Goal: Task Accomplishment & Management: Use online tool/utility

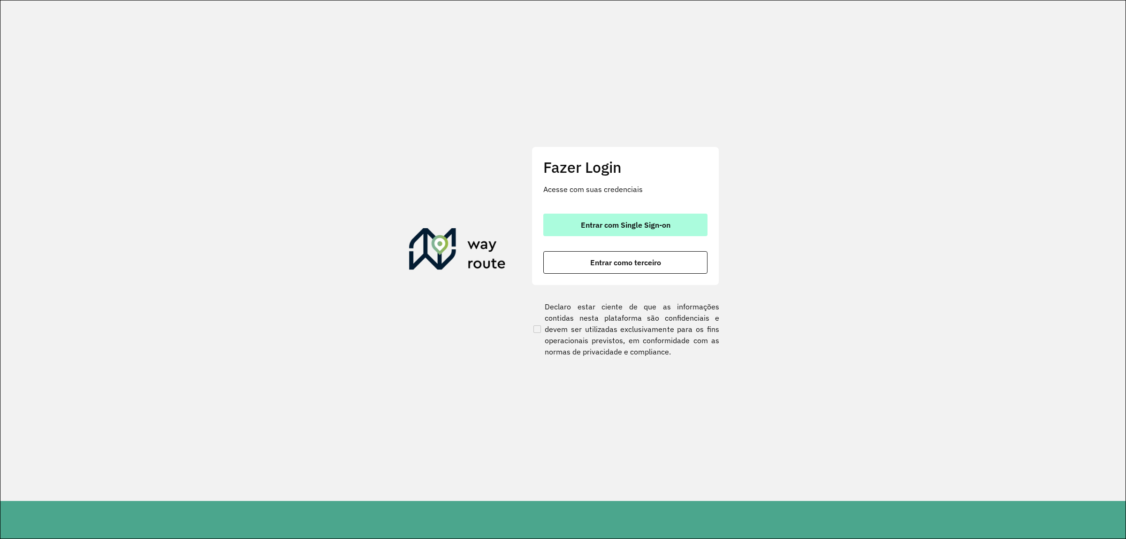
click at [545, 231] on button "Entrar com Single Sign-on" at bounding box center [626, 225] width 164 height 23
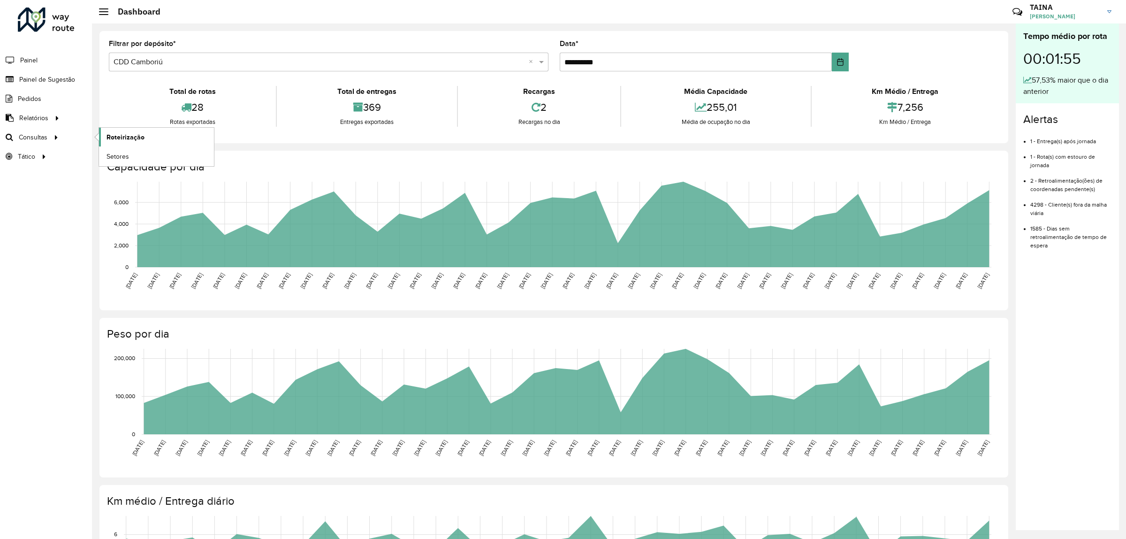
click at [107, 137] on span "Roteirização" at bounding box center [126, 137] width 38 height 10
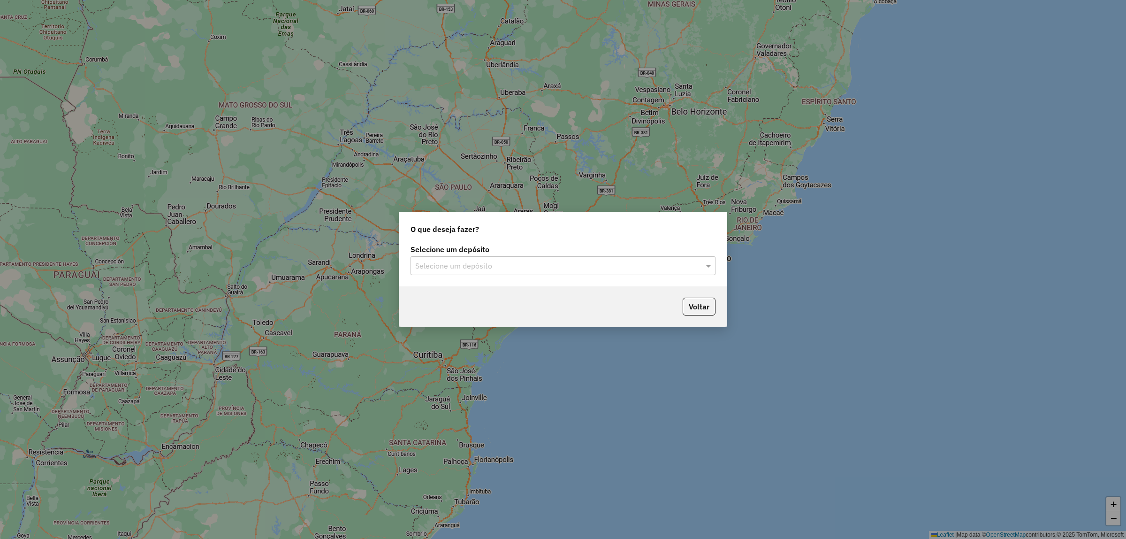
click at [582, 267] on input "text" at bounding box center [553, 265] width 277 height 11
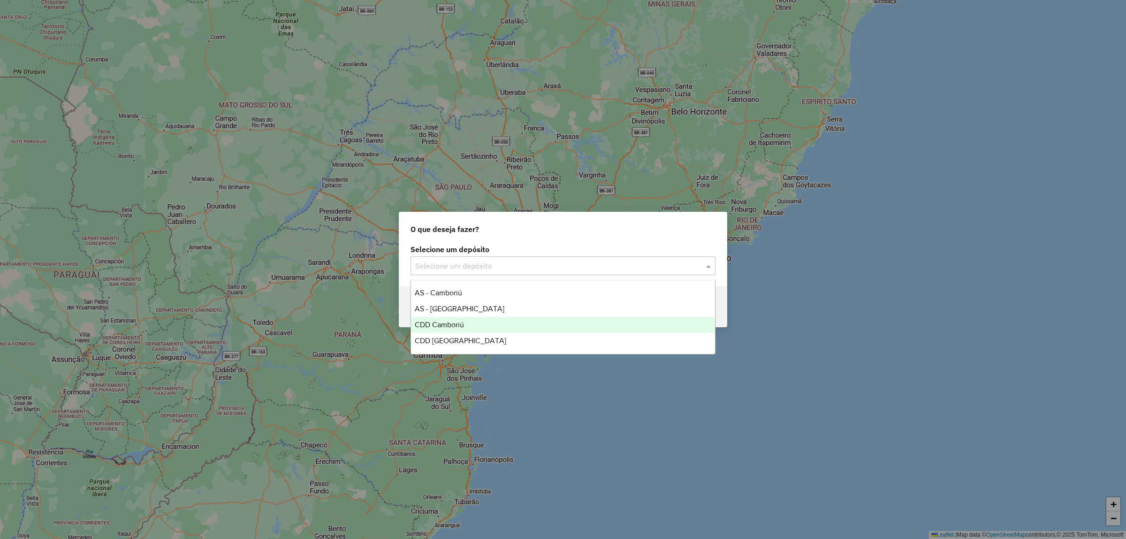
click at [460, 322] on span "CDD Camboriú" at bounding box center [439, 325] width 49 height 8
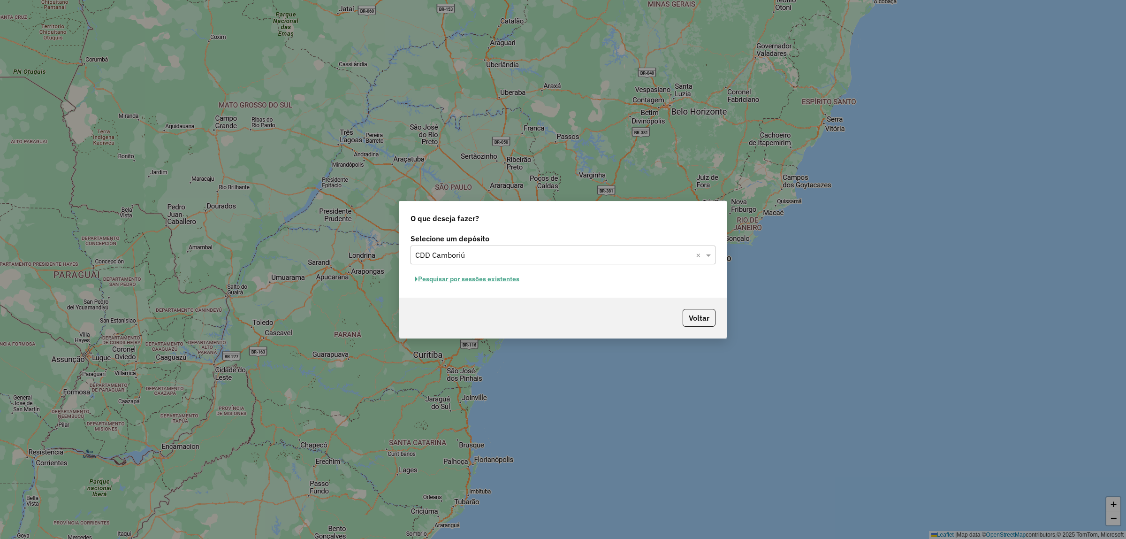
click at [448, 282] on button "Pesquisar por sessões existentes" at bounding box center [467, 279] width 113 height 15
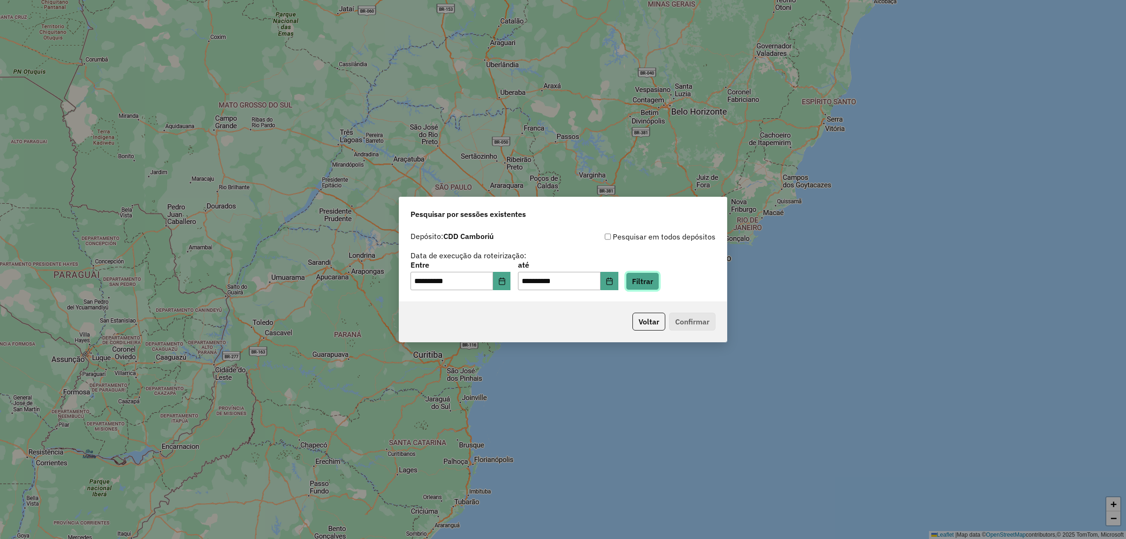
click at [645, 275] on button "Filtrar" at bounding box center [642, 281] width 33 height 18
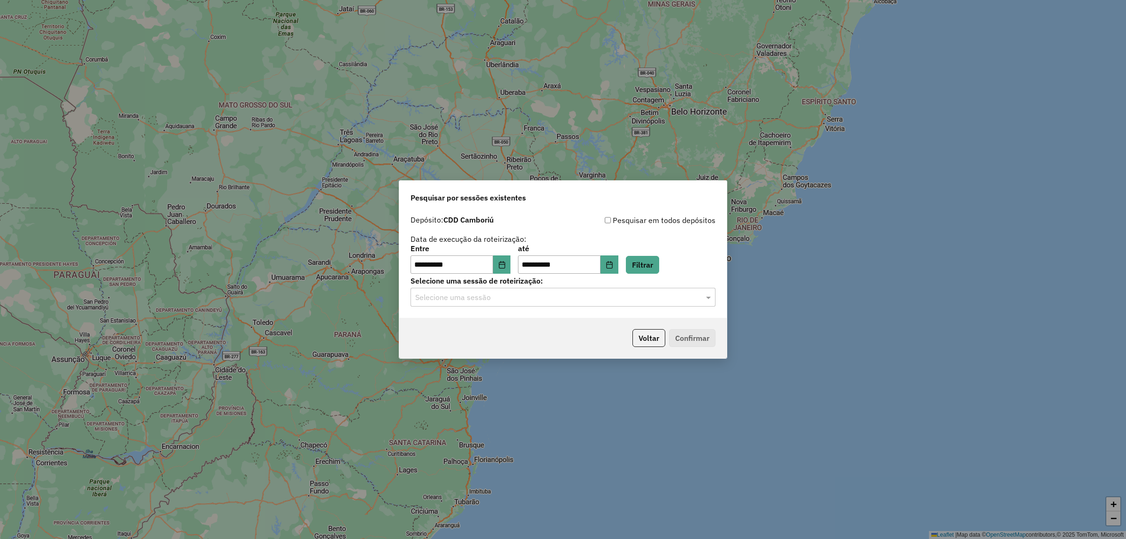
click at [485, 294] on input "text" at bounding box center [553, 297] width 277 height 11
click at [475, 331] on div "1230172 - [DATE] 20:38" at bounding box center [563, 325] width 304 height 16
click at [683, 336] on button "Confirmar" at bounding box center [692, 338] width 46 height 18
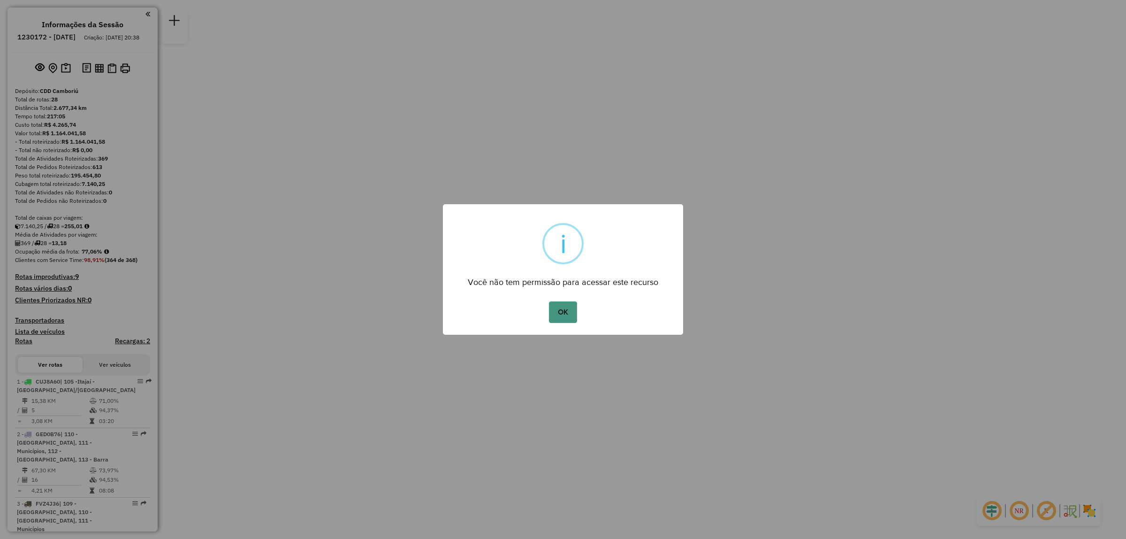
click at [559, 320] on button "OK" at bounding box center [563, 312] width 28 height 22
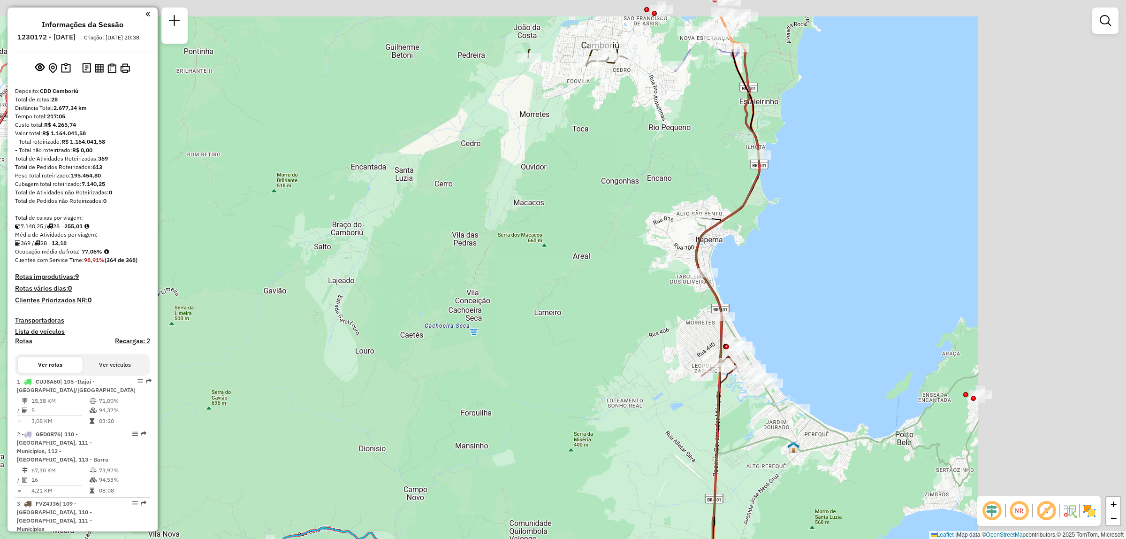
drag, startPoint x: 811, startPoint y: 167, endPoint x: 551, endPoint y: 270, distance: 279.6
click at [551, 270] on div "Janela de atendimento Grade de atendimento Capacidade Transportadoras Veículos …" at bounding box center [563, 269] width 1126 height 539
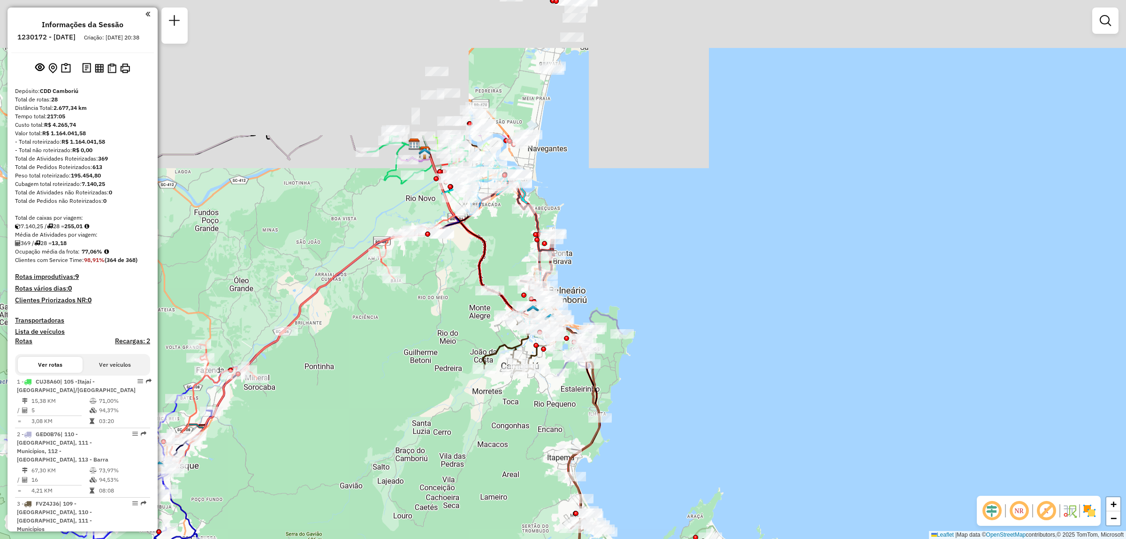
drag, startPoint x: 540, startPoint y: 231, endPoint x: 543, endPoint y: 421, distance: 190.6
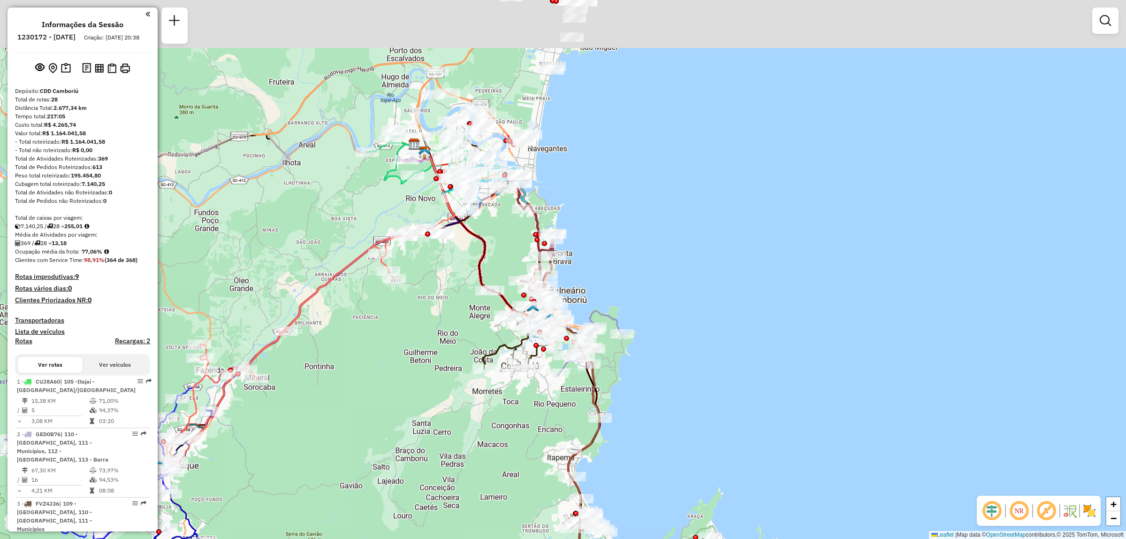
click at [543, 421] on div "Janela de atendimento Grade de atendimento Capacidade Transportadoras Veículos …" at bounding box center [563, 269] width 1126 height 539
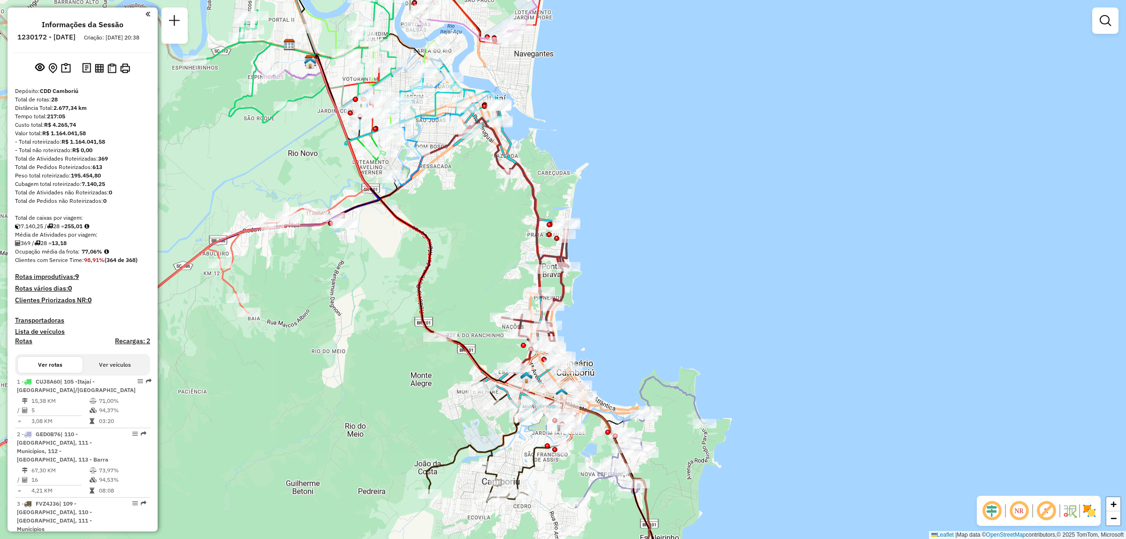
drag, startPoint x: 564, startPoint y: 279, endPoint x: 611, endPoint y: 316, distance: 59.2
click at [611, 316] on div "Janela de atendimento Grade de atendimento Capacidade Transportadoras Veículos …" at bounding box center [563, 269] width 1126 height 539
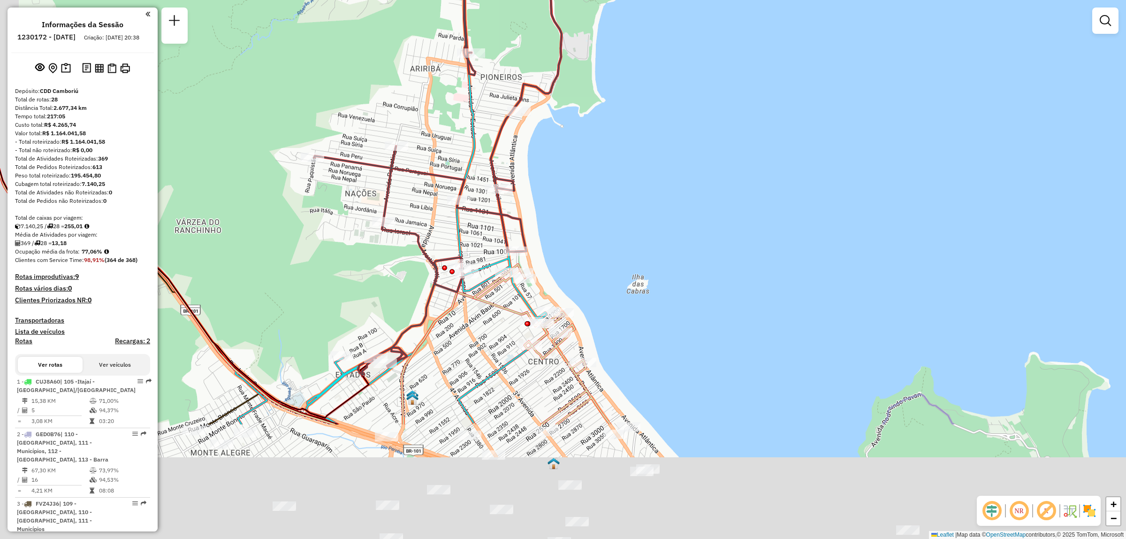
drag, startPoint x: 519, startPoint y: 369, endPoint x: 567, endPoint y: 181, distance: 194.3
click at [567, 181] on div "Janela de atendimento Grade de atendimento Capacidade Transportadoras Veículos …" at bounding box center [563, 269] width 1126 height 539
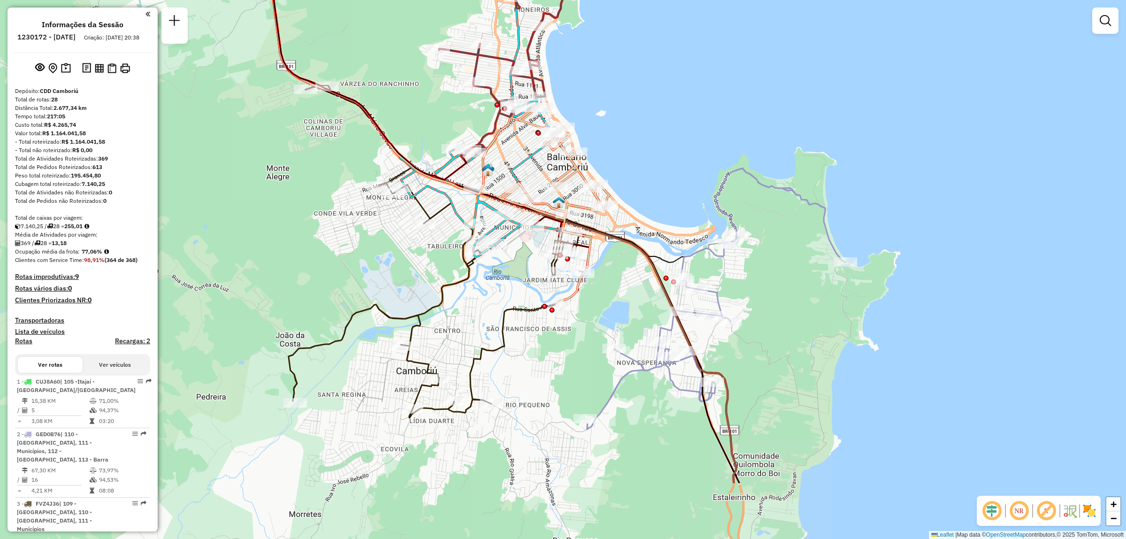
drag, startPoint x: 498, startPoint y: 409, endPoint x: 494, endPoint y: 299, distance: 110.3
click at [494, 299] on div "Janela de atendimento Grade de atendimento Capacidade Transportadoras Veículos …" at bounding box center [563, 269] width 1126 height 539
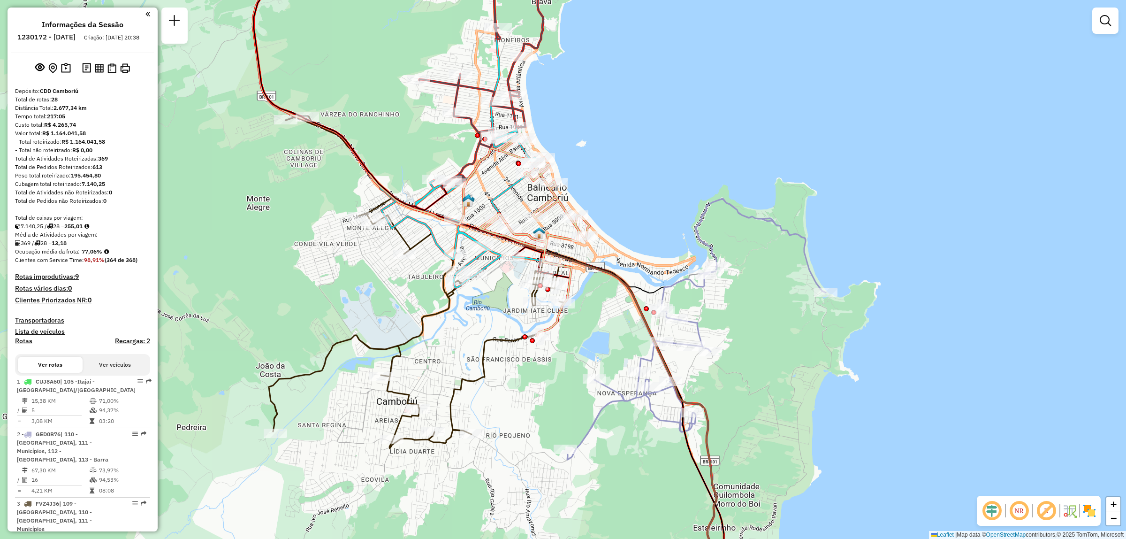
drag, startPoint x: 494, startPoint y: 299, endPoint x: 475, endPoint y: 329, distance: 36.3
click at [475, 329] on div "Janela de atendimento Grade de atendimento Capacidade Transportadoras Veículos …" at bounding box center [563, 269] width 1126 height 539
select select "**********"
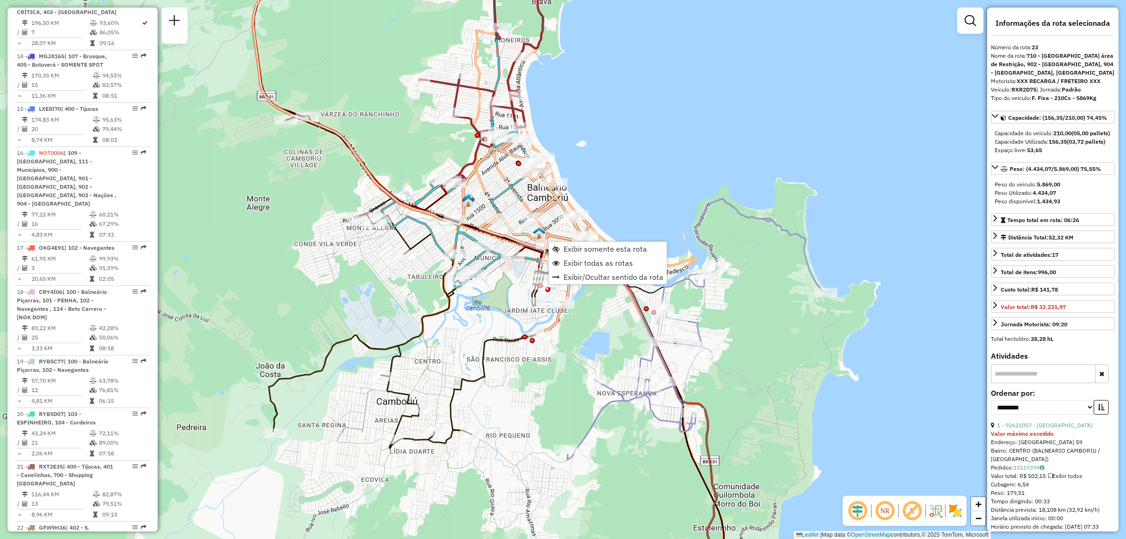
scroll to position [1451, 0]
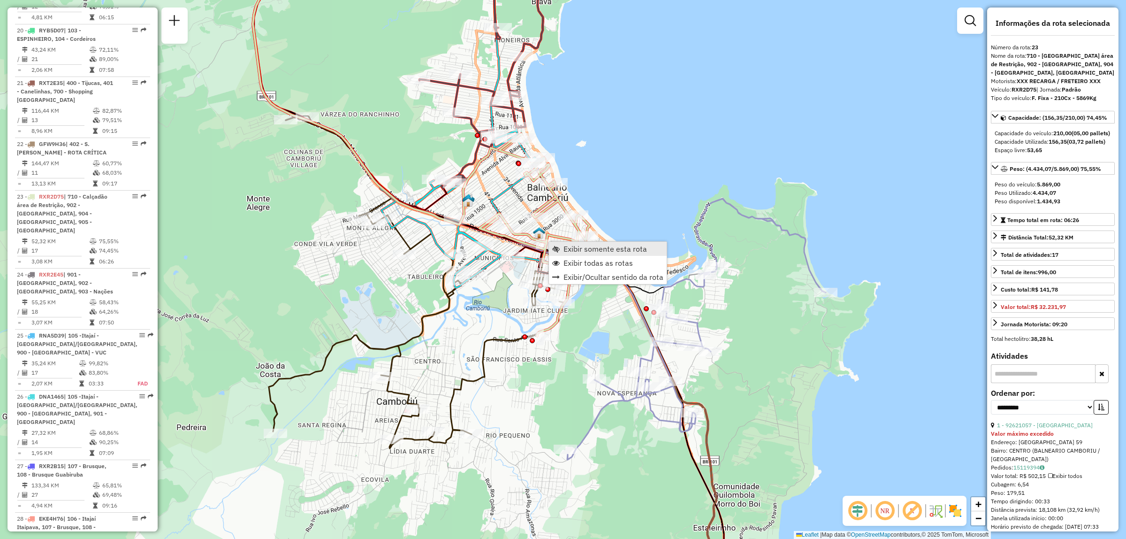
click at [582, 250] on span "Exibir somente esta rota" at bounding box center [606, 249] width 84 height 8
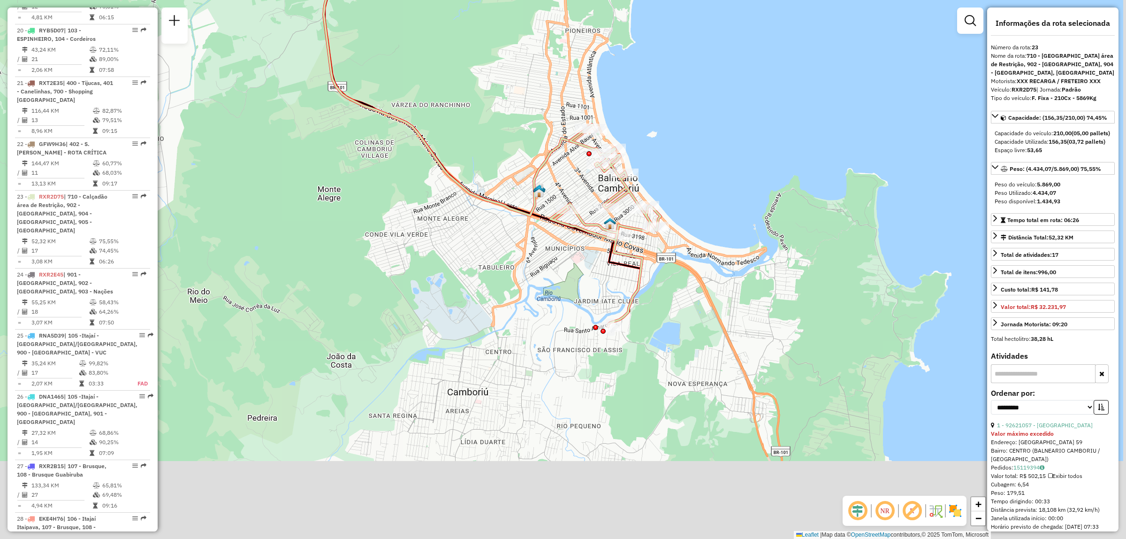
drag, startPoint x: 694, startPoint y: 458, endPoint x: 650, endPoint y: 294, distance: 170.0
click at [650, 294] on div "Janela de atendimento Grade de atendimento Capacidade Transportadoras Veículos …" at bounding box center [563, 269] width 1126 height 539
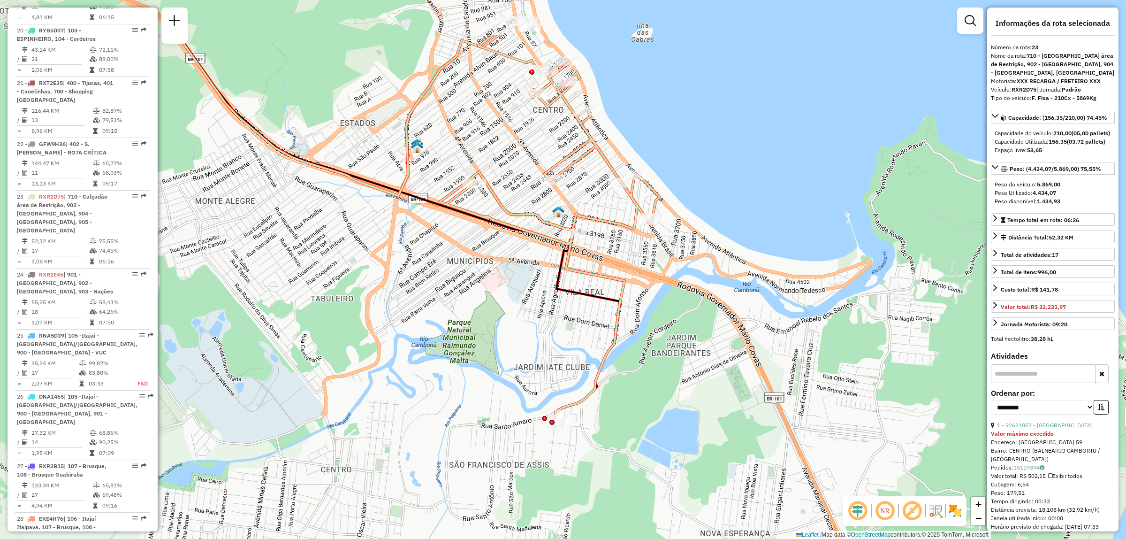
drag, startPoint x: 642, startPoint y: 321, endPoint x: 623, endPoint y: 410, distance: 91.1
click at [623, 410] on div "Janela de atendimento Grade de atendimento Capacidade Transportadoras Veículos …" at bounding box center [563, 269] width 1126 height 539
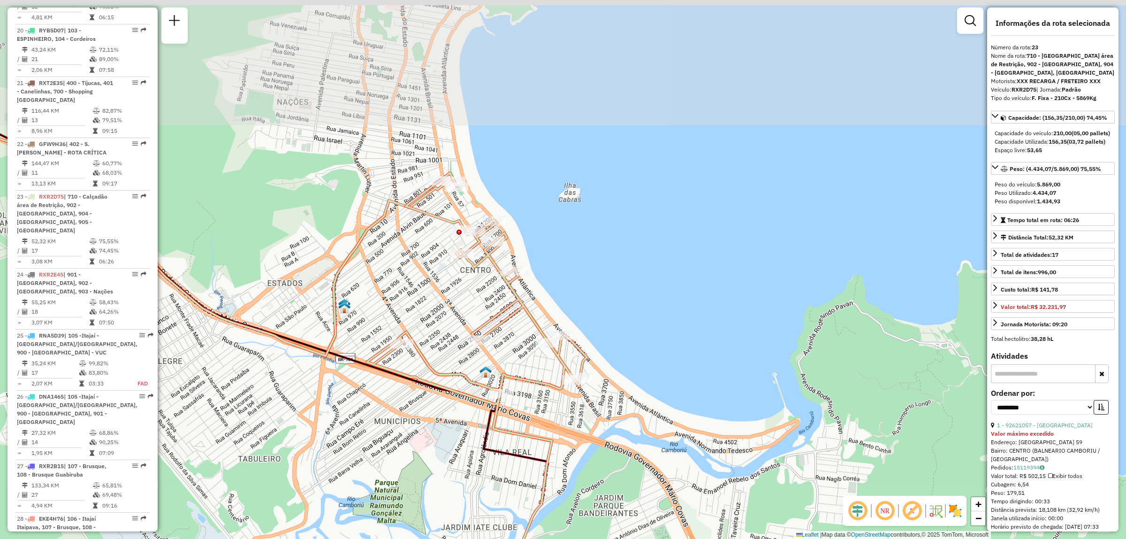
drag, startPoint x: 570, startPoint y: 299, endPoint x: 498, endPoint y: 455, distance: 172.2
click at [498, 455] on icon at bounding box center [247, 342] width 602 height 472
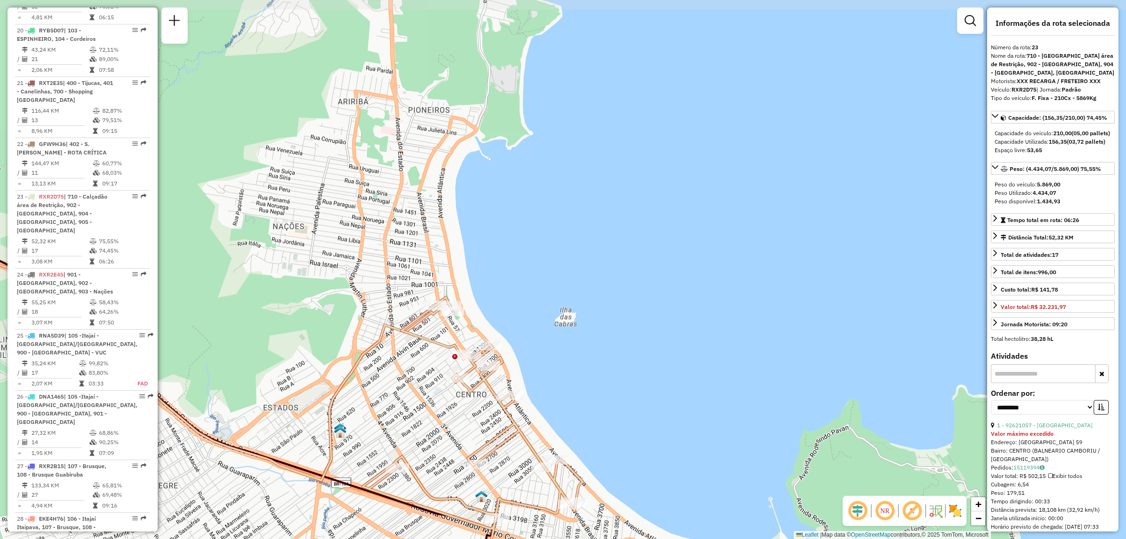
drag, startPoint x: 557, startPoint y: 284, endPoint x: 552, endPoint y: 355, distance: 71.0
click at [552, 355] on div "Janela de atendimento Grade de atendimento Capacidade Transportadoras Veículos …" at bounding box center [563, 269] width 1126 height 539
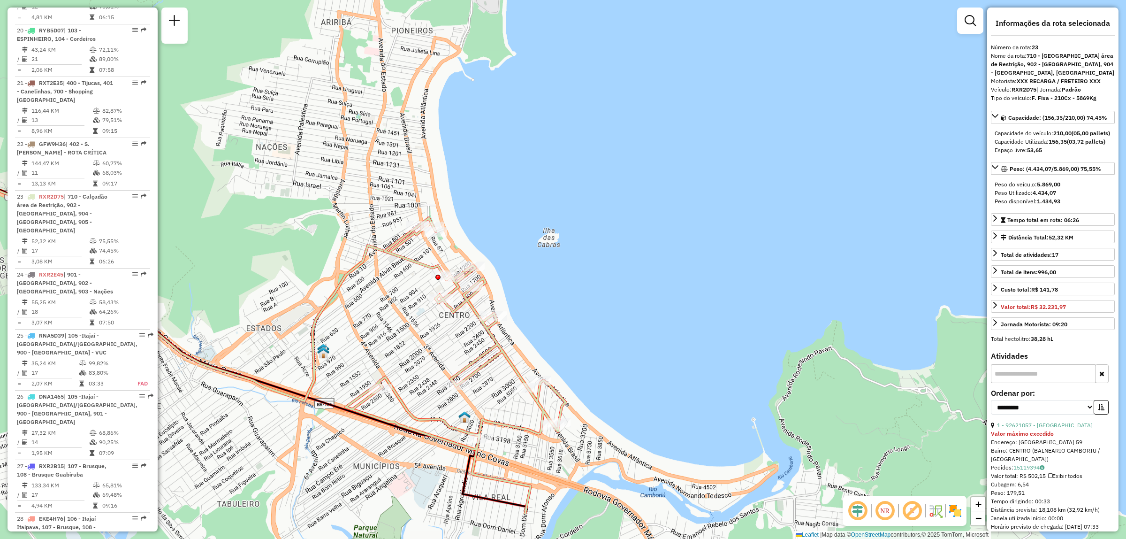
drag, startPoint x: 621, startPoint y: 376, endPoint x: 606, endPoint y: 265, distance: 111.8
click at [606, 265] on div "Janela de atendimento Grade de atendimento Capacidade Transportadoras Veículos …" at bounding box center [563, 269] width 1126 height 539
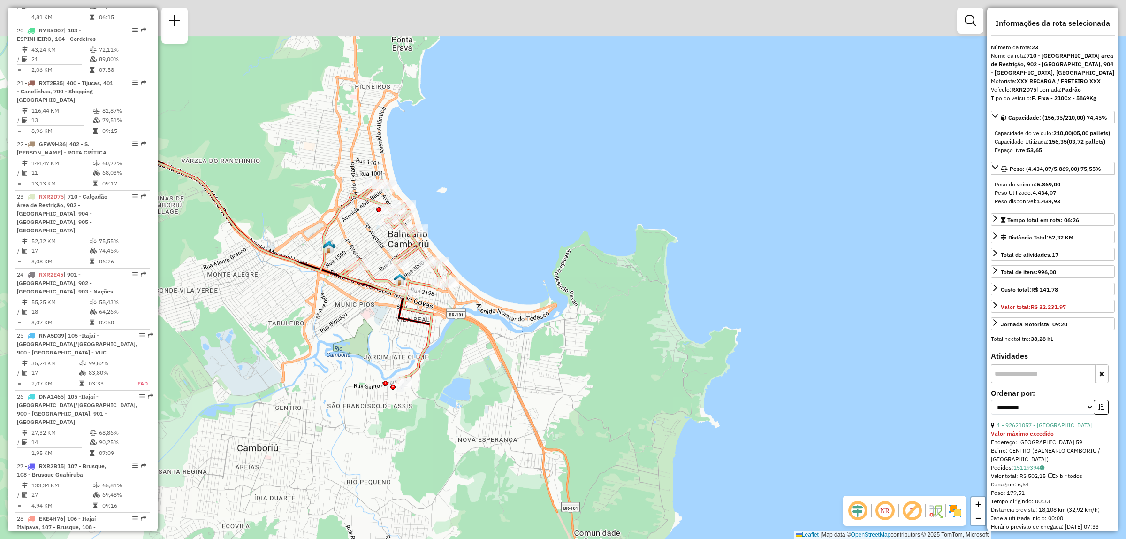
drag, startPoint x: 376, startPoint y: 302, endPoint x: 436, endPoint y: 398, distance: 112.9
click at [436, 398] on div "Janela de atendimento Grade de atendimento Capacidade Transportadoras Veículos …" at bounding box center [563, 269] width 1126 height 539
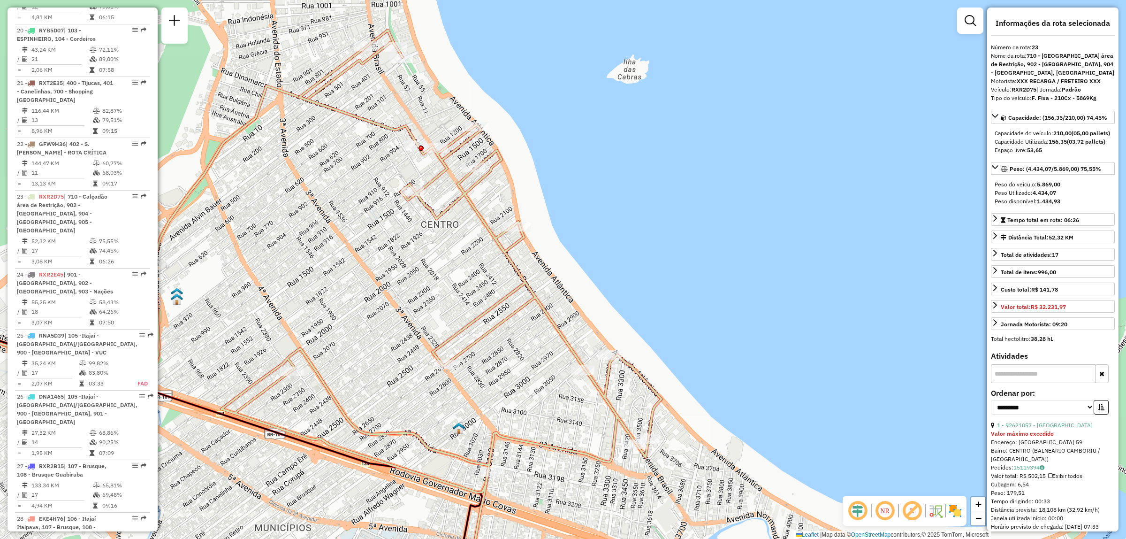
drag, startPoint x: 395, startPoint y: 223, endPoint x: 387, endPoint y: 275, distance: 51.7
click at [387, 275] on div "Janela de atendimento Grade de atendimento Capacidade Transportadoras Veículos …" at bounding box center [563, 269] width 1126 height 539
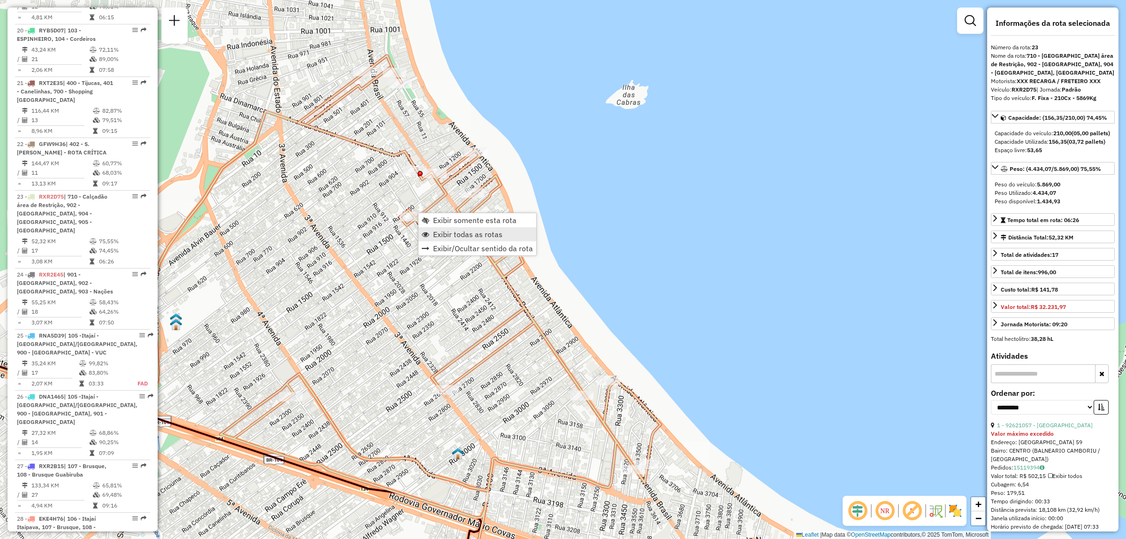
click at [460, 232] on span "Exibir todas as rotas" at bounding box center [467, 234] width 69 height 8
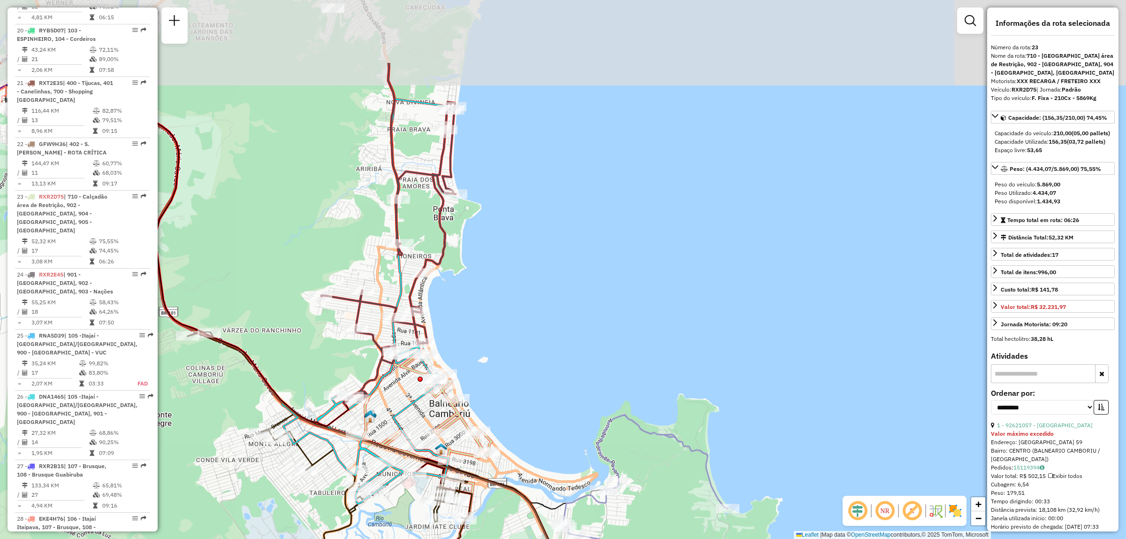
drag, startPoint x: 434, startPoint y: 291, endPoint x: 435, endPoint y: 408, distance: 116.9
click at [435, 408] on div "Janela de atendimento Grade de atendimento Capacidade Transportadoras Veículos …" at bounding box center [563, 269] width 1126 height 539
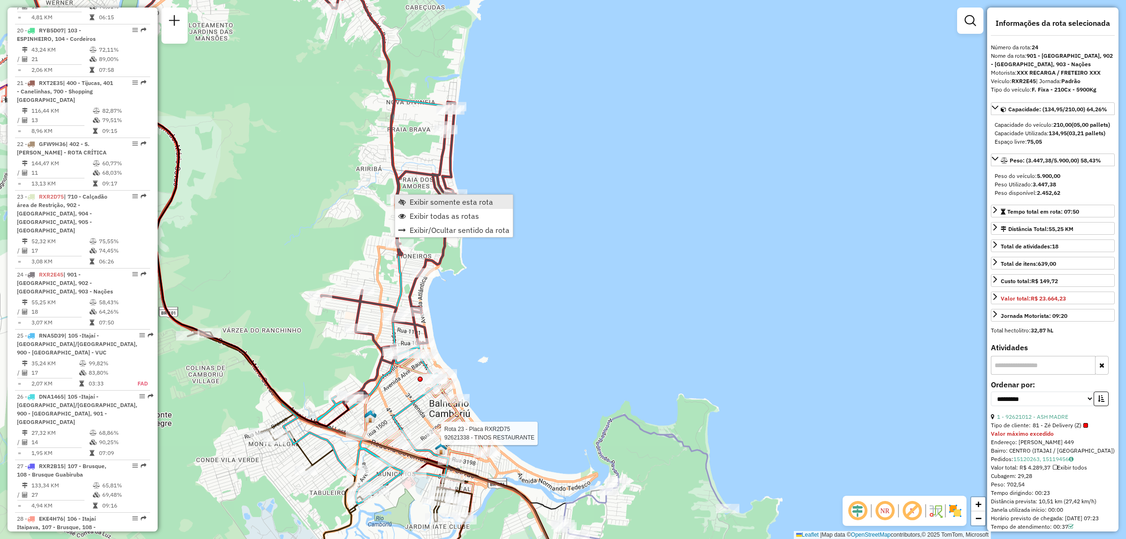
click at [421, 205] on span "Exibir somente esta rota" at bounding box center [452, 202] width 84 height 8
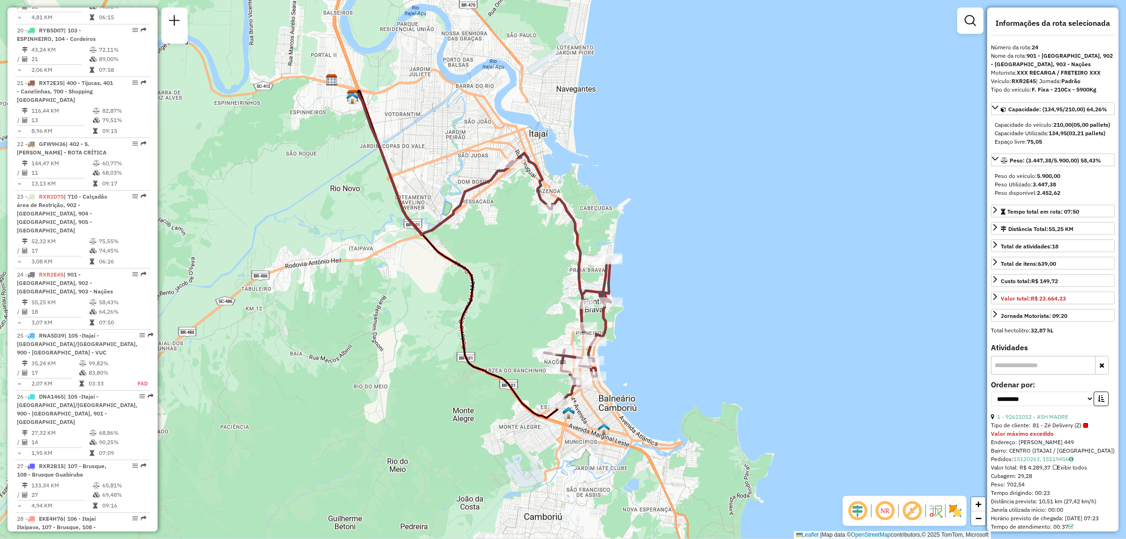
drag, startPoint x: 582, startPoint y: 243, endPoint x: 500, endPoint y: 228, distance: 83.1
click at [500, 228] on div "Janela de atendimento Grade de atendimento Capacidade Transportadoras Veículos …" at bounding box center [563, 269] width 1126 height 539
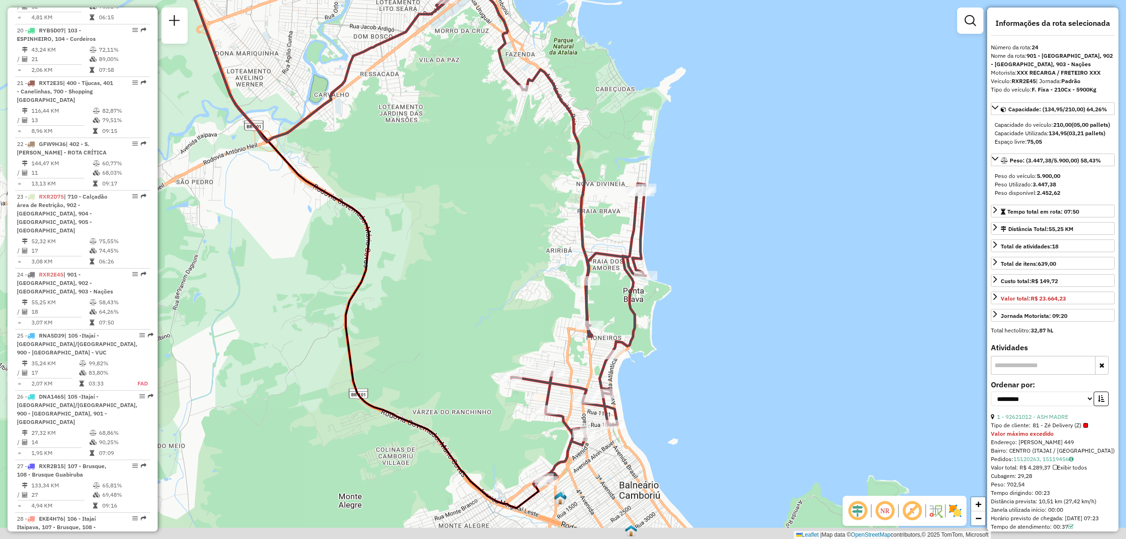
drag, startPoint x: 546, startPoint y: 306, endPoint x: 510, endPoint y: 238, distance: 76.0
click at [510, 238] on div "Janela de atendimento Grade de atendimento Capacidade Transportadoras Veículos …" at bounding box center [563, 269] width 1126 height 539
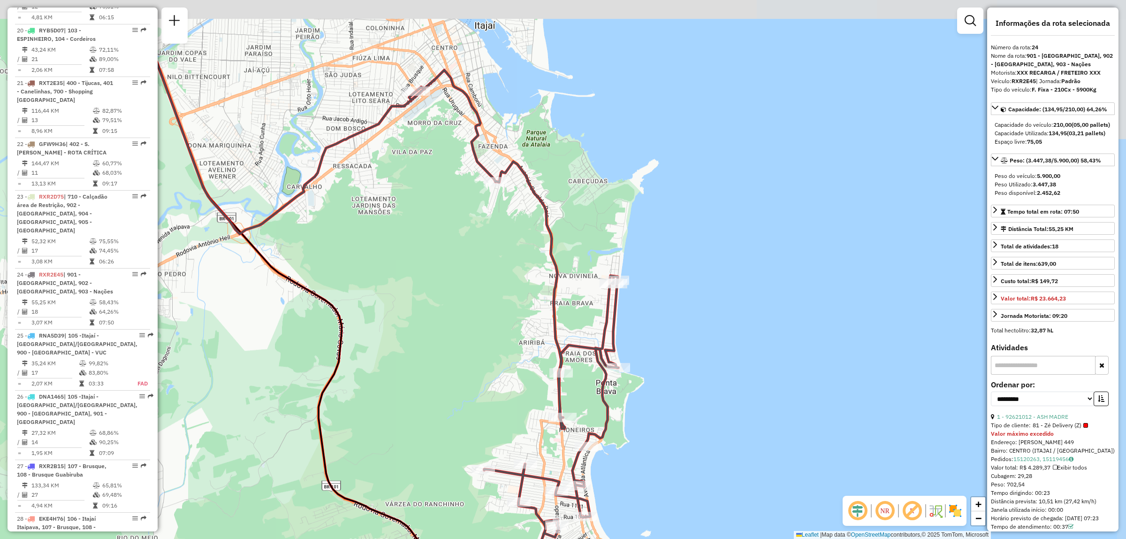
drag, startPoint x: 725, startPoint y: 268, endPoint x: 698, endPoint y: 360, distance: 95.9
click at [698, 360] on div "Janela de atendimento Grade de atendimento Capacidade Transportadoras Veículos …" at bounding box center [563, 269] width 1126 height 539
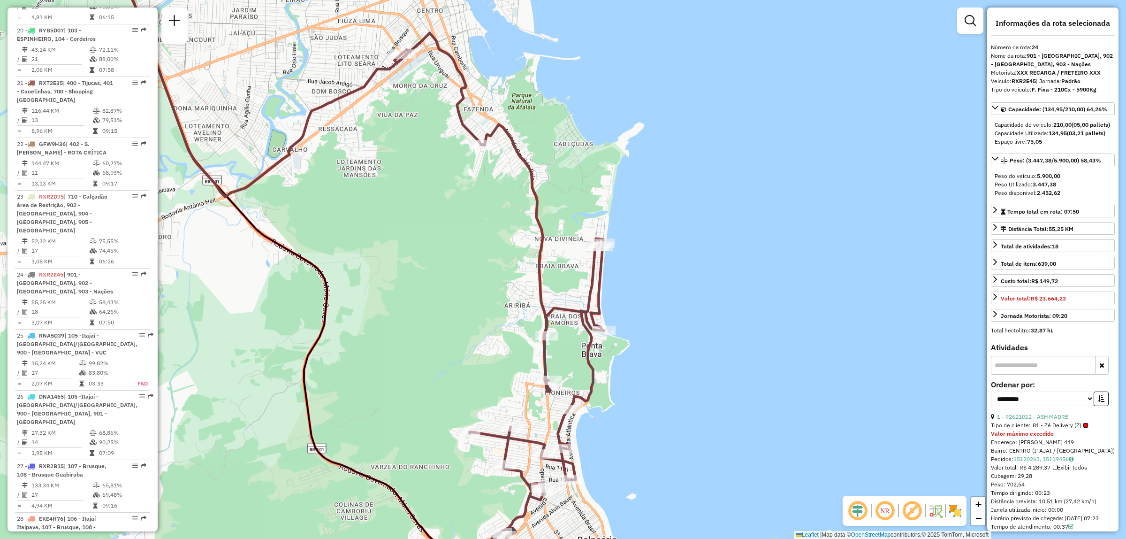
drag, startPoint x: 697, startPoint y: 324, endPoint x: 683, endPoint y: 287, distance: 39.8
click at [683, 287] on div "Janela de atendimento Grade de atendimento Capacidade Transportadoras Veículos …" at bounding box center [563, 269] width 1126 height 539
click at [947, 505] on img at bounding box center [945, 510] width 5 height 15
click at [958, 513] on img at bounding box center [955, 510] width 15 height 15
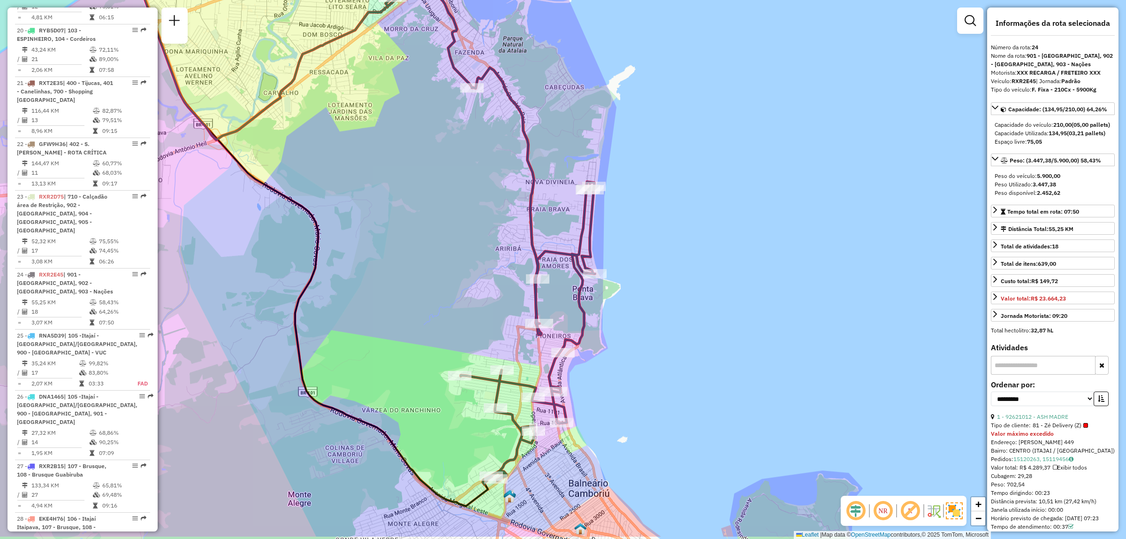
drag, startPoint x: 690, startPoint y: 360, endPoint x: 681, endPoint y: 303, distance: 57.5
click at [681, 303] on div "Janela de atendimento Grade de atendimento Capacidade Transportadoras Veículos …" at bounding box center [563, 269] width 1126 height 539
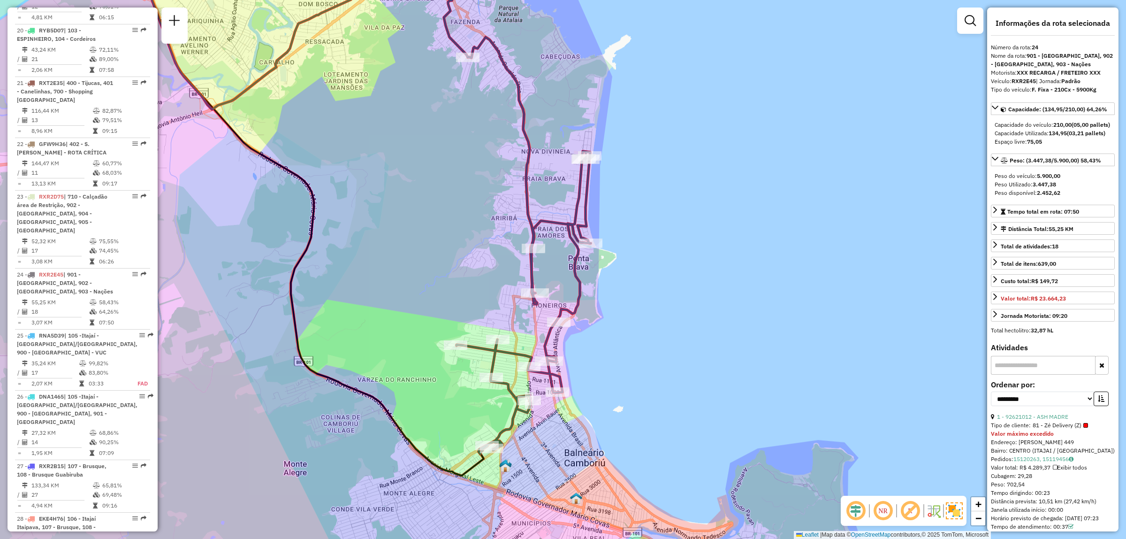
drag, startPoint x: 674, startPoint y: 402, endPoint x: 670, endPoint y: 372, distance: 30.8
click at [670, 372] on div "Janela de atendimento Grade de atendimento Capacidade Transportadoras Veículos …" at bounding box center [563, 269] width 1126 height 539
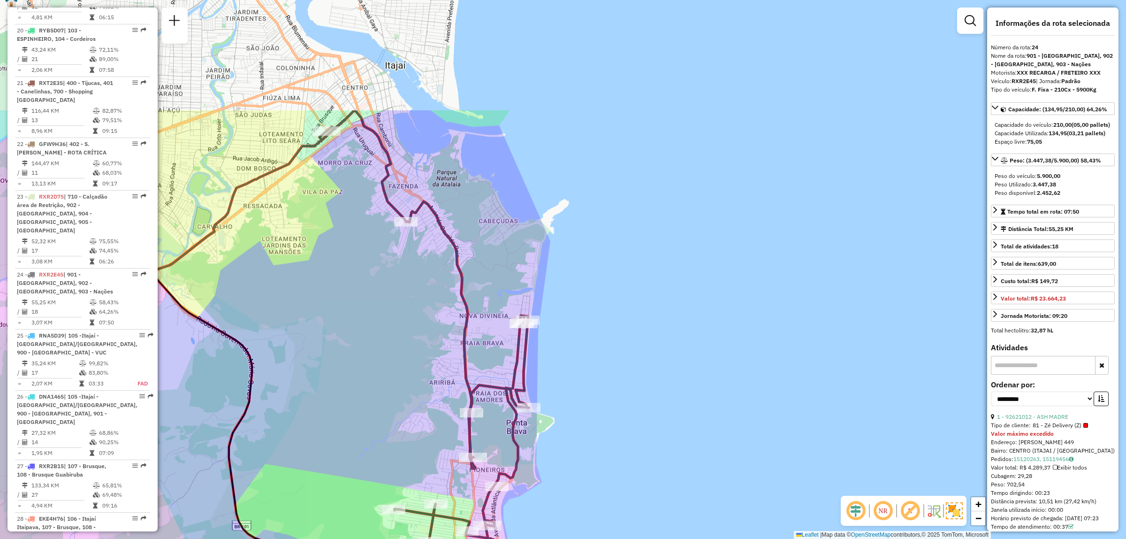
drag, startPoint x: 579, startPoint y: 253, endPoint x: 517, endPoint y: 418, distance: 175.6
click at [517, 418] on icon at bounding box center [424, 364] width 209 height 508
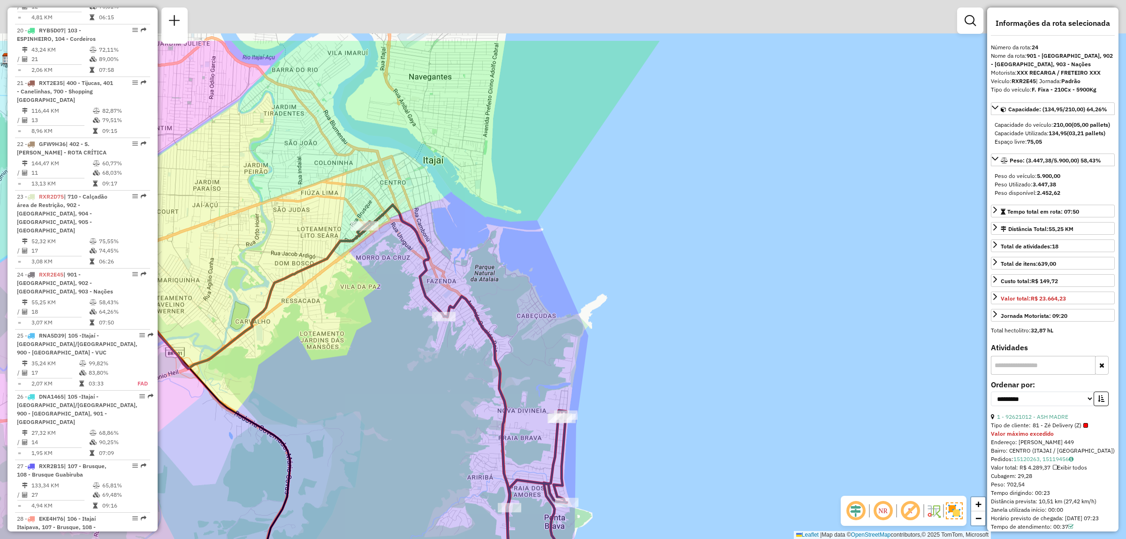
drag, startPoint x: 490, startPoint y: 344, endPoint x: 528, endPoint y: 439, distance: 102.1
click at [528, 439] on div "Janela de atendimento Grade de atendimento Capacidade Transportadoras Veículos …" at bounding box center [563, 269] width 1126 height 539
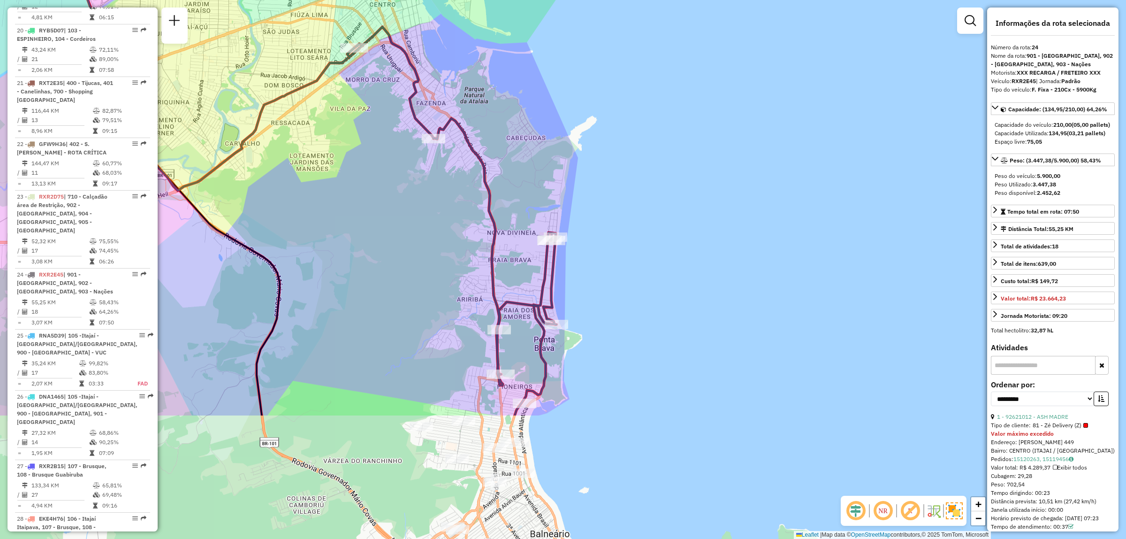
drag, startPoint x: 432, startPoint y: 414, endPoint x: 422, endPoint y: 231, distance: 182.8
click at [422, 231] on div "Janela de atendimento Grade de atendimento Capacidade Transportadoras Veículos …" at bounding box center [563, 269] width 1126 height 539
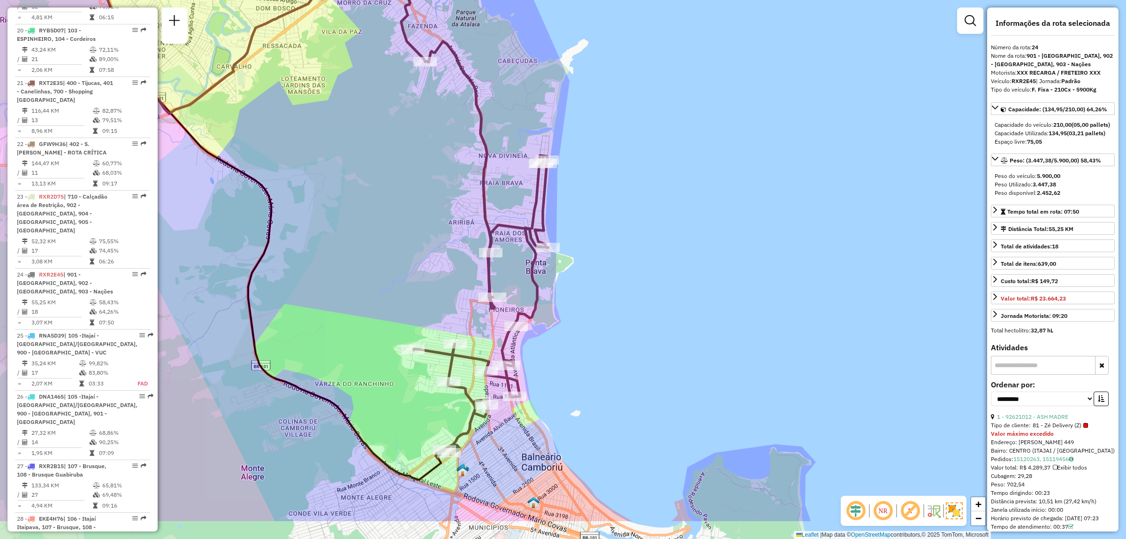
drag, startPoint x: 449, startPoint y: 287, endPoint x: 442, endPoint y: 254, distance: 33.0
click at [442, 254] on div "Janela de atendimento Grade de atendimento Capacidade Transportadoras Veículos …" at bounding box center [563, 269] width 1126 height 539
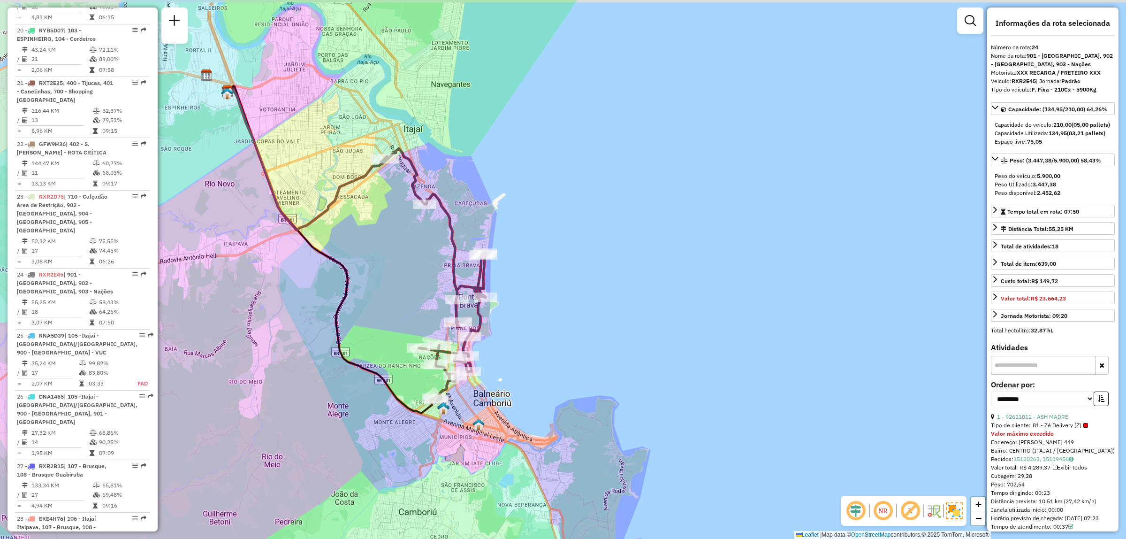
drag, startPoint x: 442, startPoint y: 254, endPoint x: 431, endPoint y: 308, distance: 54.7
click at [431, 308] on div "Janela de atendimento Grade de atendimento Capacidade Transportadoras Veículos …" at bounding box center [563, 269] width 1126 height 539
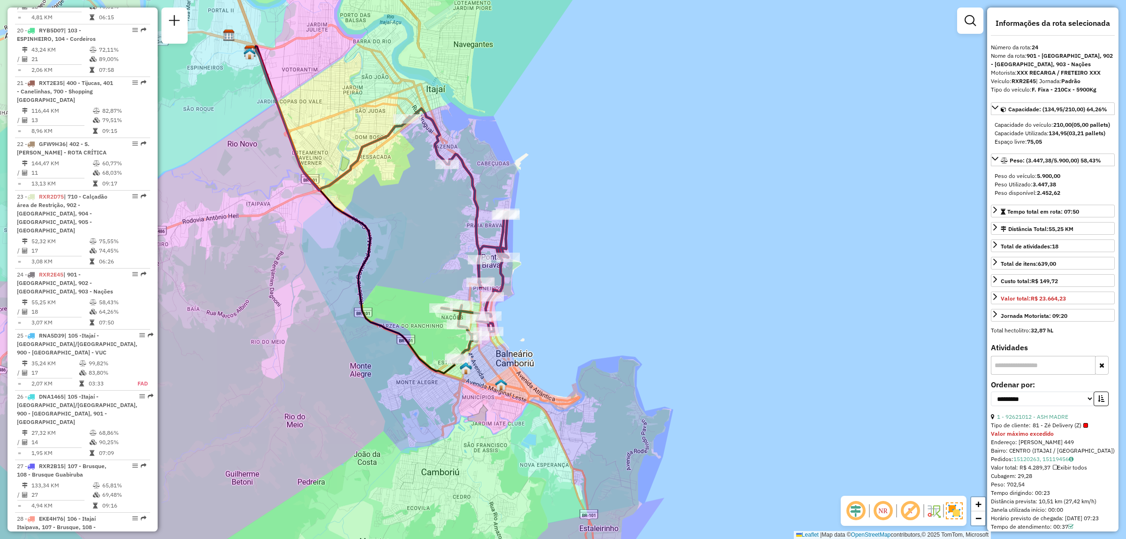
drag, startPoint x: 353, startPoint y: 296, endPoint x: 378, endPoint y: 249, distance: 53.5
click at [378, 249] on div "Janela de atendimento Grade de atendimento Capacidade Transportadoras Veículos …" at bounding box center [563, 269] width 1126 height 539
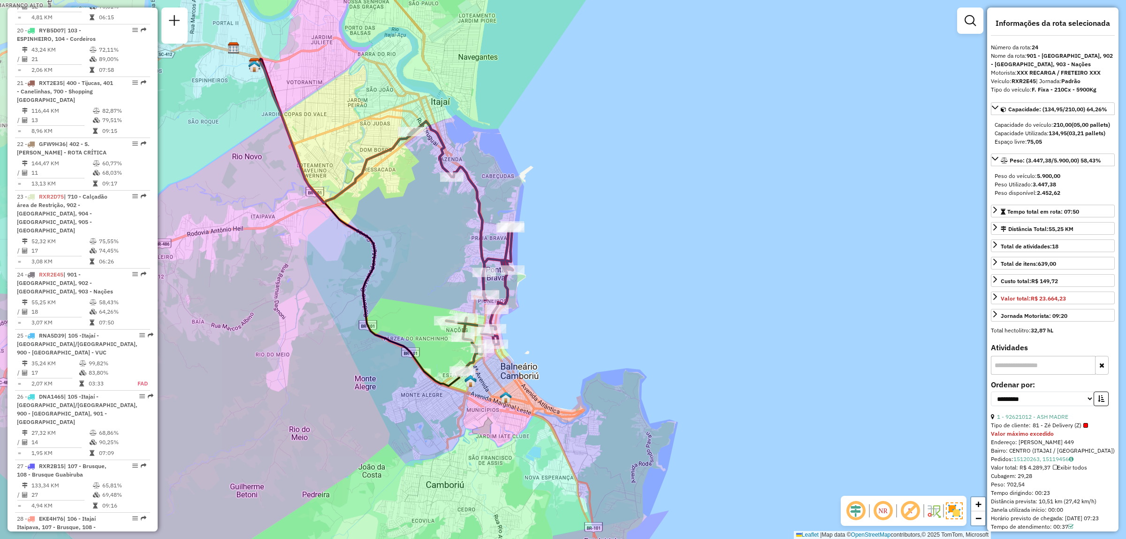
drag, startPoint x: 403, startPoint y: 220, endPoint x: 411, endPoint y: 245, distance: 26.1
click at [411, 245] on div "Janela de atendimento Grade de atendimento Capacidade Transportadoras Veículos …" at bounding box center [563, 269] width 1126 height 539
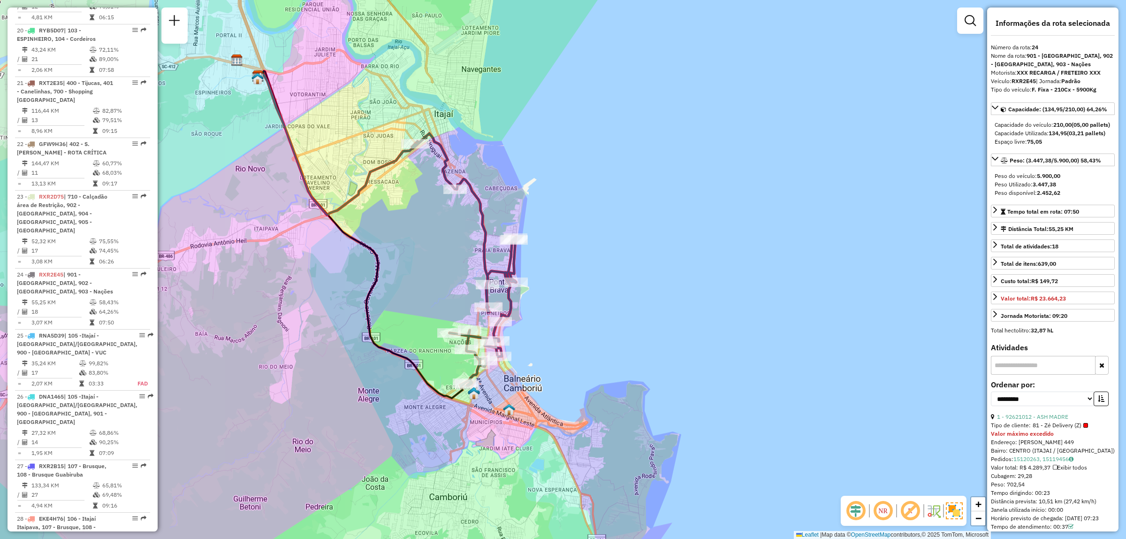
drag, startPoint x: 320, startPoint y: 127, endPoint x: 336, endPoint y: 172, distance: 47.4
click at [336, 172] on div "Janela de atendimento Grade de atendimento Capacidade Transportadoras Veículos …" at bounding box center [563, 269] width 1126 height 539
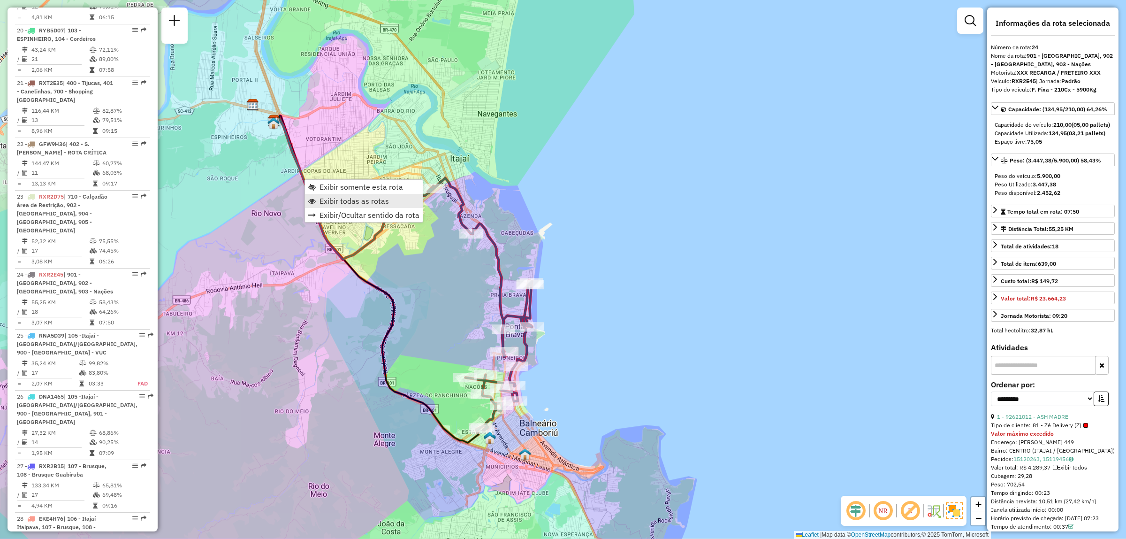
click at [379, 201] on span "Exibir todas as rotas" at bounding box center [354, 201] width 69 height 8
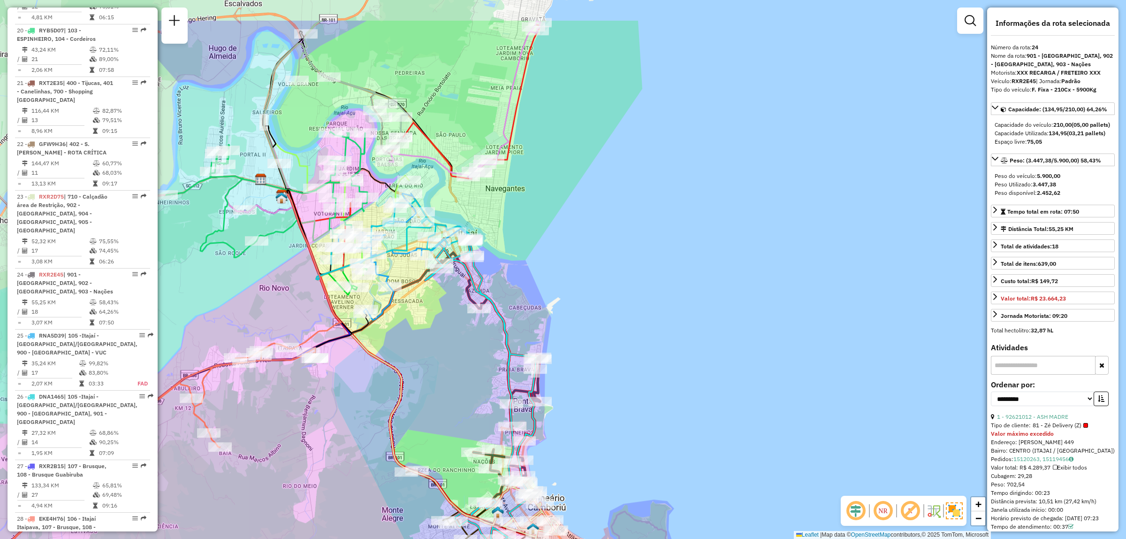
drag, startPoint x: 380, startPoint y: 223, endPoint x: 388, endPoint y: 298, distance: 75.1
click at [388, 298] on icon at bounding box center [404, 256] width 133 height 126
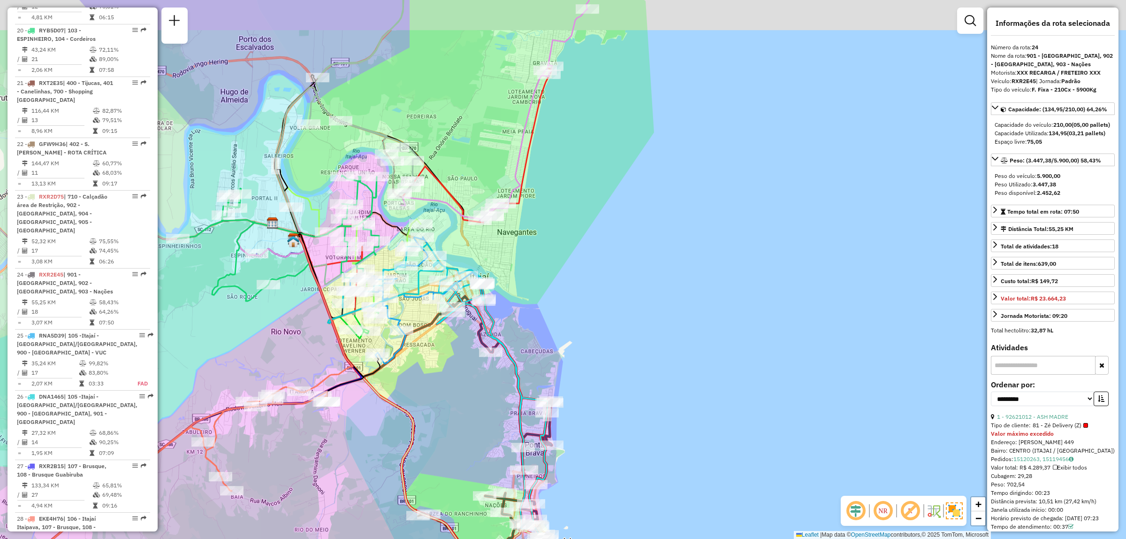
drag, startPoint x: 407, startPoint y: 250, endPoint x: 421, endPoint y: 297, distance: 49.2
click at [421, 297] on icon at bounding box center [371, 279] width 154 height 85
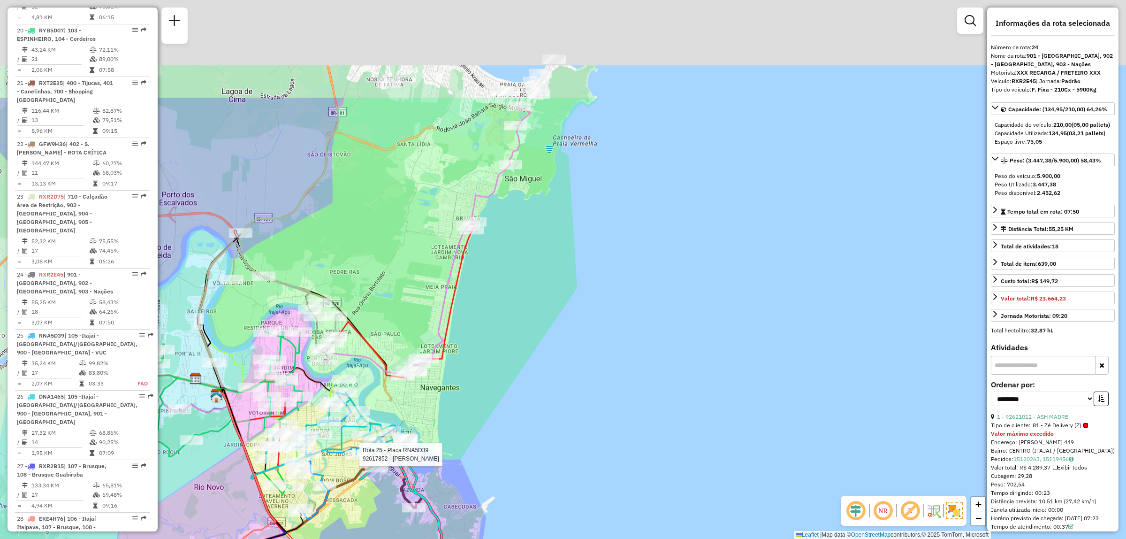
drag, startPoint x: 494, startPoint y: 270, endPoint x: 406, endPoint y: 440, distance: 191.9
click at [406, 440] on div "Rota 25 - Placa RNA5D39 92617852 - FRAN SILAMAN Janela de atendimento Grade de …" at bounding box center [563, 269] width 1126 height 539
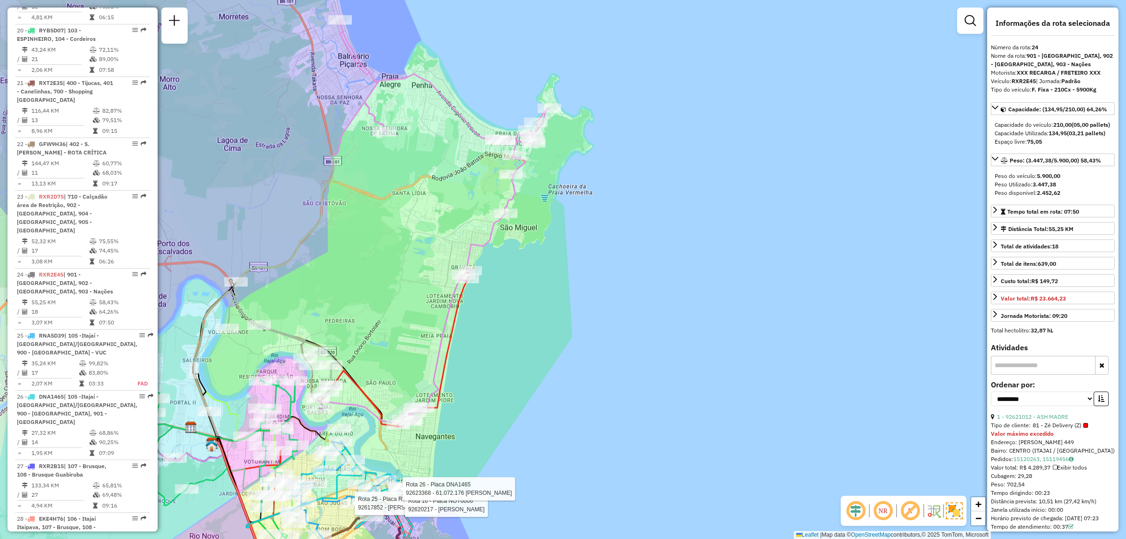
drag, startPoint x: 421, startPoint y: 219, endPoint x: 426, endPoint y: 249, distance: 30.5
click at [426, 249] on div "Rota 25 - Placa RNA5D39 92617852 - FRAN SILAMAN Rota 16 - Placa NOT0006 9262021…" at bounding box center [563, 269] width 1126 height 539
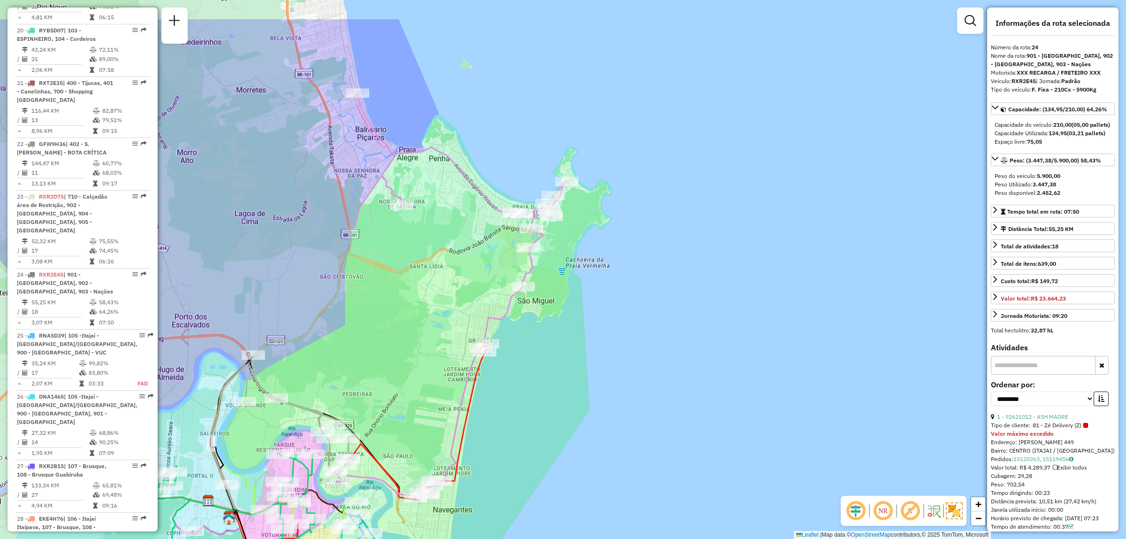
drag, startPoint x: 426, startPoint y: 249, endPoint x: 444, endPoint y: 322, distance: 75.3
click at [444, 322] on div "Rota 25 - Placa RNA5D39 92617852 - FRAN SILAMAN Rota 16 - Placa NOT0006 9262021…" at bounding box center [563, 269] width 1126 height 539
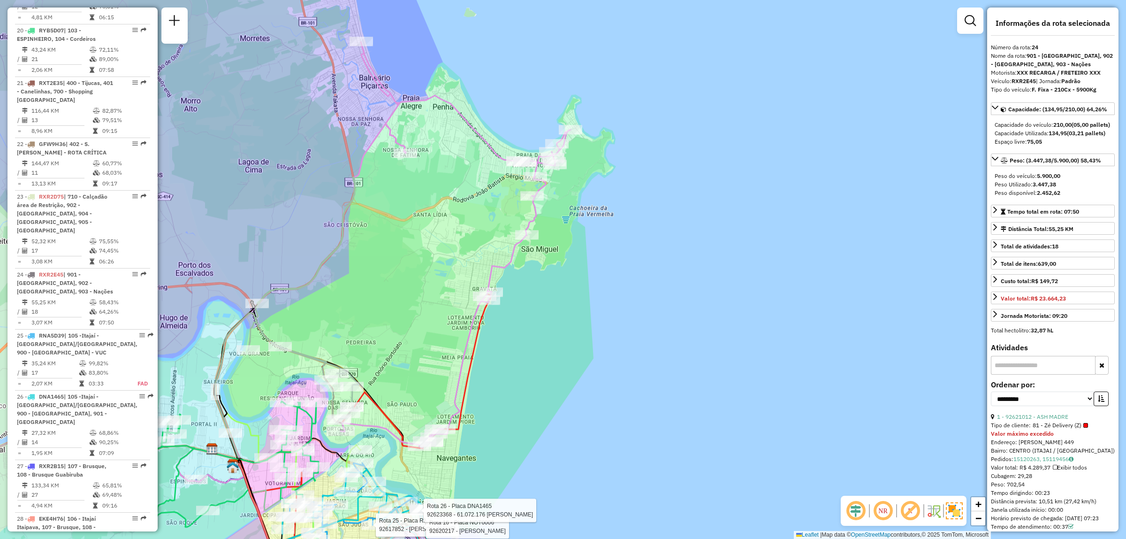
drag, startPoint x: 444, startPoint y: 322, endPoint x: 447, endPoint y: 271, distance: 51.8
click at [447, 271] on div "Rota 25 - Placa RNA5D39 92617852 - FRAN SILAMAN Rota 16 - Placa NOT0006 9262021…" at bounding box center [563, 269] width 1126 height 539
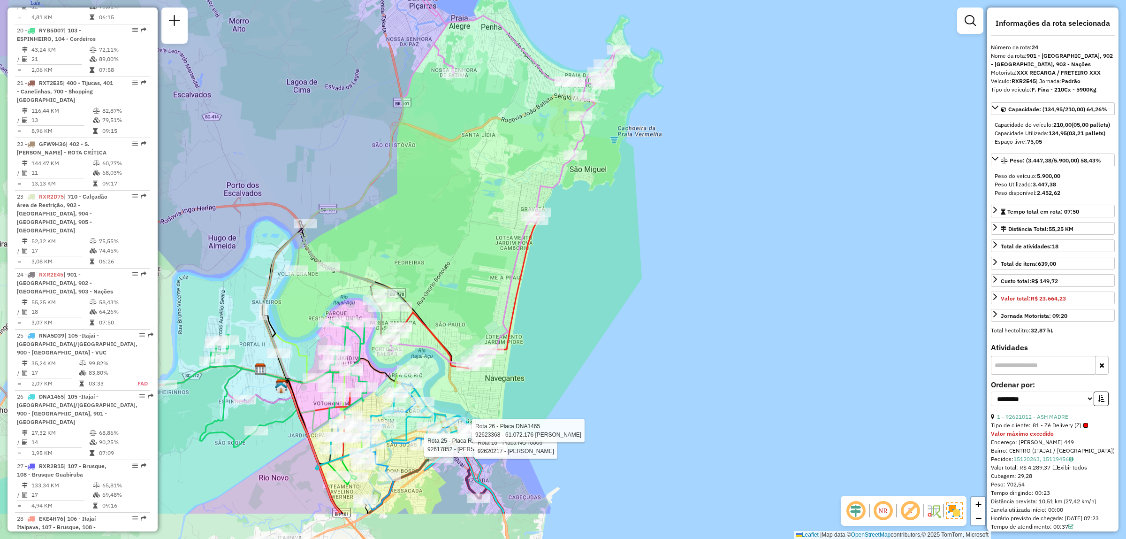
drag, startPoint x: 426, startPoint y: 204, endPoint x: 475, endPoint y: 124, distance: 93.3
click at [475, 124] on div "Rota 25 - Placa RNA5D39 92617852 - FRAN SILAMAN Rota 16 - Placa NOT0006 9262021…" at bounding box center [563, 269] width 1126 height 539
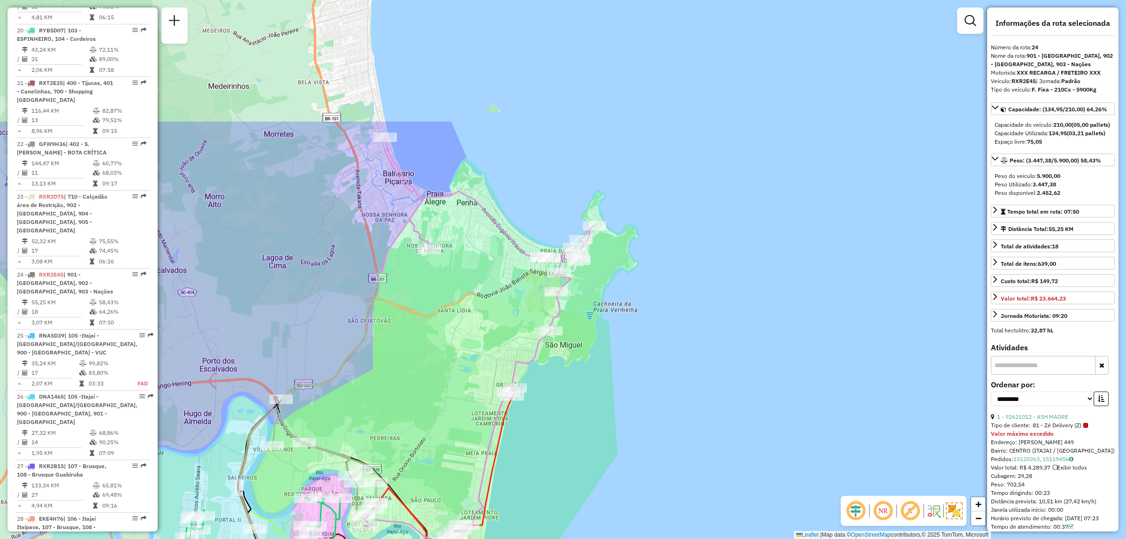
drag, startPoint x: 467, startPoint y: 165, endPoint x: 443, endPoint y: 341, distance: 177.2
click at [443, 341] on div "Rota 25 - Placa RNA5D39 92617852 - FRAN SILAMAN Rota 16 - Placa NOT0006 9262021…" at bounding box center [563, 269] width 1126 height 539
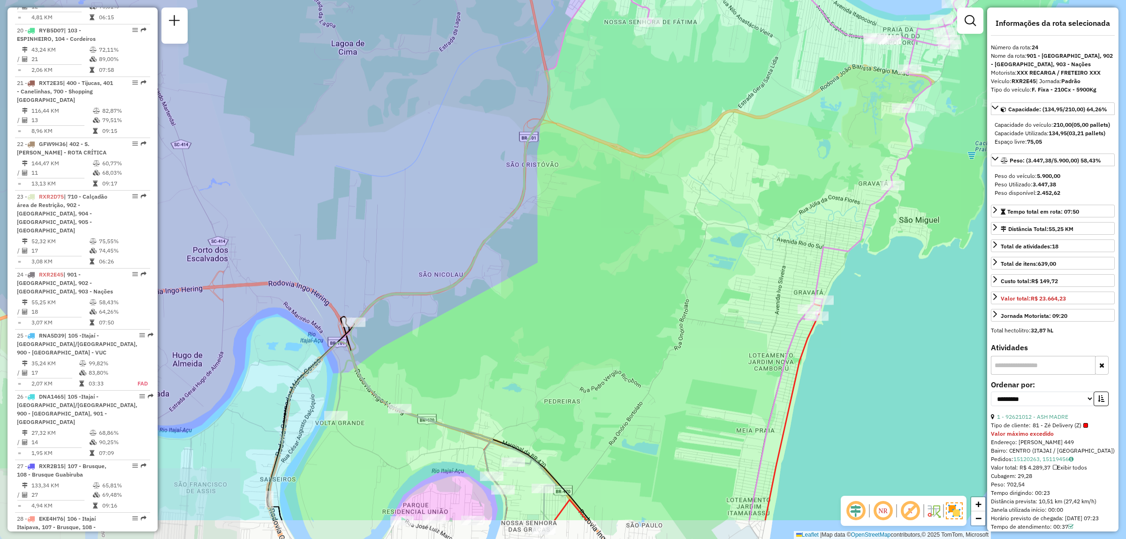
drag, startPoint x: 303, startPoint y: 429, endPoint x: 376, endPoint y: 355, distance: 104.2
click at [376, 355] on div "Rota 25 - Placa RNA5D39 92617852 - FRAN SILAMAN Rota 16 - Placa NOT0006 9262021…" at bounding box center [563, 269] width 1126 height 539
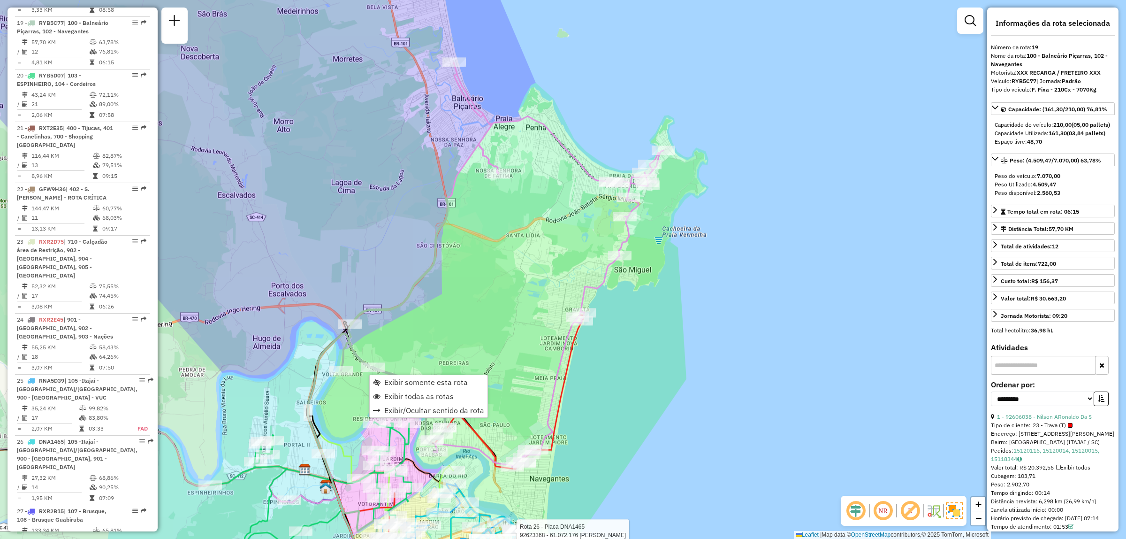
scroll to position [1374, 0]
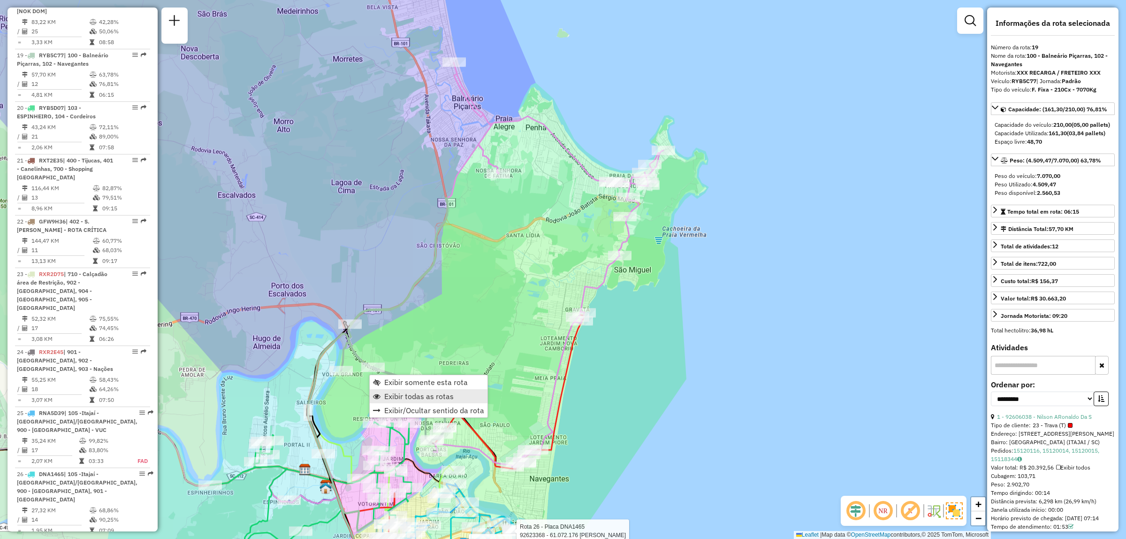
click at [397, 390] on link "Exibir todas as rotas" at bounding box center [429, 396] width 118 height 14
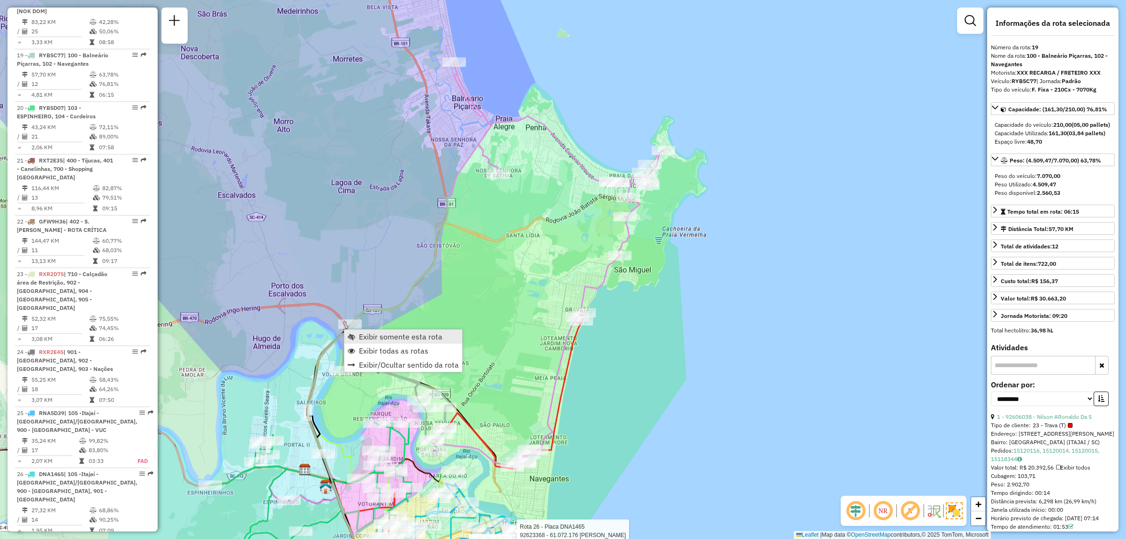
click at [389, 333] on span "Exibir somente esta rota" at bounding box center [401, 337] width 84 height 8
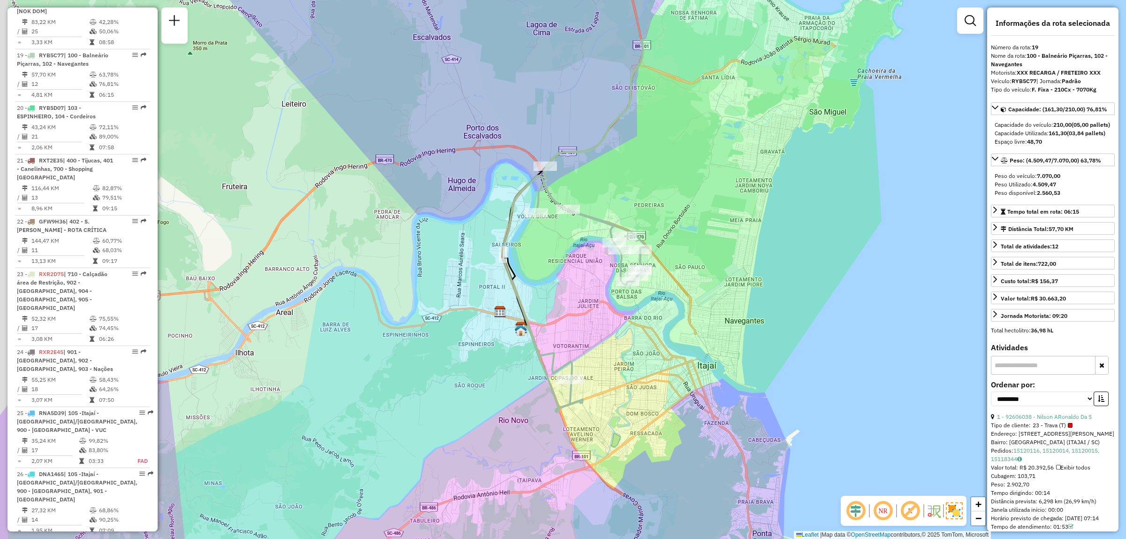
drag, startPoint x: 409, startPoint y: 404, endPoint x: 420, endPoint y: 360, distance: 45.5
click at [420, 360] on div "Janela de atendimento Grade de atendimento Capacidade Transportadoras Veículos …" at bounding box center [563, 269] width 1126 height 539
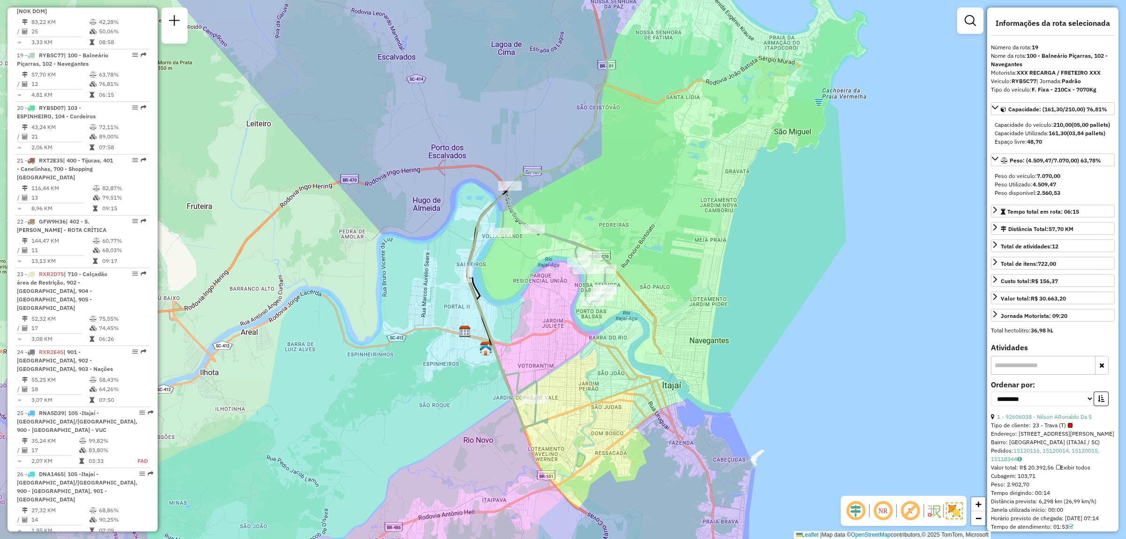
drag, startPoint x: 548, startPoint y: 365, endPoint x: 512, endPoint y: 385, distance: 41.0
click at [512, 385] on icon at bounding box center [540, 229] width 144 height 339
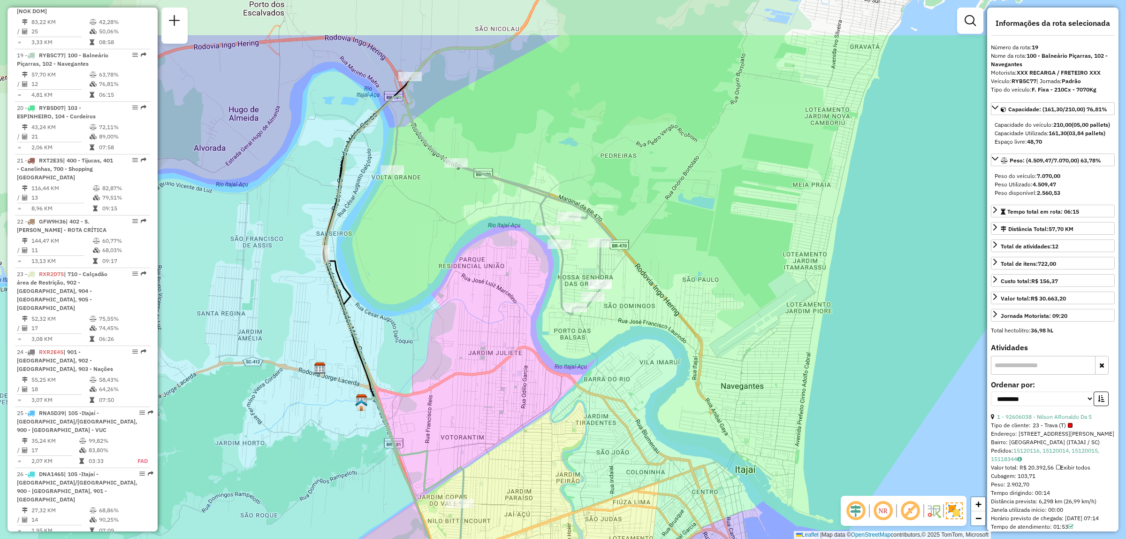
drag, startPoint x: 536, startPoint y: 334, endPoint x: 439, endPoint y: 423, distance: 131.9
click at [439, 423] on div "Janela de atendimento Grade de atendimento Capacidade Transportadoras Veículos …" at bounding box center [563, 269] width 1126 height 539
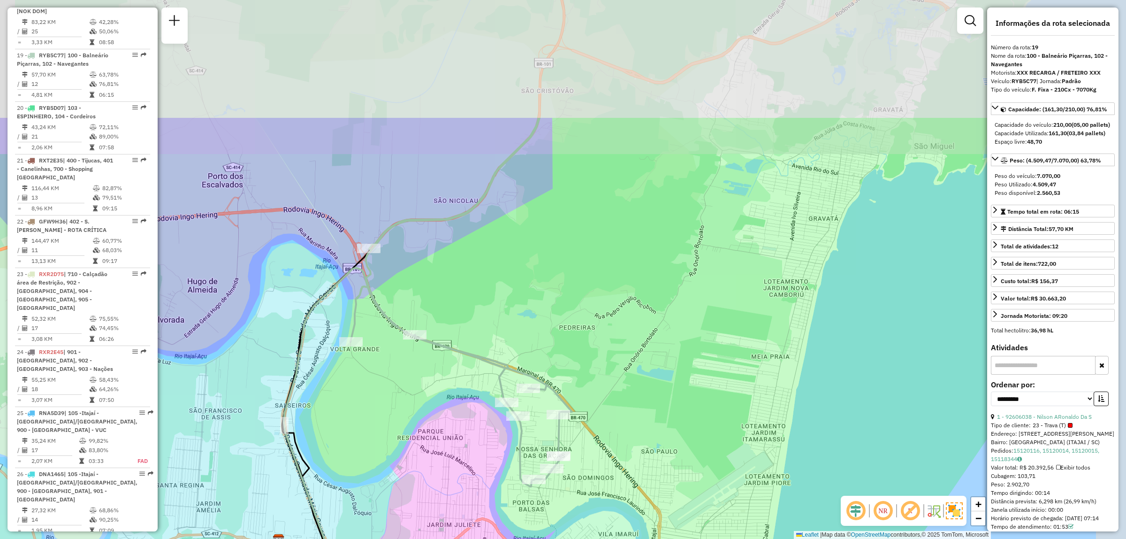
drag, startPoint x: 507, startPoint y: 174, endPoint x: 466, endPoint y: 346, distance: 177.1
click at [466, 346] on div "Janela de atendimento Grade de atendimento Capacidade Transportadoras Veículos …" at bounding box center [563, 269] width 1126 height 539
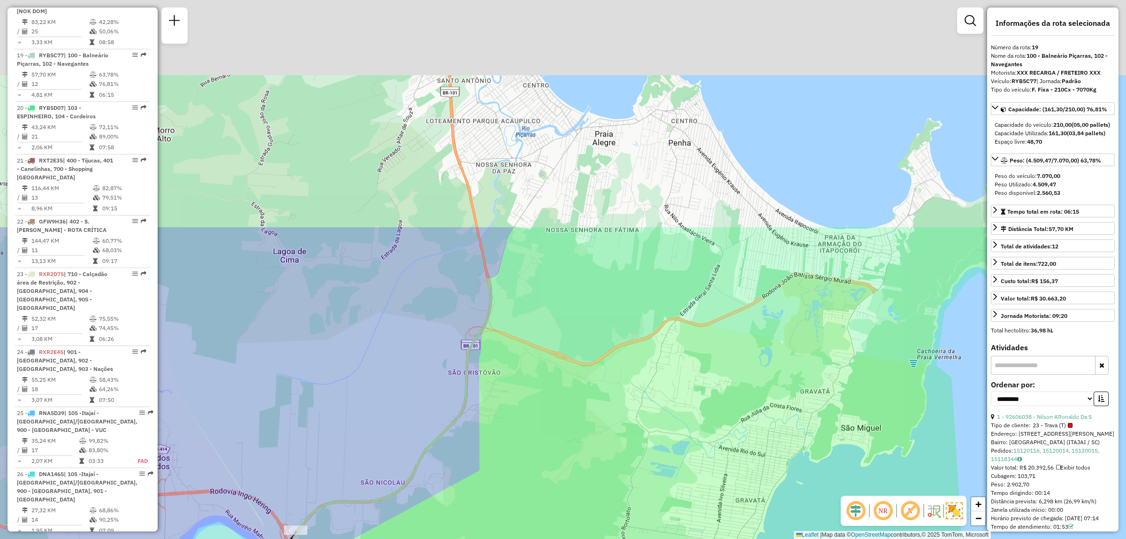
drag, startPoint x: 562, startPoint y: 41, endPoint x: 489, endPoint y: 322, distance: 291.0
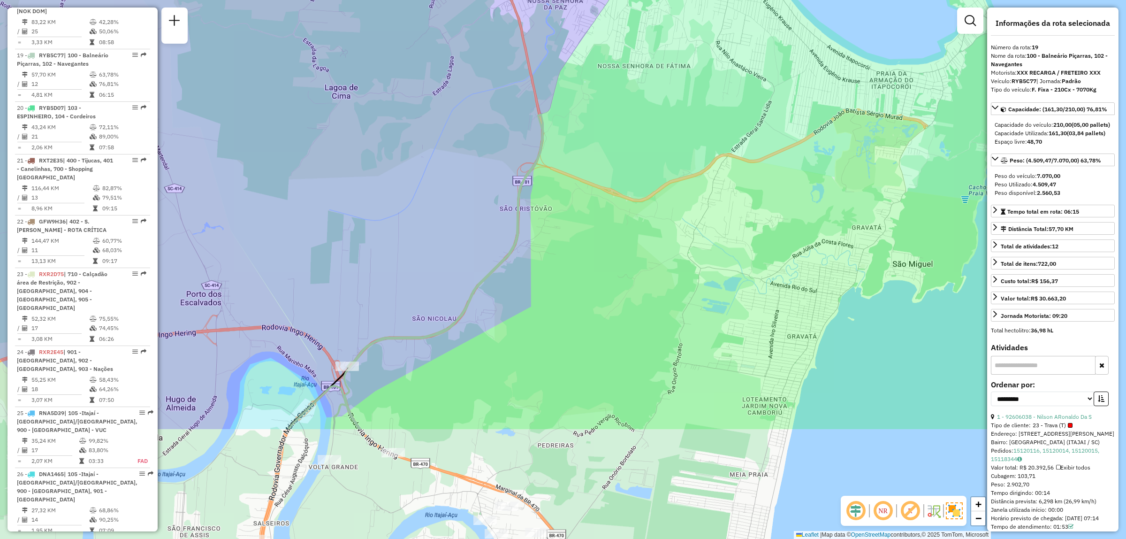
drag, startPoint x: 513, startPoint y: 443, endPoint x: 573, endPoint y: 262, distance: 190.4
click at [573, 262] on div "Janela de atendimento Grade de atendimento Capacidade Transportadoras Veículos …" at bounding box center [563, 269] width 1126 height 539
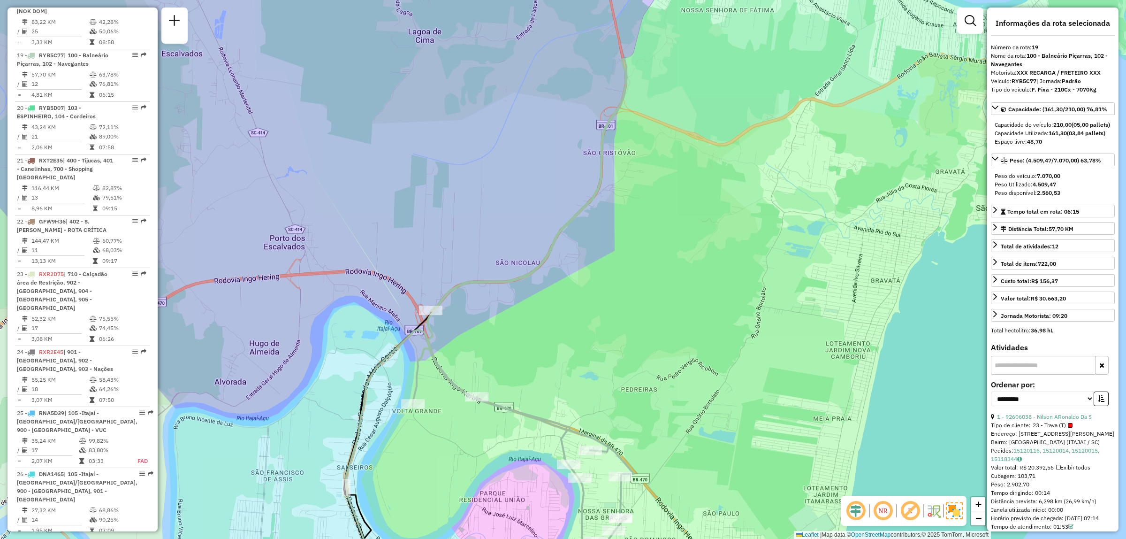
drag, startPoint x: 530, startPoint y: 338, endPoint x: 626, endPoint y: 240, distance: 137.1
click at [626, 240] on div "Janela de atendimento Grade de atendimento Capacidade Transportadoras Veículos …" at bounding box center [563, 269] width 1126 height 539
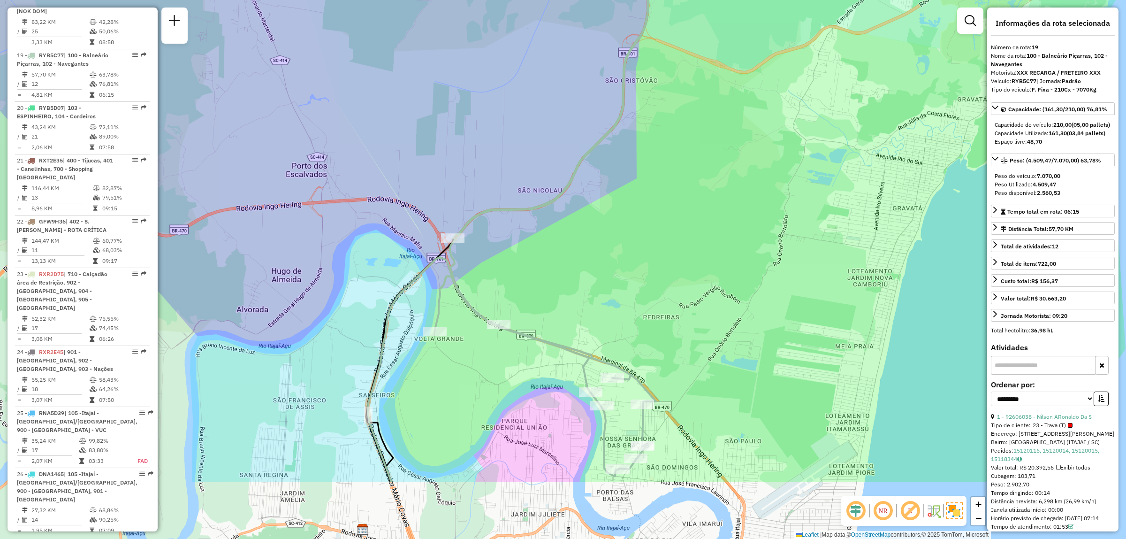
click at [623, 202] on div "Janela de atendimento Grade de atendimento Capacidade Transportadoras Veículos …" at bounding box center [563, 269] width 1126 height 539
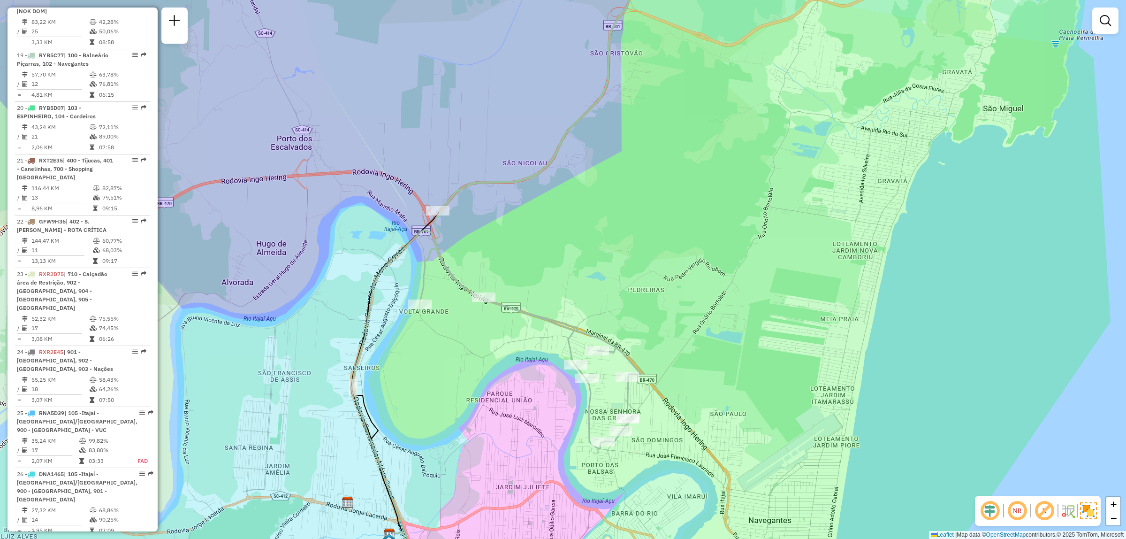
drag, startPoint x: 620, startPoint y: 315, endPoint x: 609, endPoint y: 293, distance: 24.4
click at [609, 293] on div "Janela de atendimento Grade de atendimento Capacidade Transportadoras Veículos …" at bounding box center [563, 269] width 1126 height 539
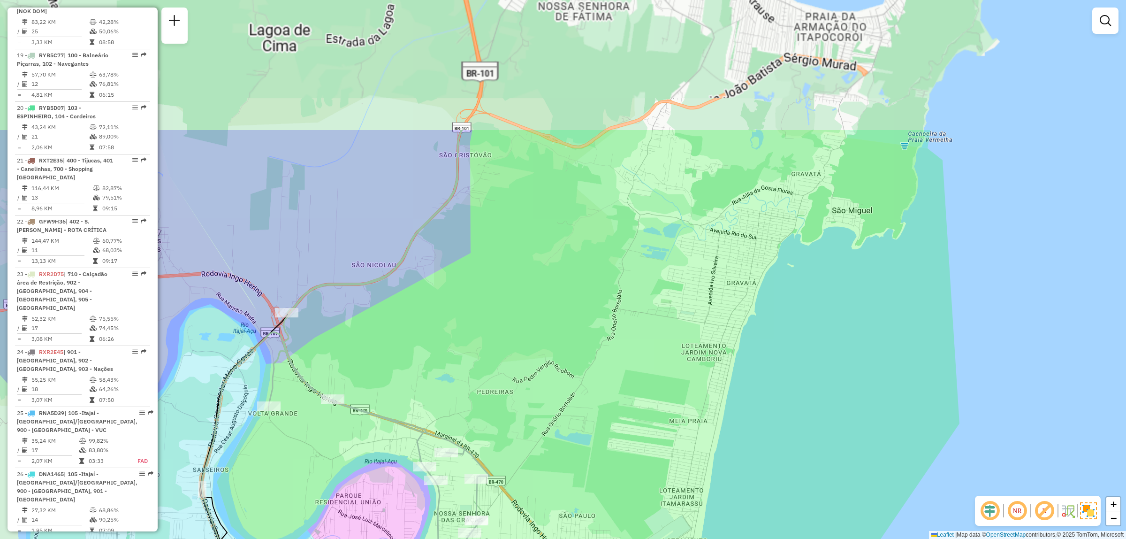
drag, startPoint x: 487, startPoint y: 253, endPoint x: 372, endPoint y: 461, distance: 237.8
click at [372, 461] on div "Janela de atendimento Grade de atendimento Capacidade Transportadoras Veículos …" at bounding box center [563, 269] width 1126 height 539
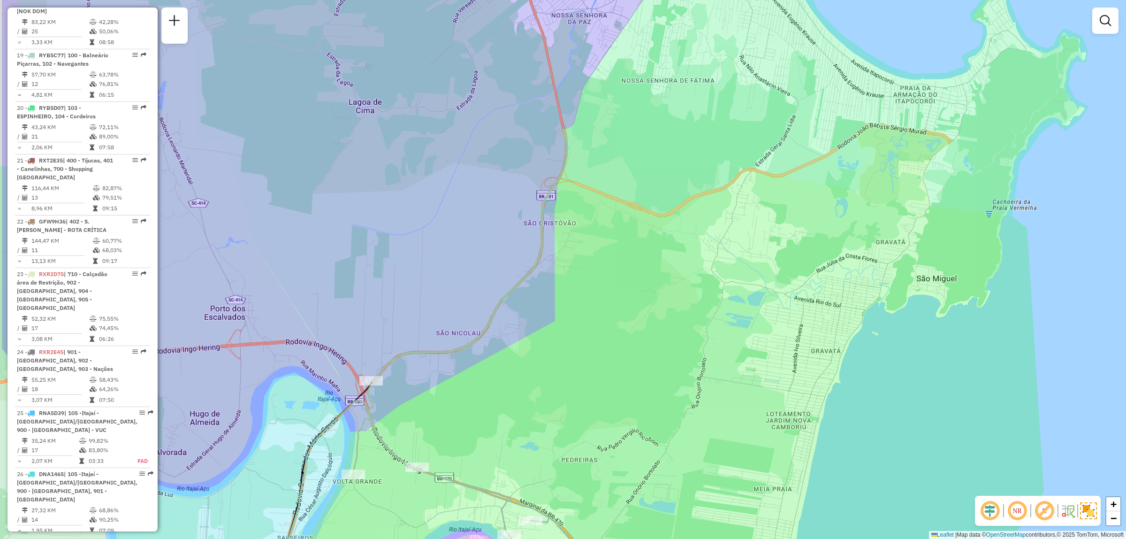
drag, startPoint x: 470, startPoint y: 262, endPoint x: 585, endPoint y: 258, distance: 115.1
click at [585, 258] on div "Janela de atendimento Grade de atendimento Capacidade Transportadoras Veículos …" at bounding box center [563, 269] width 1126 height 539
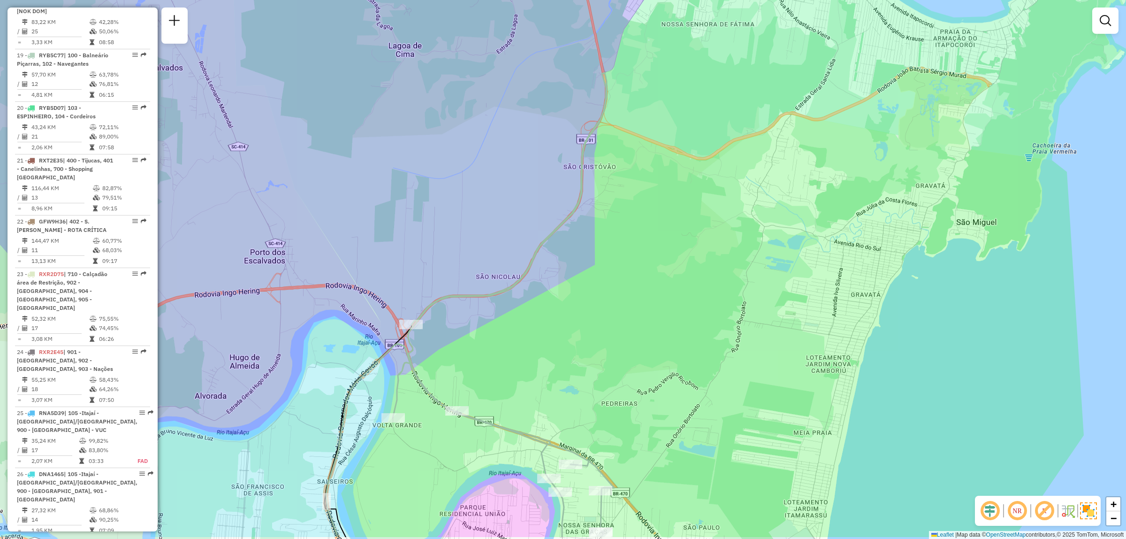
drag, startPoint x: 548, startPoint y: 284, endPoint x: 588, endPoint y: 228, distance: 69.1
click at [588, 228] on div "Janela de atendimento Grade de atendimento Capacidade Transportadoras Veículos …" at bounding box center [563, 269] width 1126 height 539
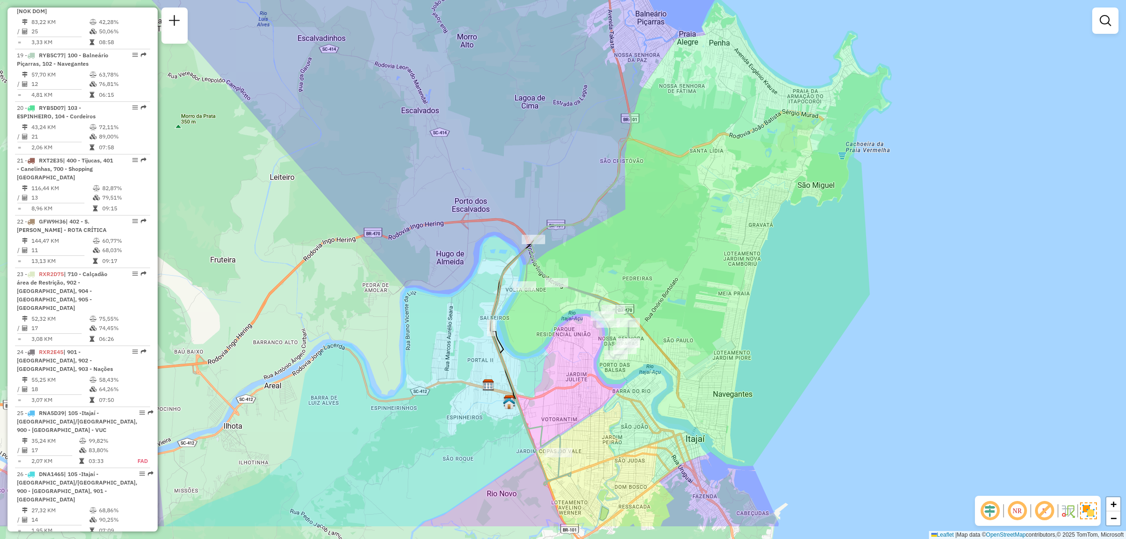
drag, startPoint x: 595, startPoint y: 375, endPoint x: 629, endPoint y: 308, distance: 75.4
click at [629, 308] on icon at bounding box center [564, 282] width 144 height 339
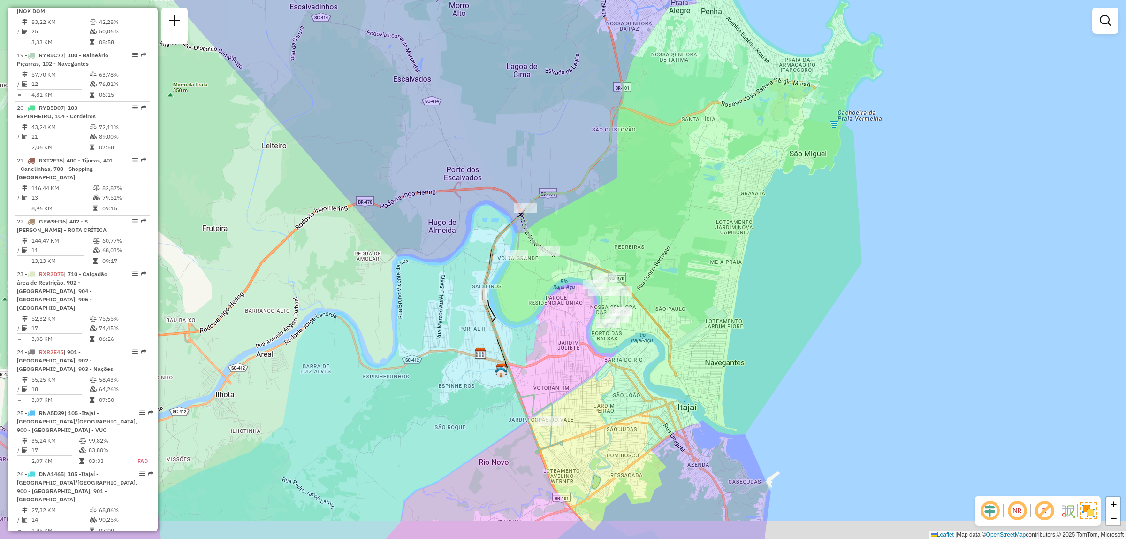
drag, startPoint x: 587, startPoint y: 466, endPoint x: 578, endPoint y: 430, distance: 36.3
click at [578, 430] on div "Janela de atendimento Grade de atendimento Capacidade Transportadoras Veículos …" at bounding box center [563, 269] width 1126 height 539
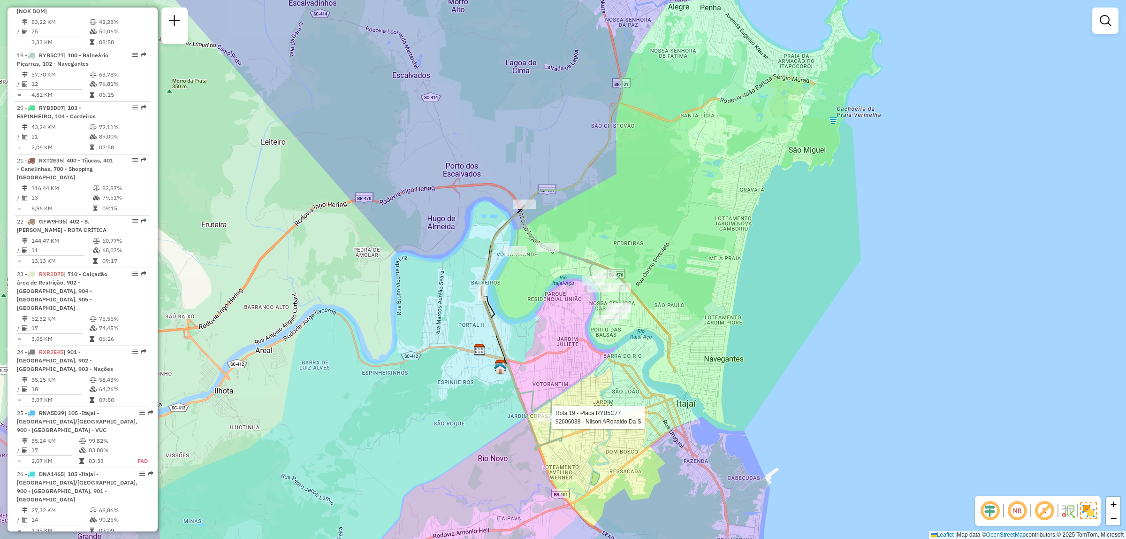
click at [545, 422] on div at bounding box center [550, 417] width 28 height 9
select select "**********"
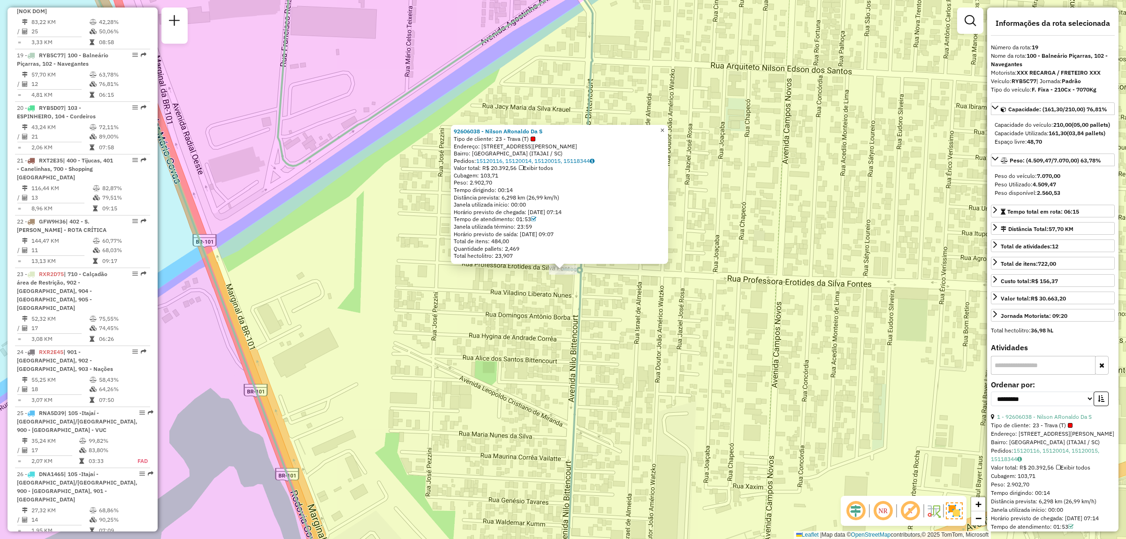
click at [665, 131] on span "×" at bounding box center [662, 130] width 4 height 8
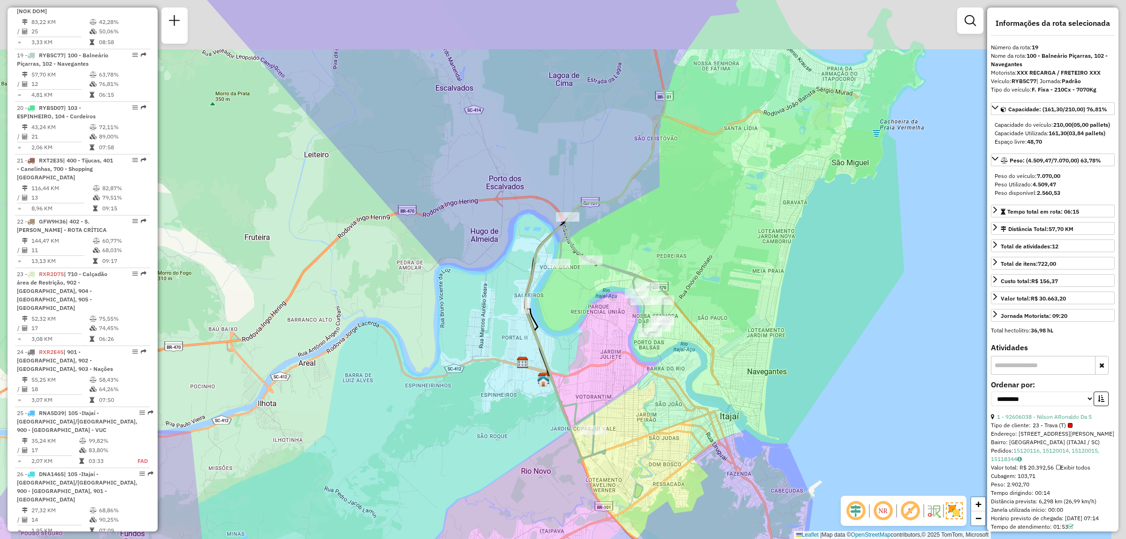
drag, startPoint x: 637, startPoint y: 383, endPoint x: 597, endPoint y: 437, distance: 66.8
click at [597, 435] on div at bounding box center [593, 429] width 28 height 9
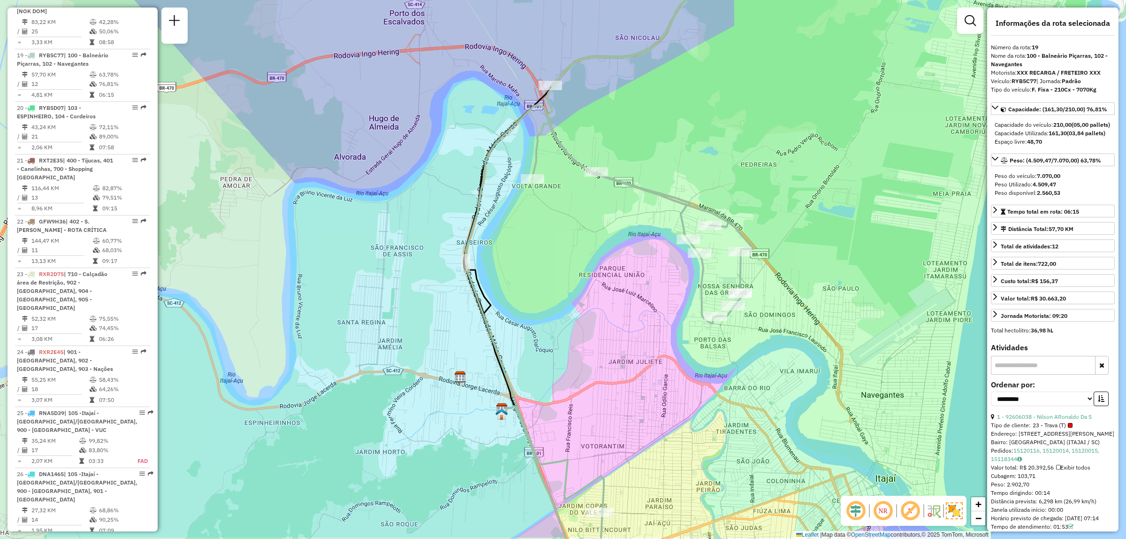
drag, startPoint x: 660, startPoint y: 376, endPoint x: 523, endPoint y: 321, distance: 148.0
click at [523, 321] on div "Janela de atendimento Grade de atendimento Capacidade Transportadoras Veículos …" at bounding box center [563, 269] width 1126 height 539
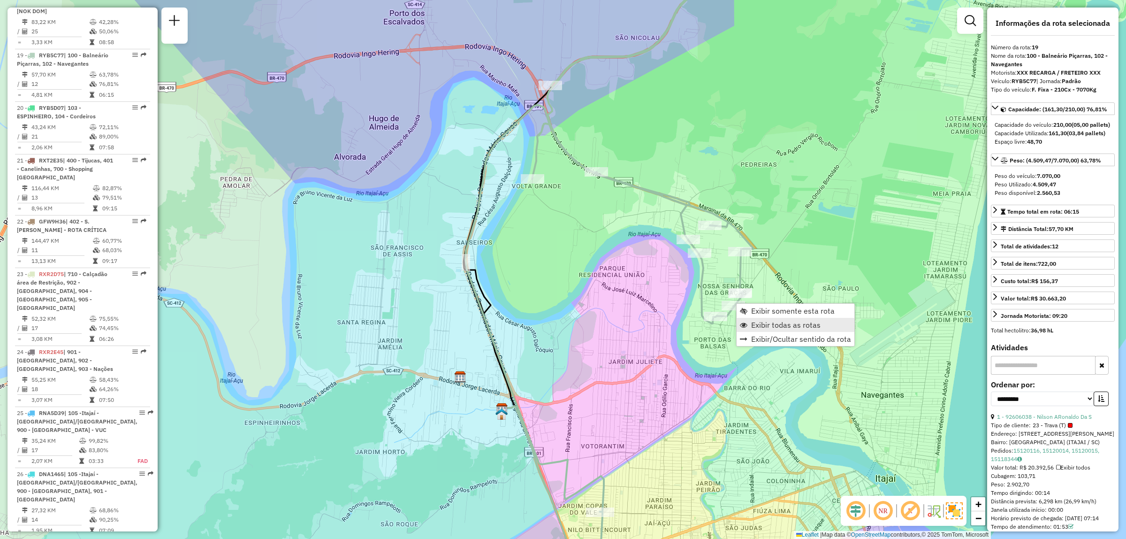
click at [763, 322] on span "Exibir todas as rotas" at bounding box center [785, 325] width 69 height 8
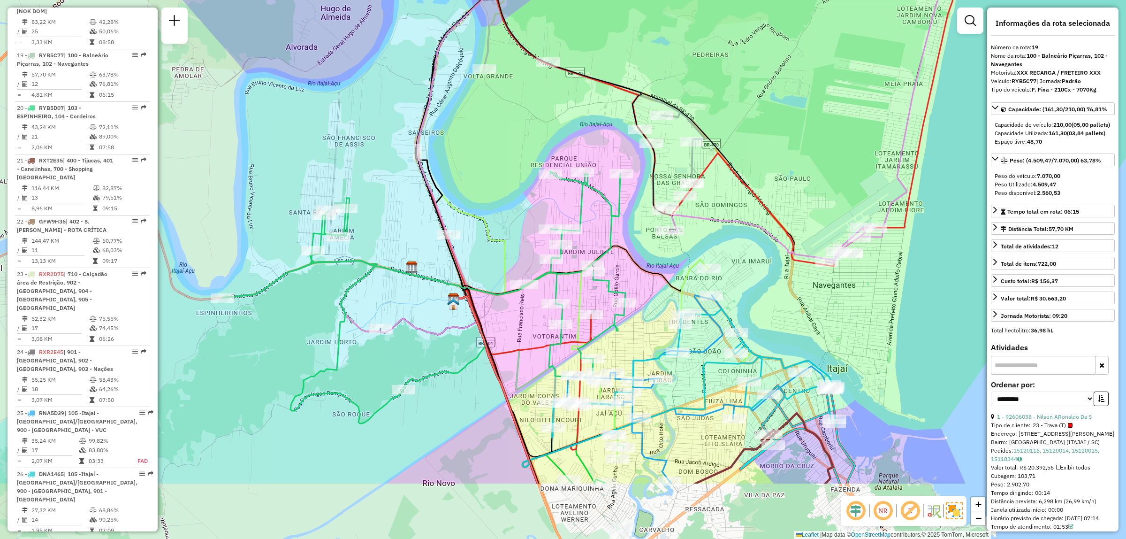
drag, startPoint x: 711, startPoint y: 361, endPoint x: 663, endPoint y: 252, distance: 120.0
click at [663, 252] on div "Janela de atendimento Grade de atendimento Capacidade Transportadoras Veículos …" at bounding box center [563, 269] width 1126 height 539
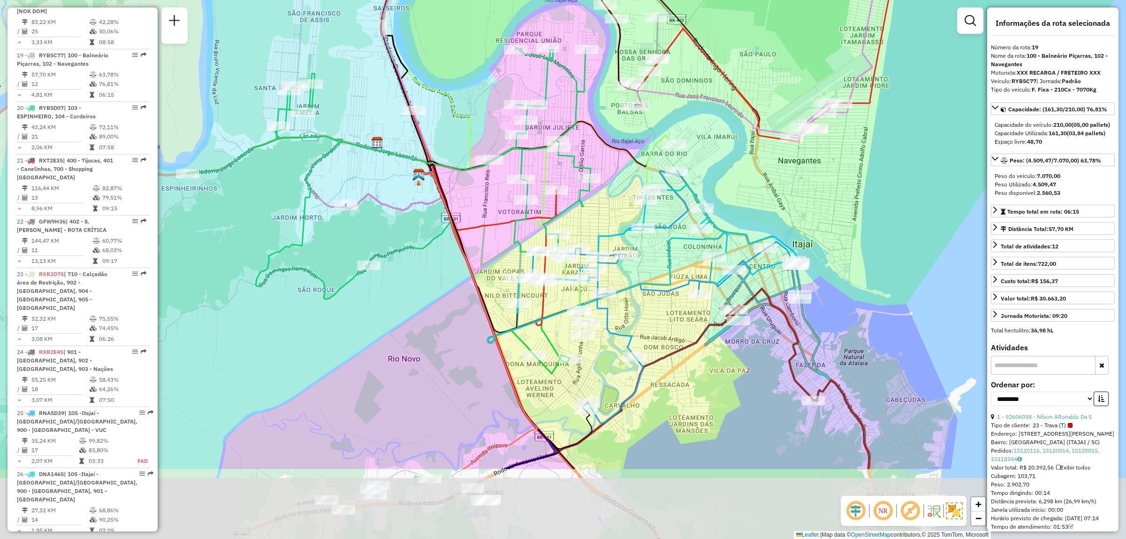
drag, startPoint x: 678, startPoint y: 306, endPoint x: 643, endPoint y: 181, distance: 129.1
click at [643, 181] on icon at bounding box center [559, 202] width 316 height 263
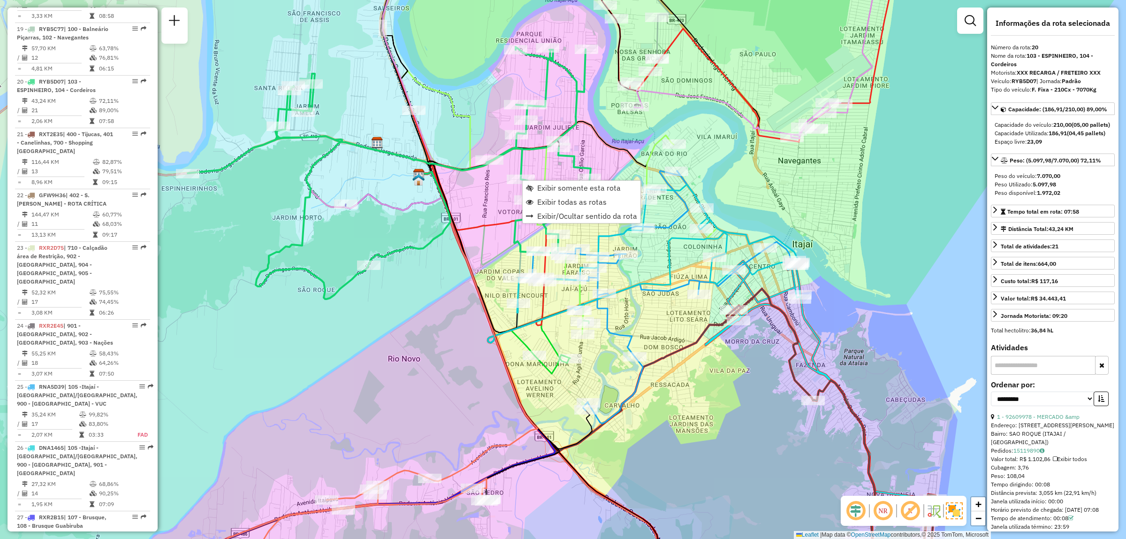
scroll to position [1427, 0]
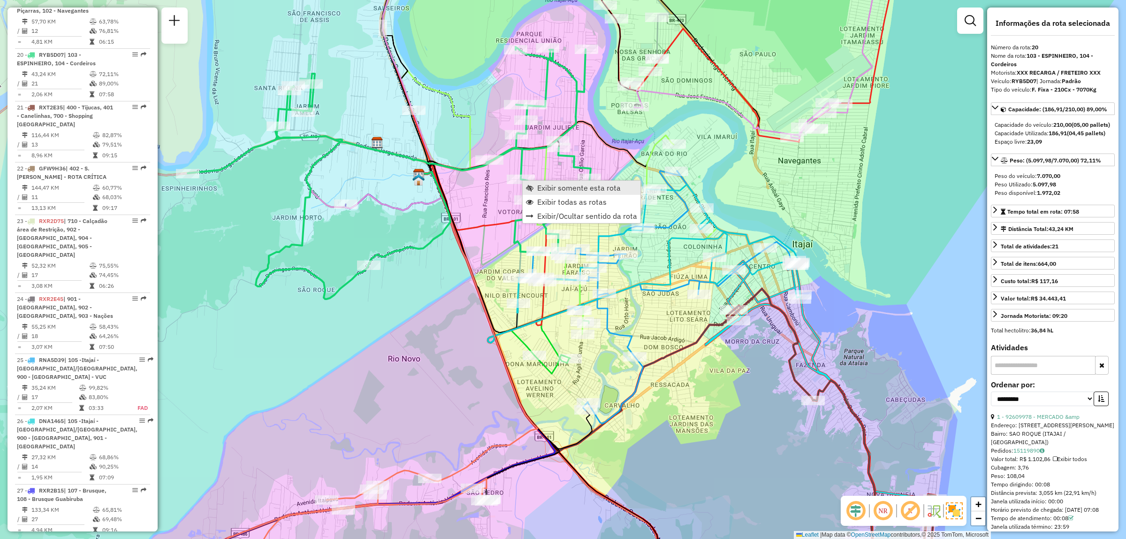
click at [548, 190] on span "Exibir somente esta rota" at bounding box center [579, 188] width 84 height 8
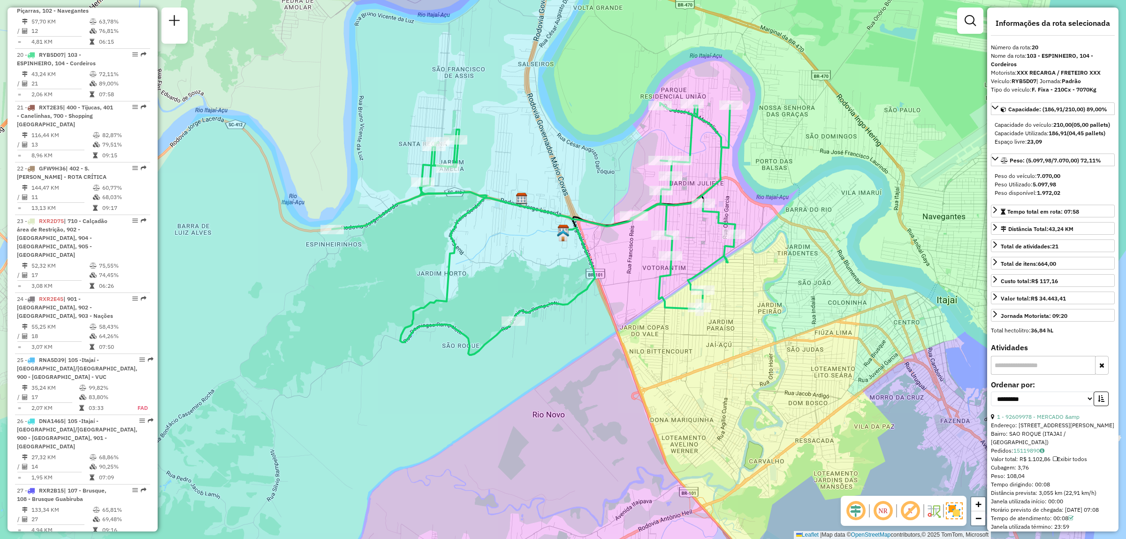
drag, startPoint x: 553, startPoint y: 236, endPoint x: 531, endPoint y: 235, distance: 21.6
click at [531, 235] on div "Janela de atendimento Grade de atendimento Capacidade Transportadoras Veículos …" at bounding box center [563, 269] width 1126 height 539
click at [639, 242] on span "Exibir todas as rotas" at bounding box center [637, 241] width 8 height 8
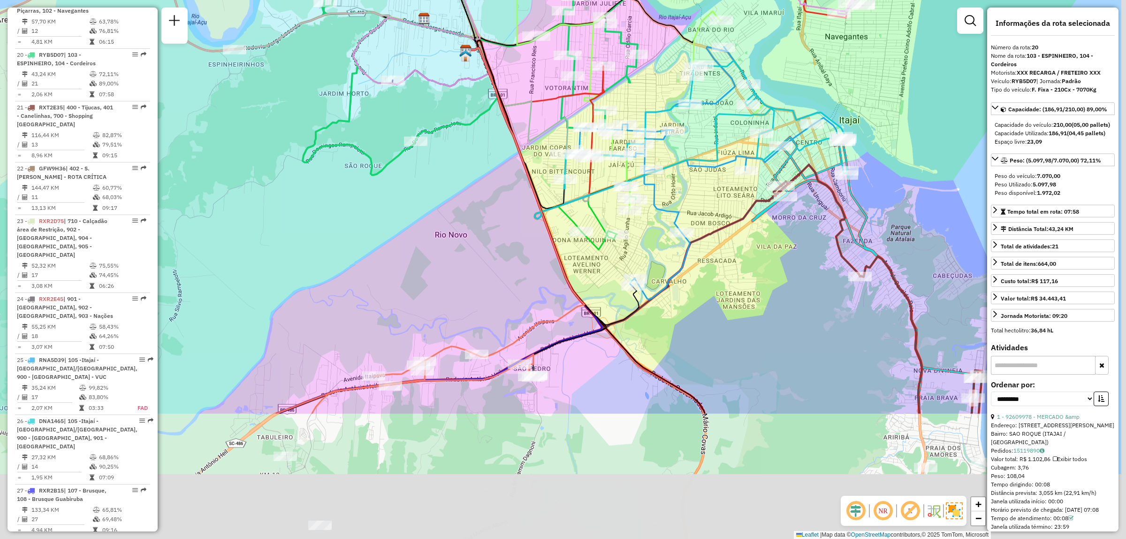
drag, startPoint x: 641, startPoint y: 423, endPoint x: 541, endPoint y: 242, distance: 206.7
click at [541, 242] on div "Janela de atendimento Grade de atendimento Capacidade Transportadoras Veículos …" at bounding box center [563, 269] width 1126 height 539
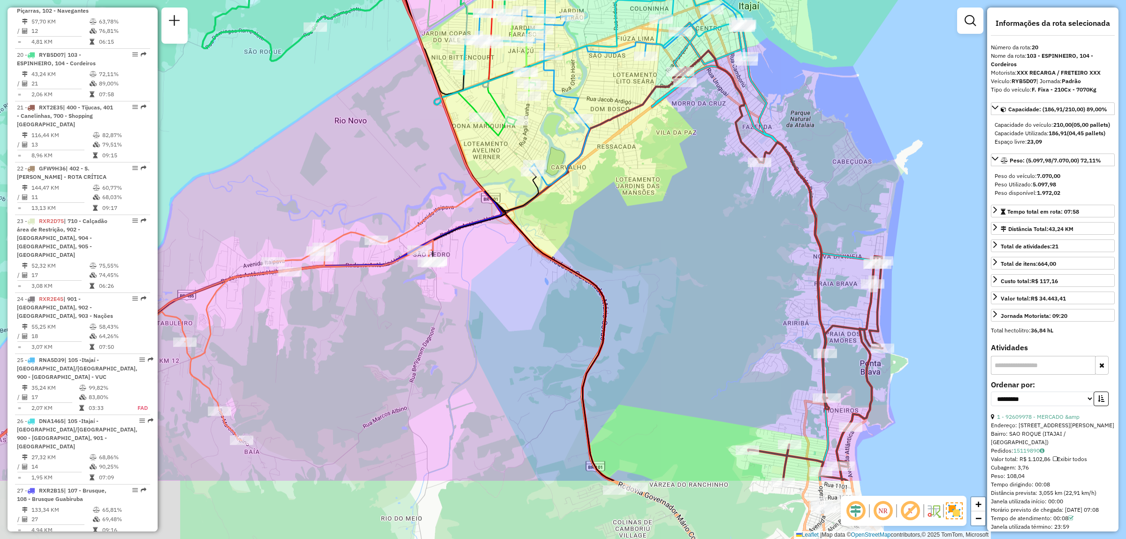
drag, startPoint x: 781, startPoint y: 363, endPoint x: 683, endPoint y: 250, distance: 149.7
click at [683, 250] on div "Janela de atendimento Grade de atendimento Capacidade Transportadoras Veículos …" at bounding box center [563, 269] width 1126 height 539
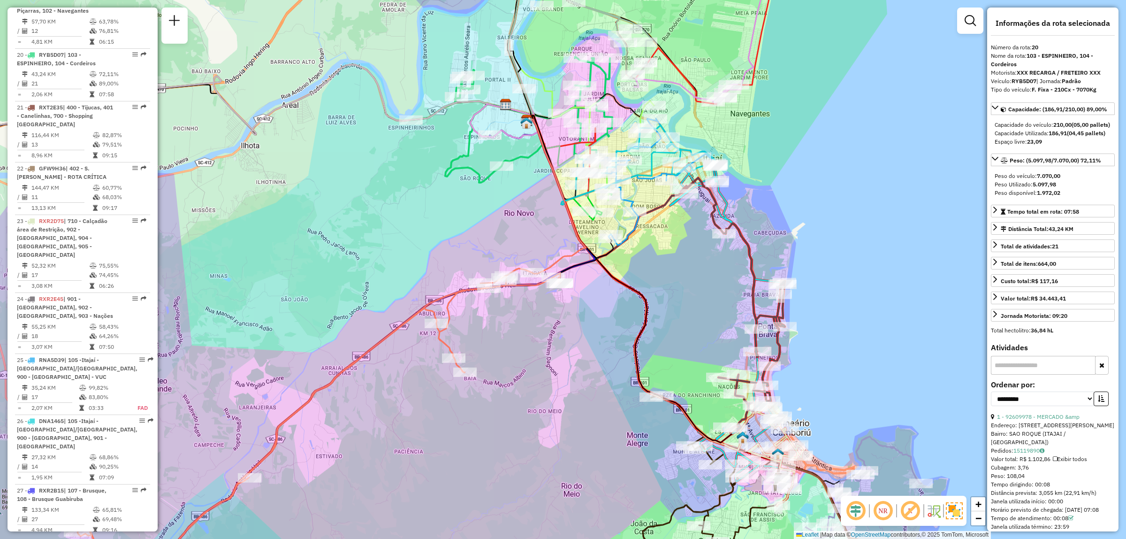
drag, startPoint x: 710, startPoint y: 298, endPoint x: 712, endPoint y: 325, distance: 27.4
click at [712, 325] on div "Janela de atendimento Grade de atendimento Capacidade Transportadoras Veículos …" at bounding box center [563, 269] width 1126 height 539
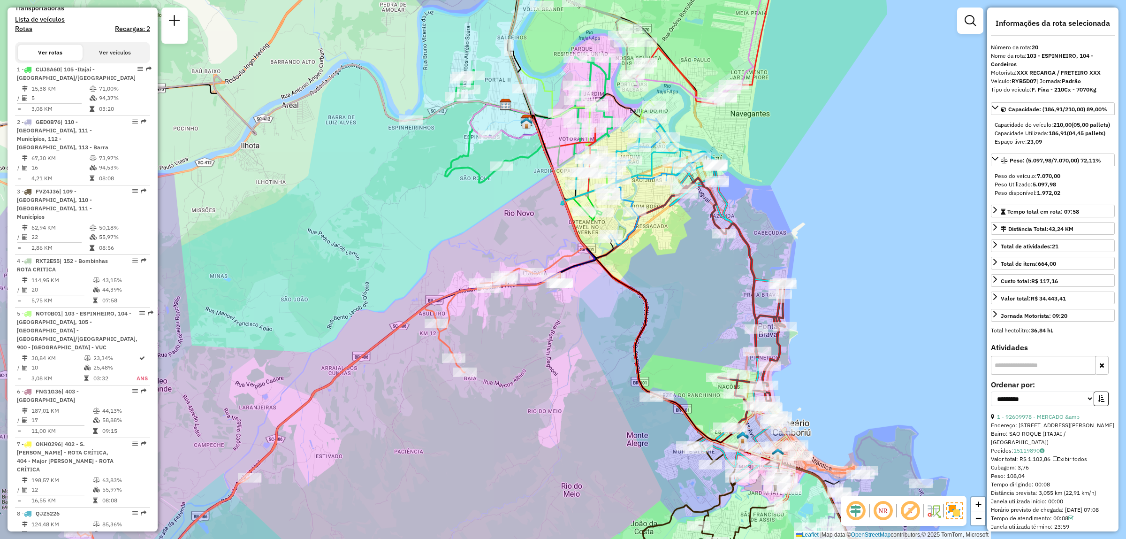
scroll to position [371, 0]
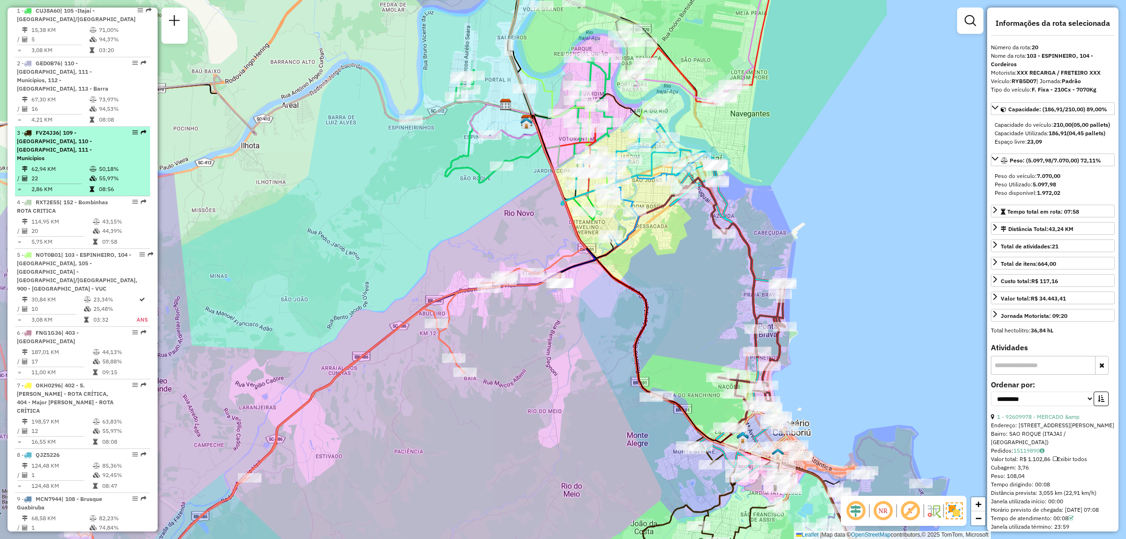
click at [100, 135] on div "3 - FVZ4J36 | 109 - Monte Alegre, 110 - Camboriú, 111 - Municípios" at bounding box center [67, 146] width 100 height 34
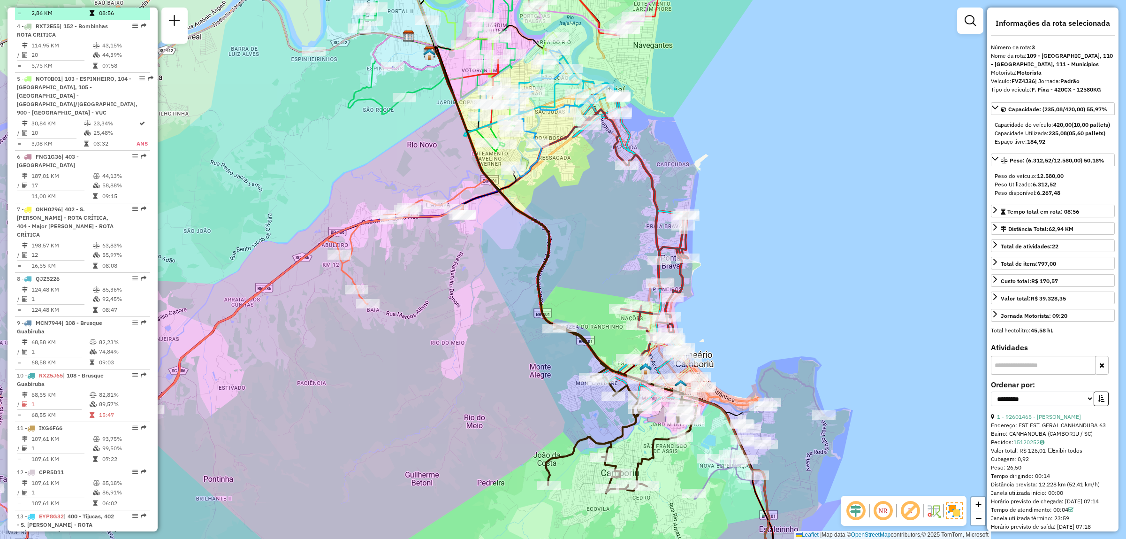
scroll to position [605, 0]
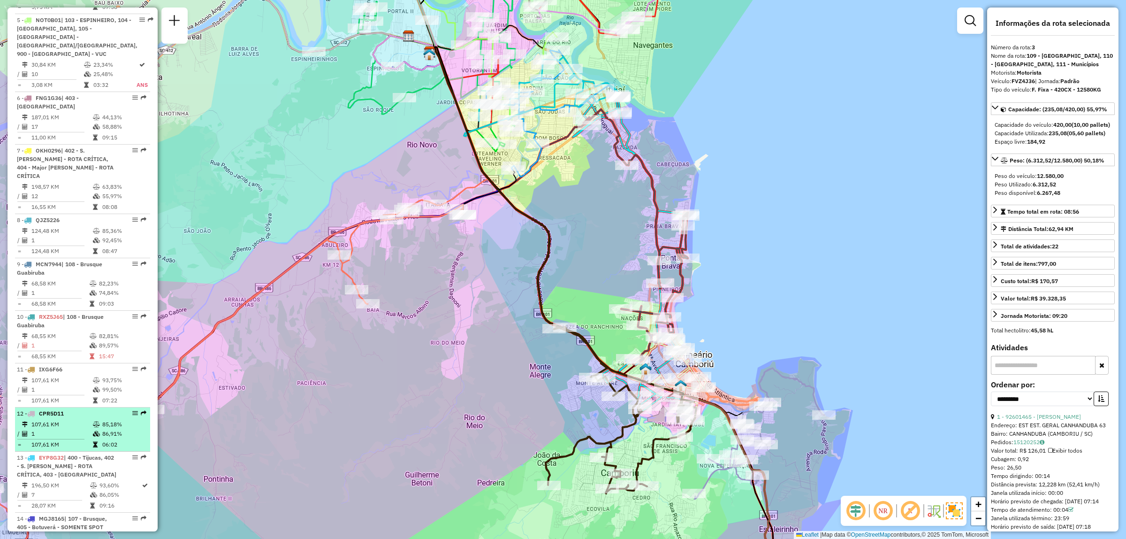
click at [55, 420] on td "107,61 KM" at bounding box center [61, 424] width 61 height 9
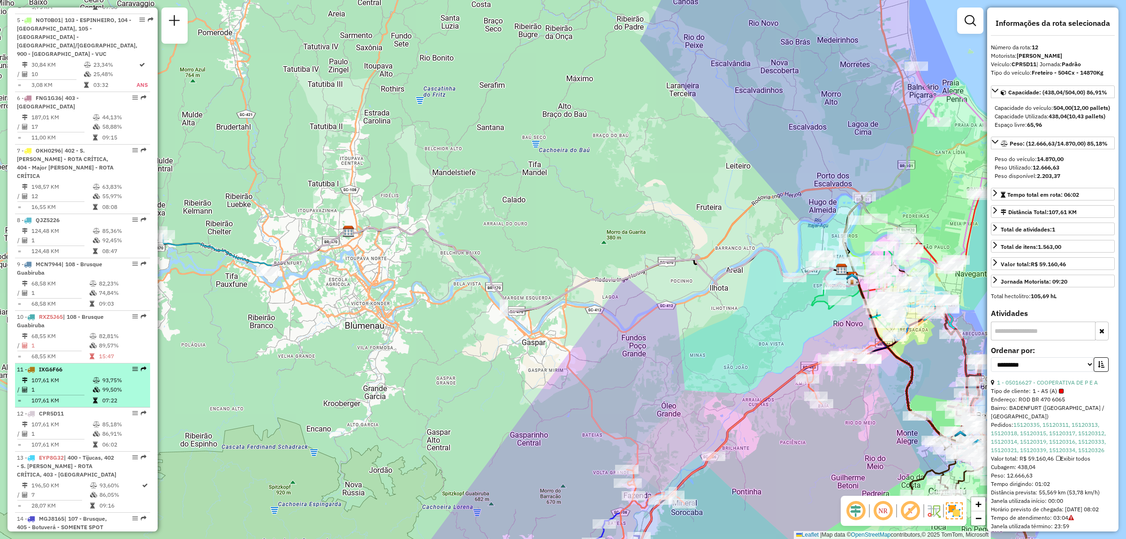
click at [55, 385] on td "1" at bounding box center [61, 389] width 61 height 9
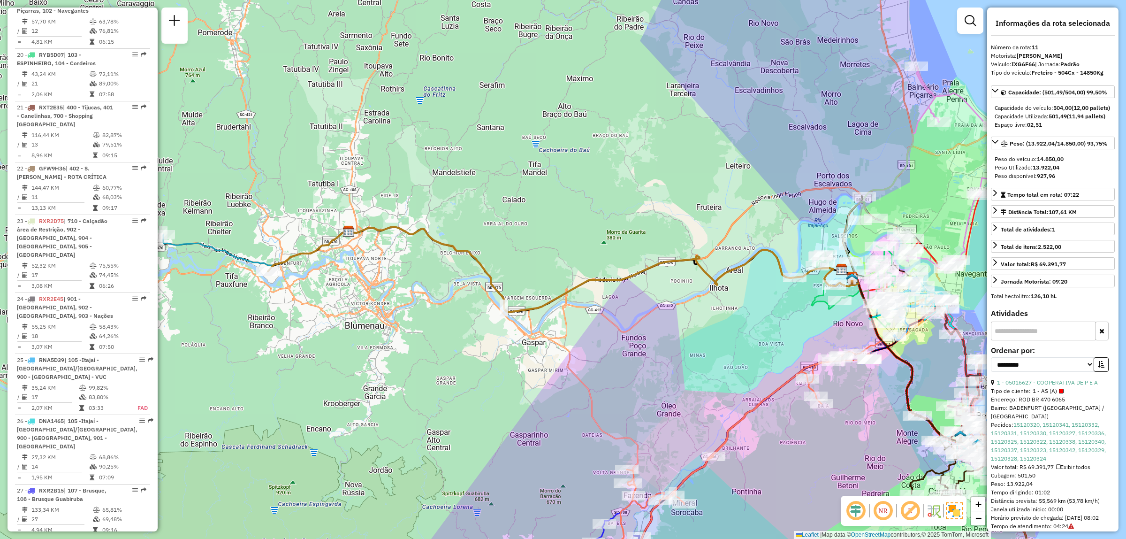
scroll to position [1451, 0]
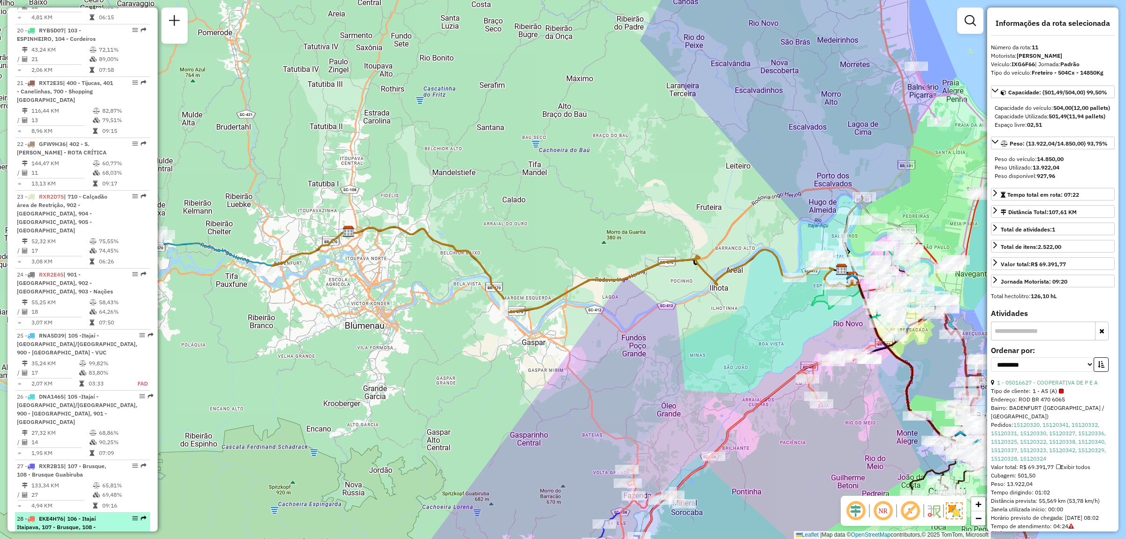
click at [59, 515] on span "| 106 - Itajaí Itaipava, 107 - Brusque, 108 - Brusque Guabiruba" at bounding box center [56, 527] width 79 height 24
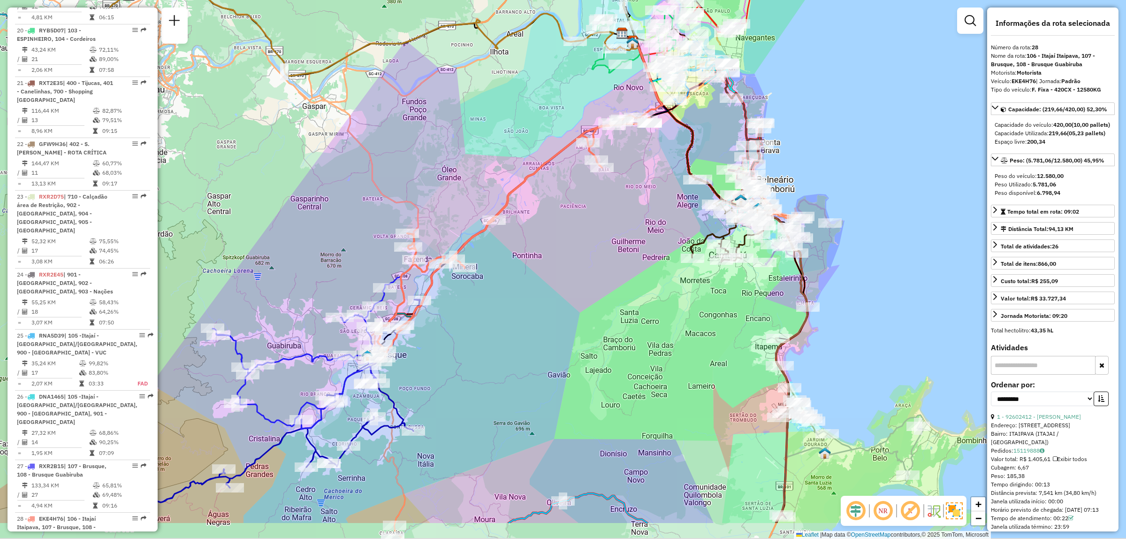
drag, startPoint x: 566, startPoint y: 431, endPoint x: 523, endPoint y: 358, distance: 84.1
click at [523, 358] on div "Janela de atendimento Grade de atendimento Capacidade Transportadoras Veículos …" at bounding box center [563, 269] width 1126 height 539
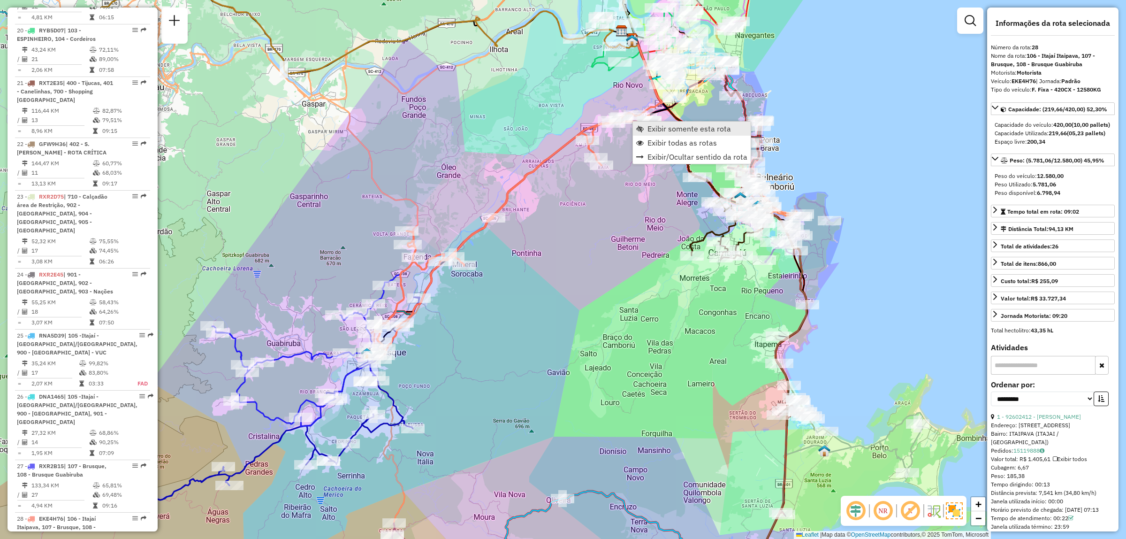
click at [651, 130] on span "Exibir somente esta rota" at bounding box center [690, 129] width 84 height 8
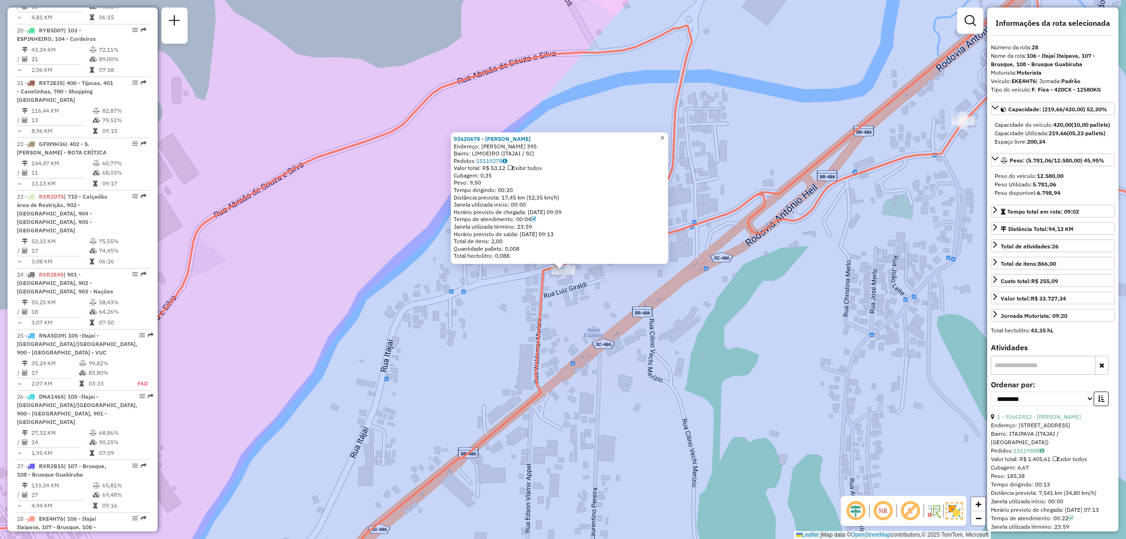
click at [665, 137] on span "×" at bounding box center [662, 138] width 4 height 8
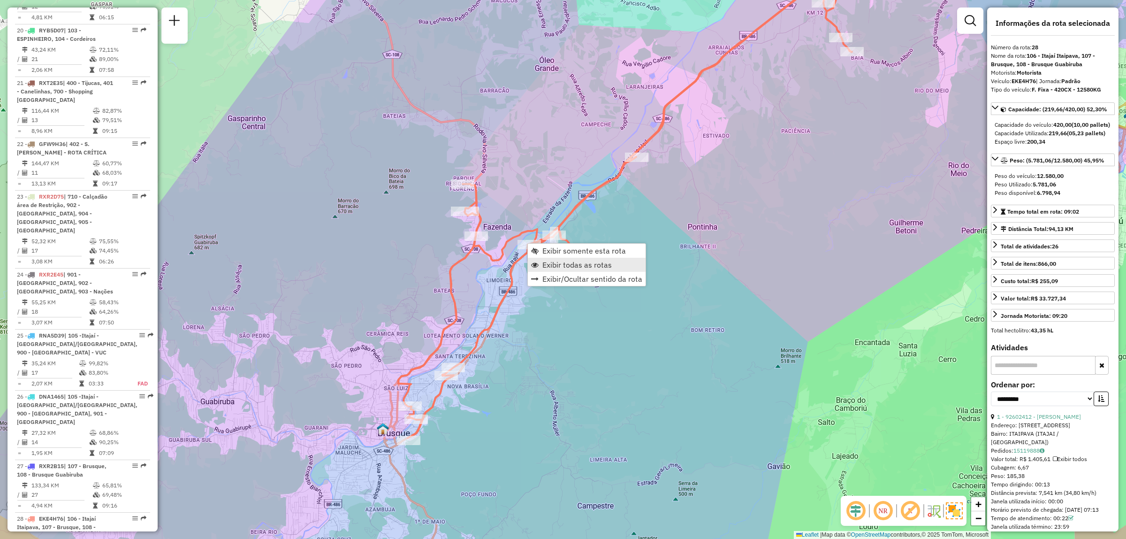
click at [551, 264] on span "Exibir todas as rotas" at bounding box center [577, 265] width 69 height 8
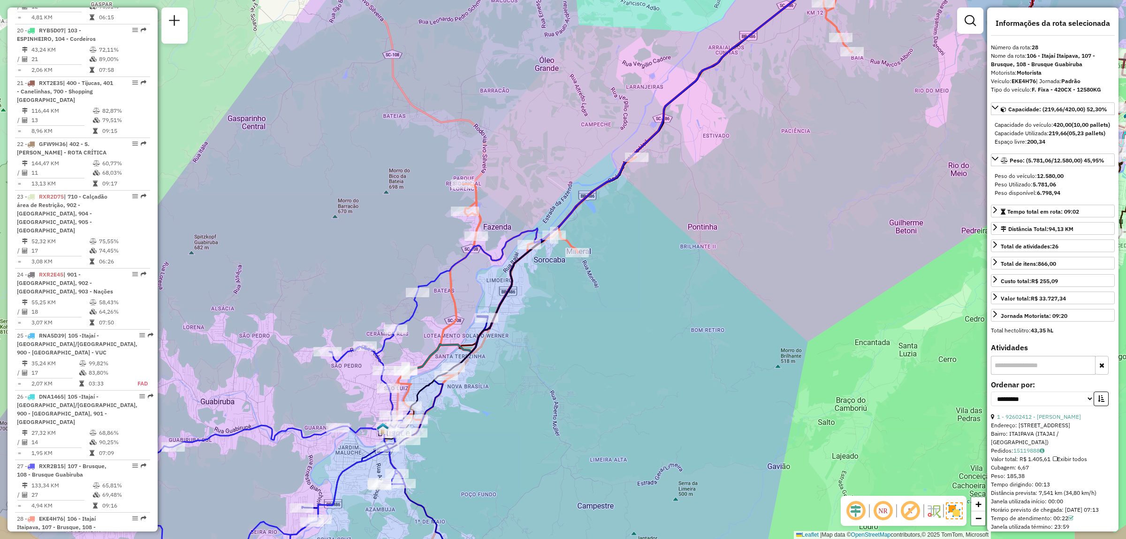
click at [721, 173] on div "Janela de atendimento Grade de atendimento Capacidade Transportadoras Veículos …" at bounding box center [563, 269] width 1126 height 539
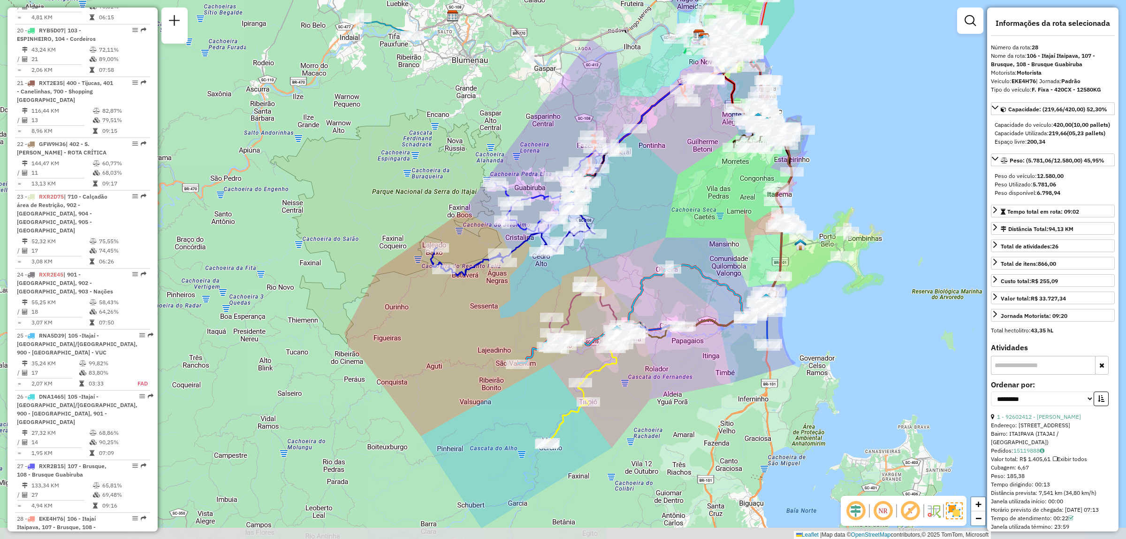
drag, startPoint x: 751, startPoint y: 241, endPoint x: 687, endPoint y: 199, distance: 77.3
click at [687, 199] on div "Janela de atendimento Grade de atendimento Capacidade Transportadoras Veículos …" at bounding box center [563, 269] width 1126 height 539
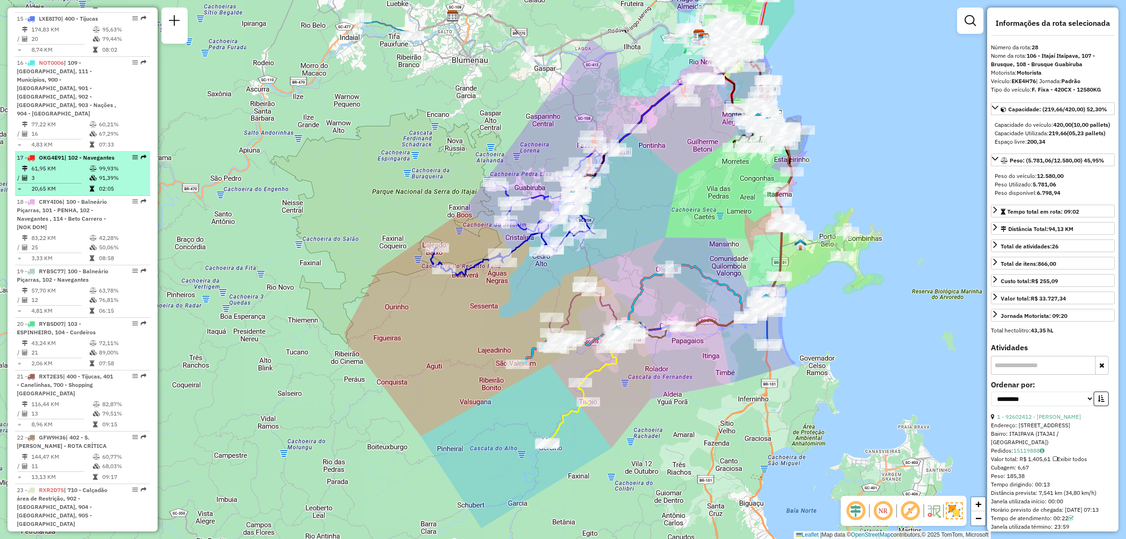
scroll to position [1099, 0]
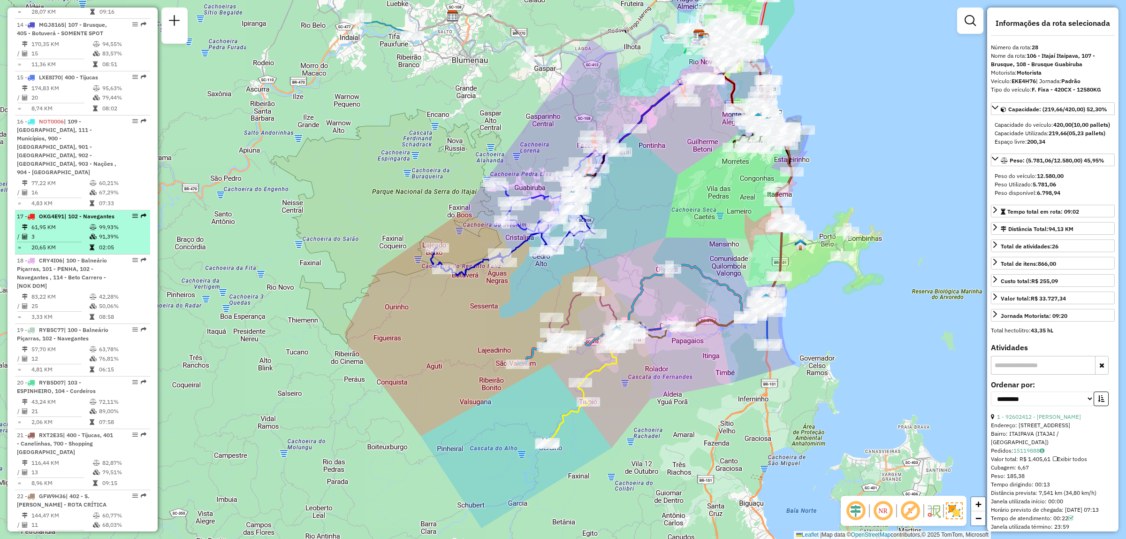
click at [69, 213] on span "| 102 - Navegantes" at bounding box center [89, 216] width 50 height 7
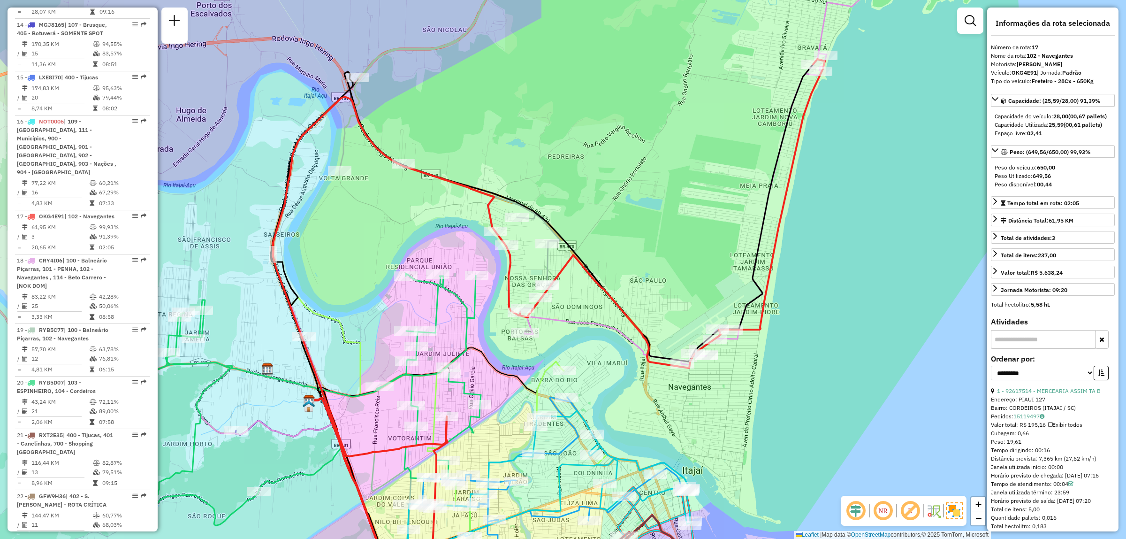
drag, startPoint x: 677, startPoint y: 168, endPoint x: 662, endPoint y: 212, distance: 46.6
click at [662, 212] on div "Janela de atendimento Grade de atendimento Capacidade Transportadoras Veículos …" at bounding box center [563, 269] width 1126 height 539
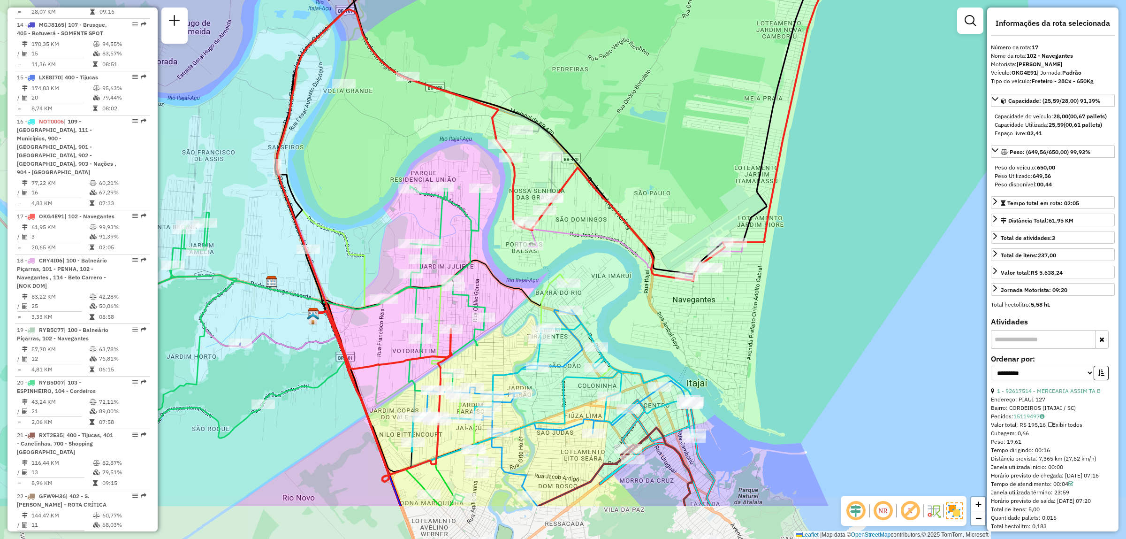
drag, startPoint x: 646, startPoint y: 227, endPoint x: 651, endPoint y: 158, distance: 68.7
click at [651, 158] on div "Janela de atendimento Grade de atendimento Capacidade Transportadoras Veículos …" at bounding box center [563, 269] width 1126 height 539
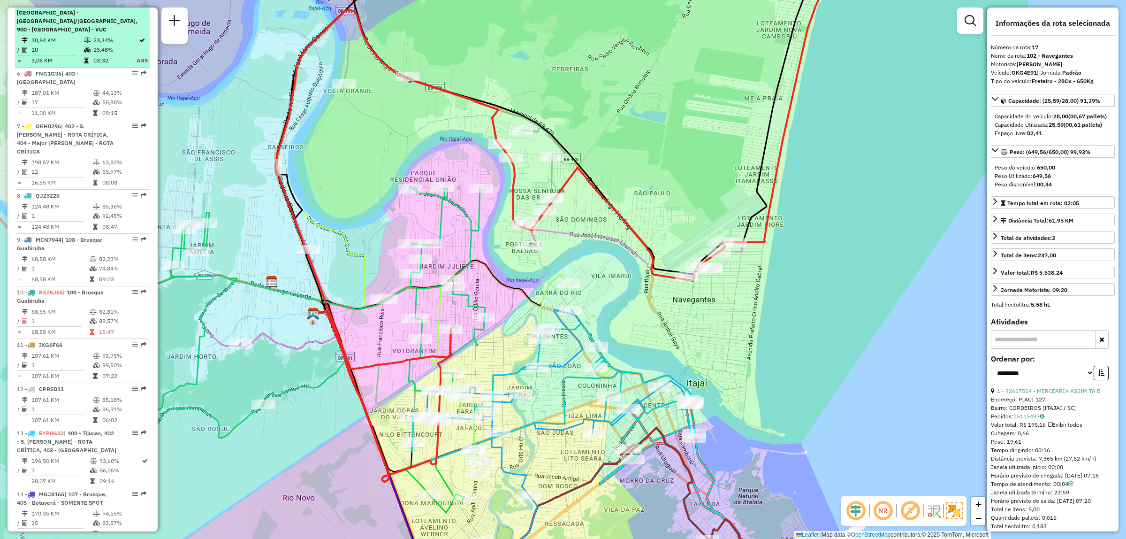
scroll to position [513, 0]
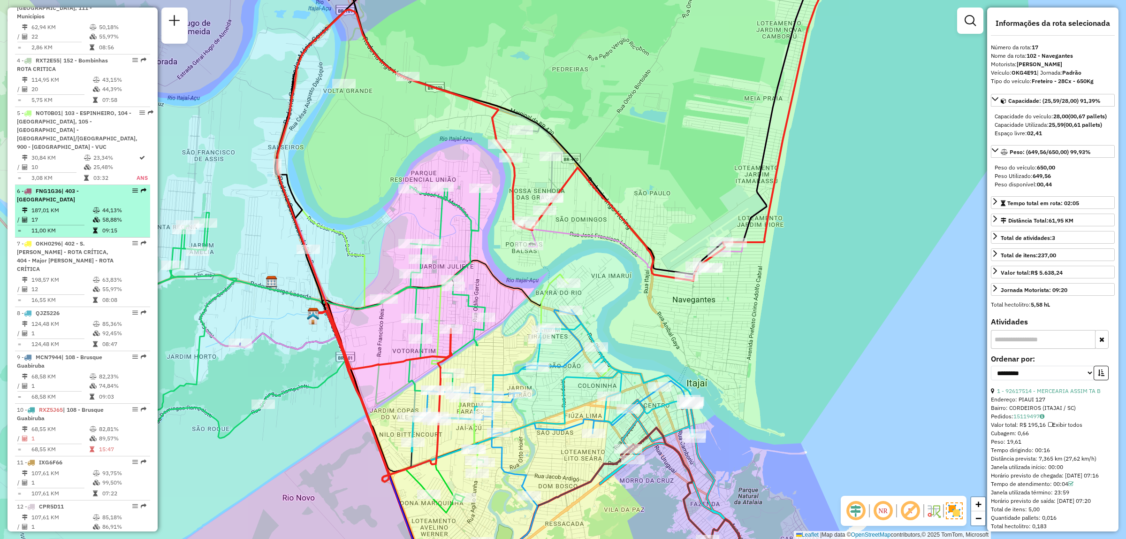
click at [40, 187] on span "FNG1G36" at bounding box center [49, 190] width 26 height 7
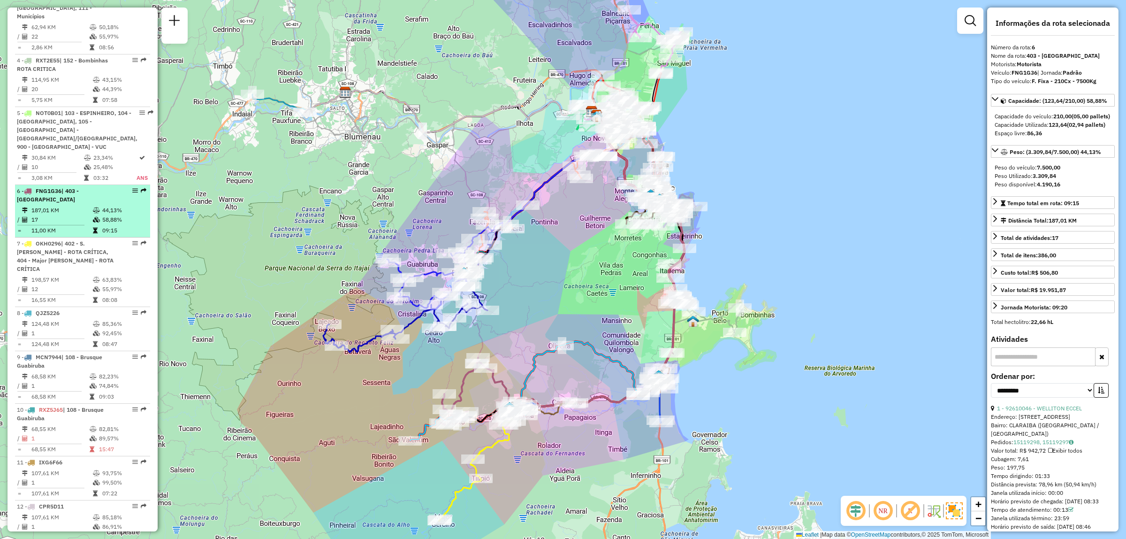
click at [71, 206] on td "187,01 KM" at bounding box center [61, 210] width 61 height 9
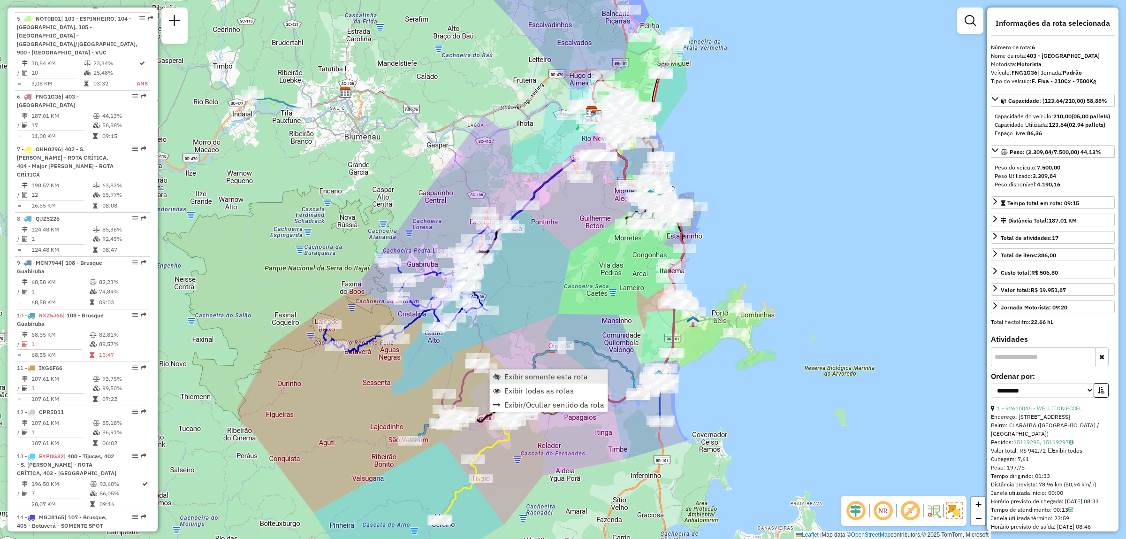
scroll to position [673, 0]
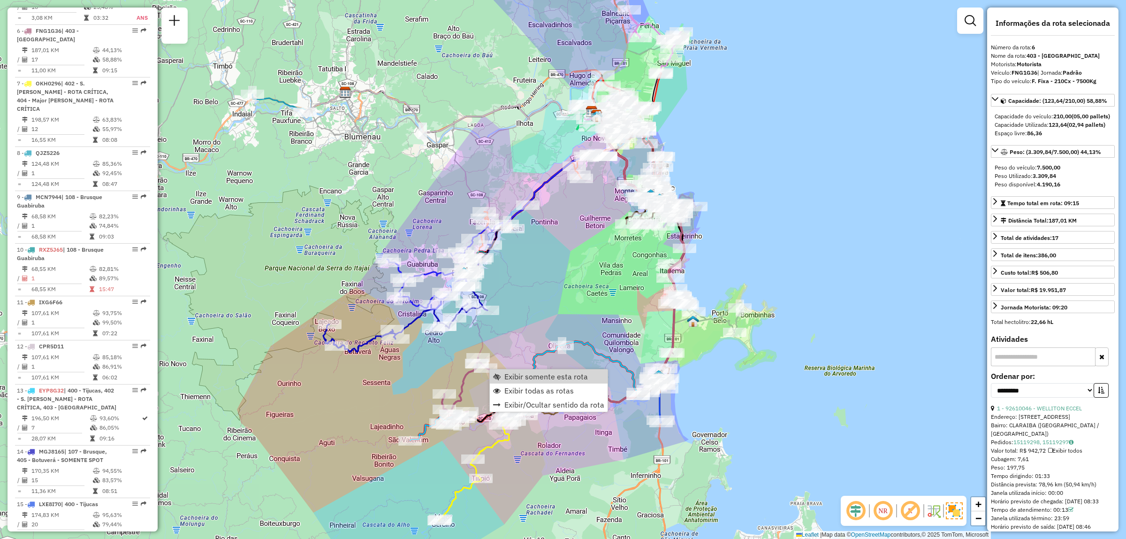
click at [475, 325] on div "Rota 6 - Placa FNG1G36 92610046 - WELLITON ECCEL Janela de atendimento Grade de…" at bounding box center [563, 269] width 1126 height 539
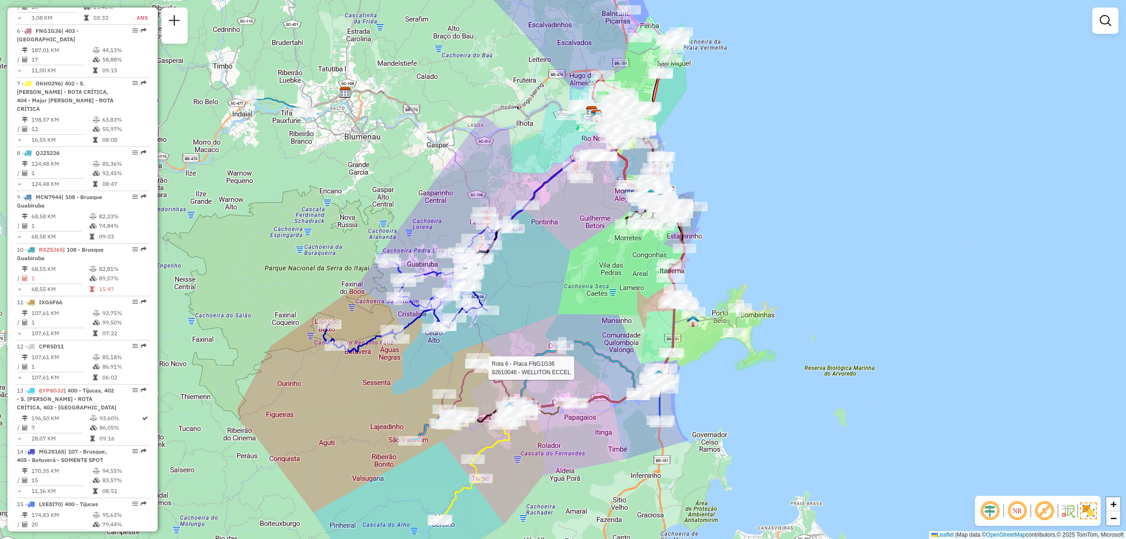
select select "**********"
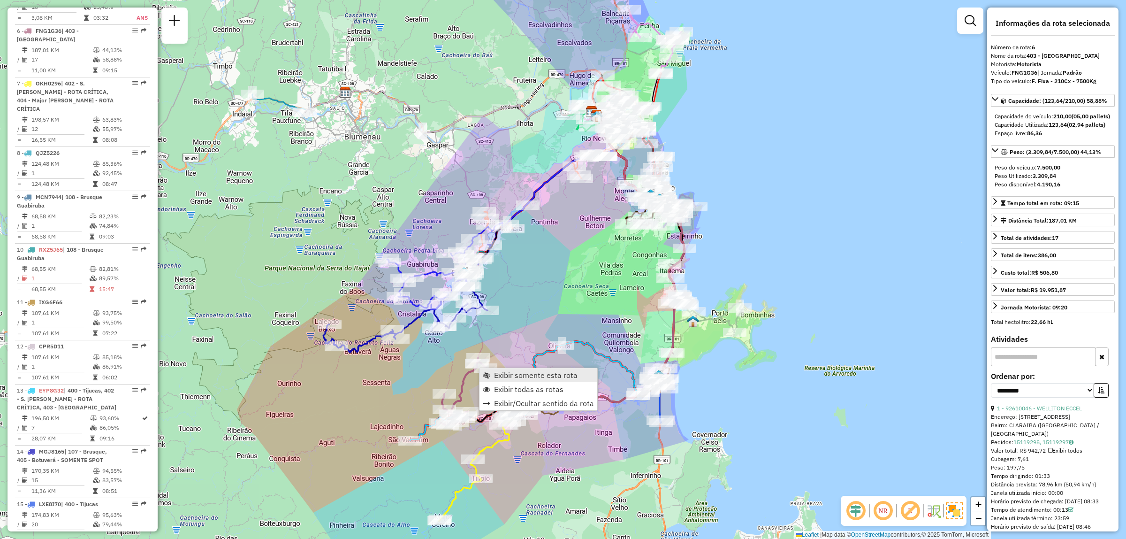
click at [496, 377] on span "Exibir somente esta rota" at bounding box center [536, 375] width 84 height 8
